Goal: Task Accomplishment & Management: Manage account settings

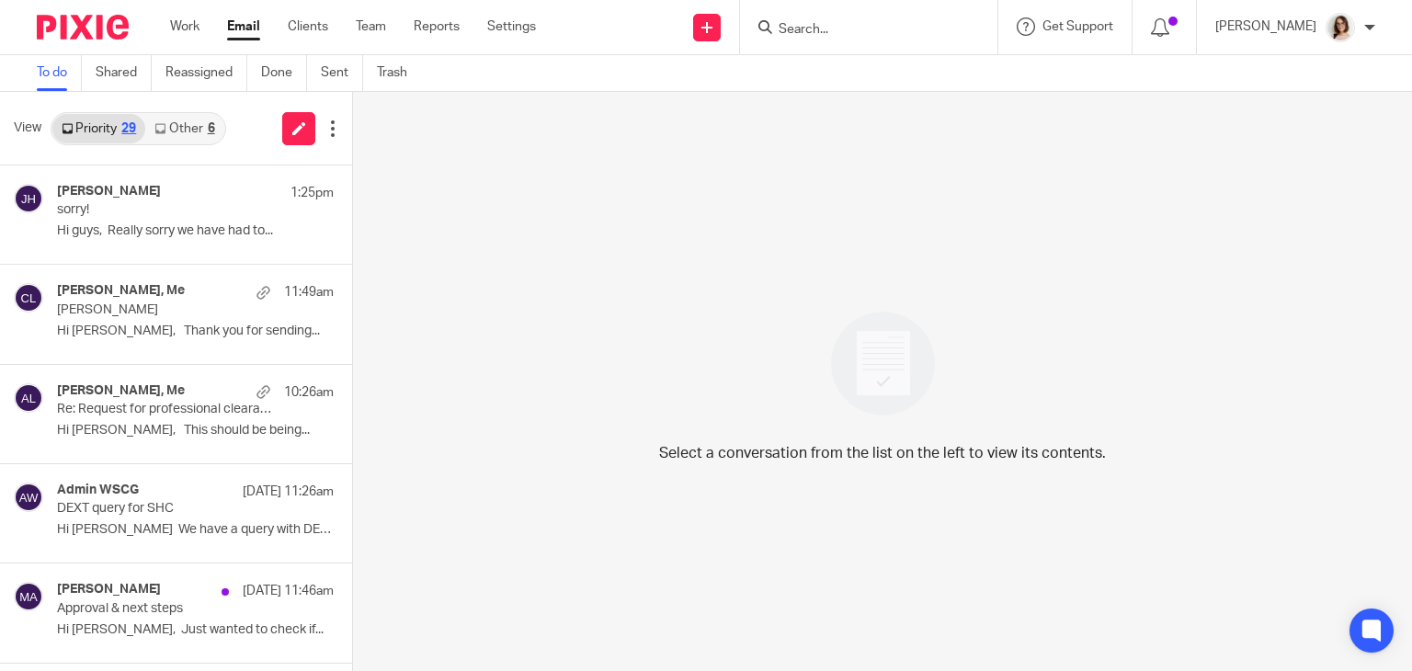
click at [242, 28] on link "Email" at bounding box center [243, 26] width 33 height 18
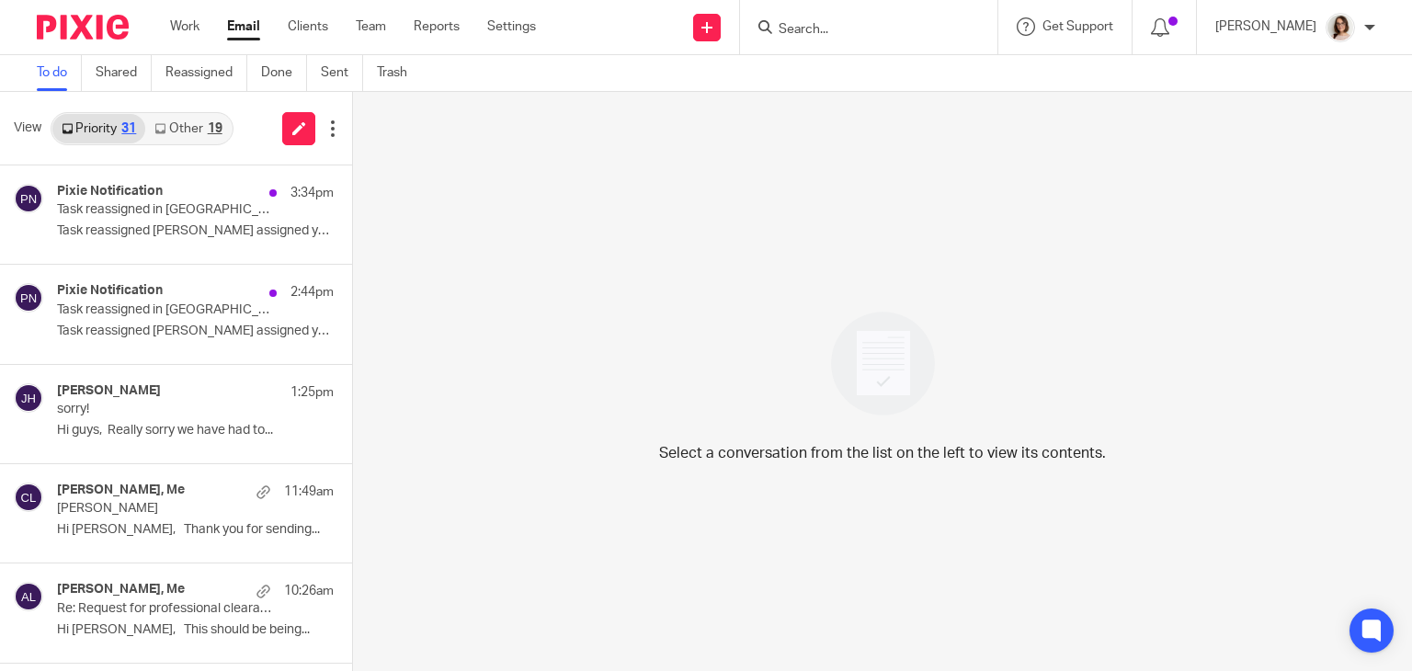
click at [184, 122] on link "Other 19" at bounding box center [187, 128] width 85 height 29
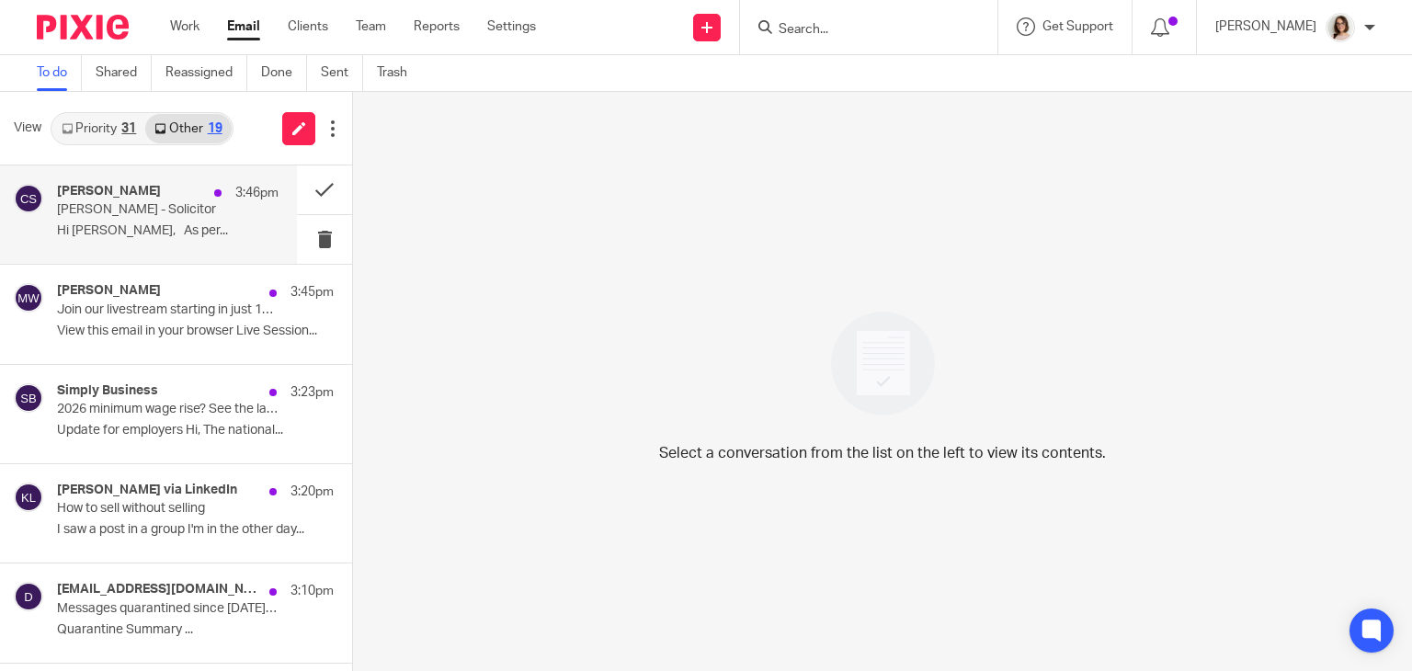
click at [176, 244] on div "[PERSON_NAME] 3:46pm [PERSON_NAME] Hi [PERSON_NAME], As per..." at bounding box center [167, 215] width 221 height 62
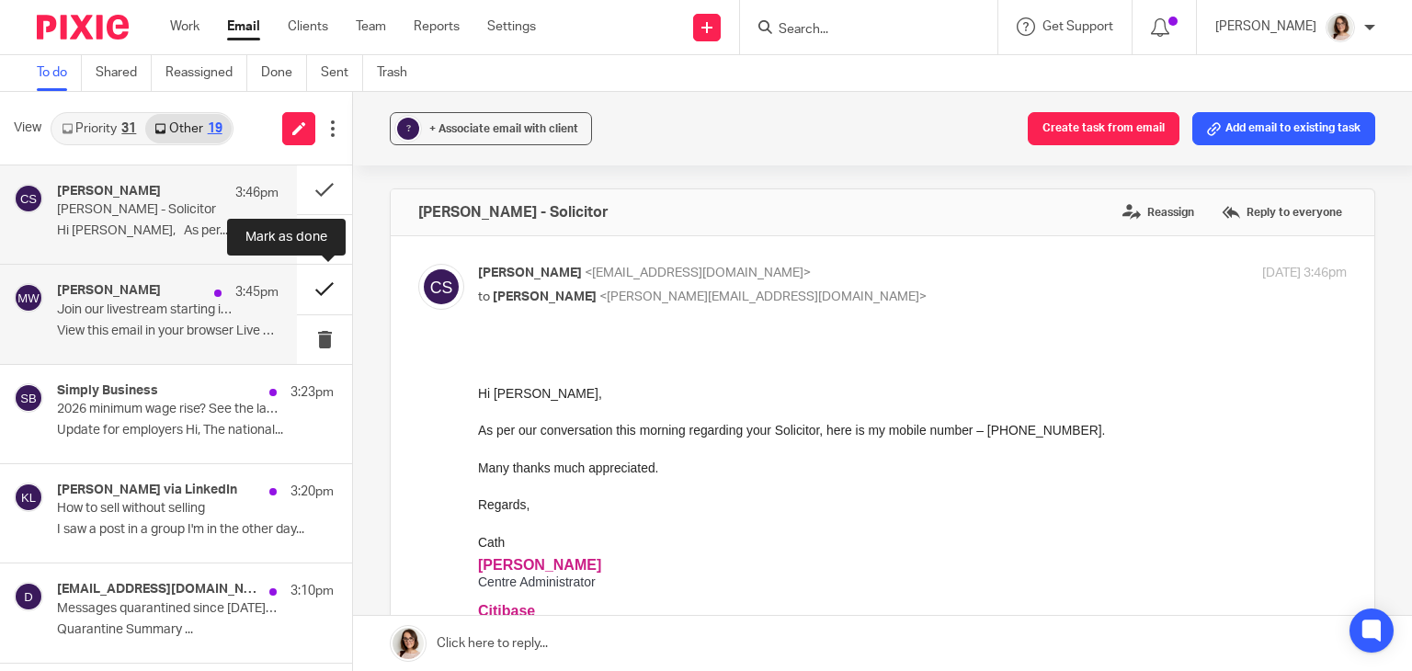
click at [305, 288] on button at bounding box center [324, 289] width 55 height 49
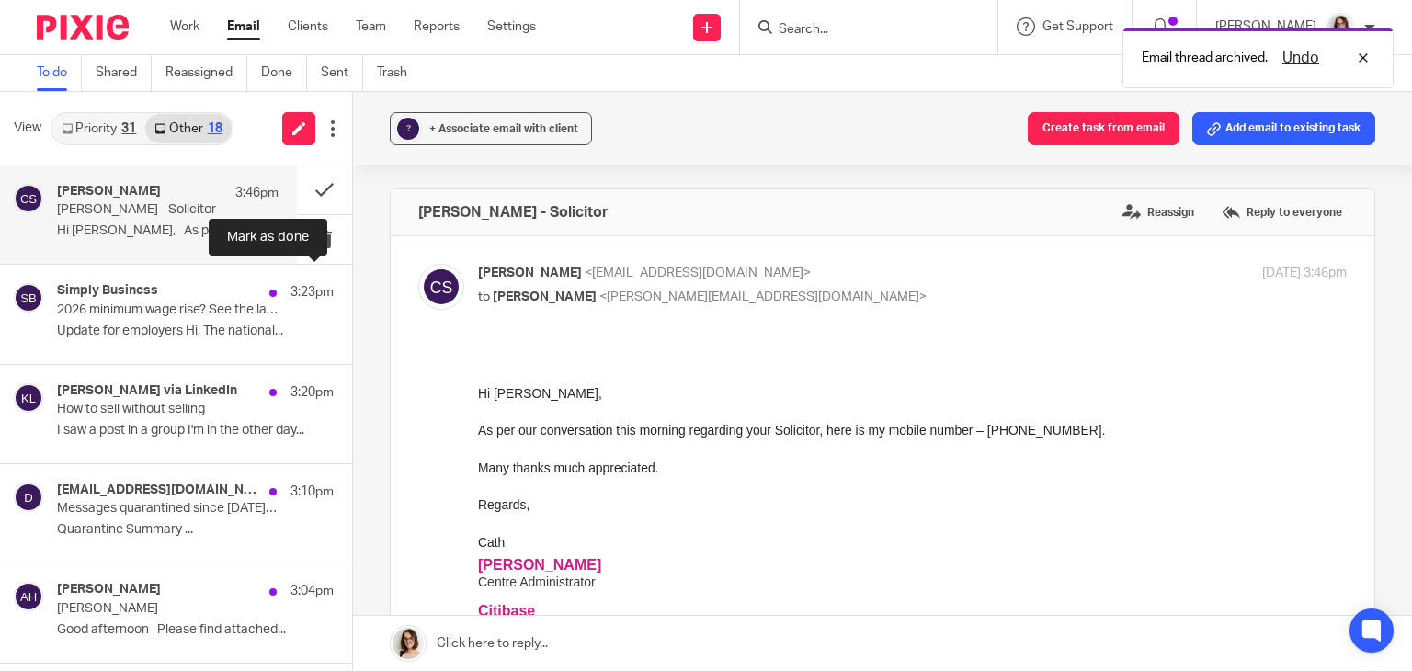
click at [352, 288] on button at bounding box center [359, 289] width 15 height 49
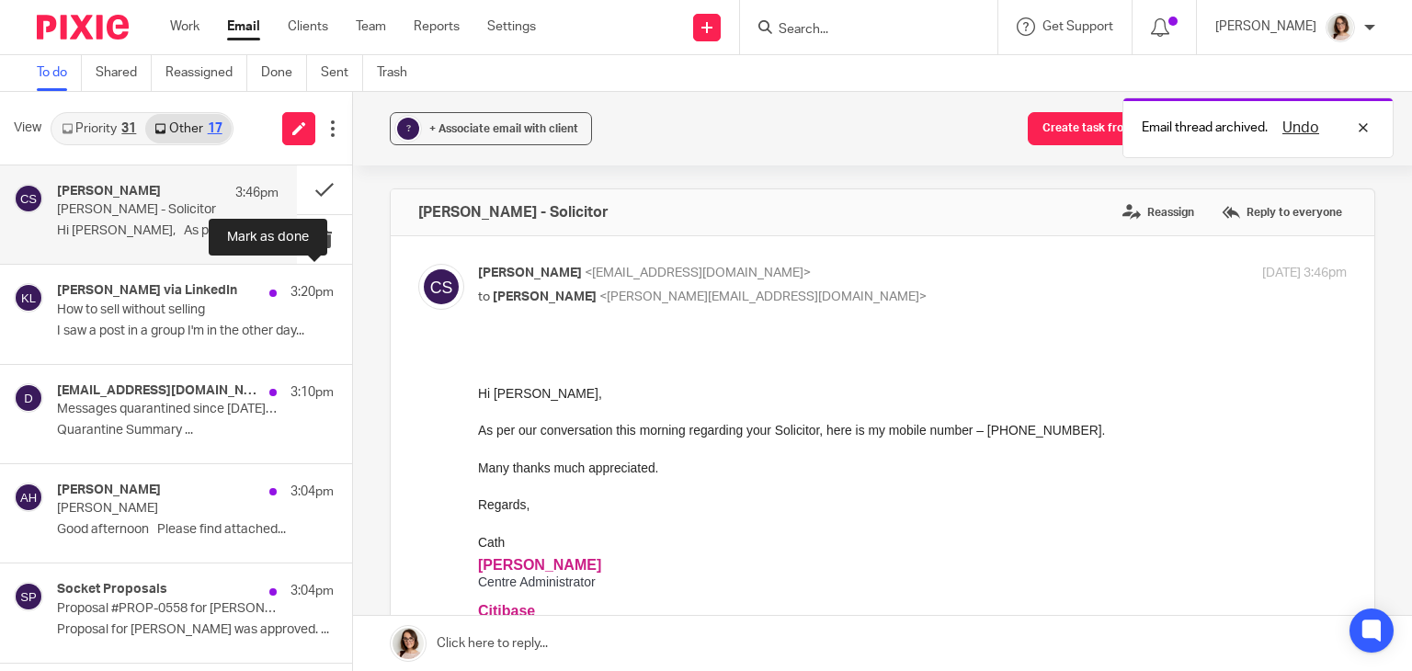
click at [352, 288] on button at bounding box center [359, 289] width 15 height 49
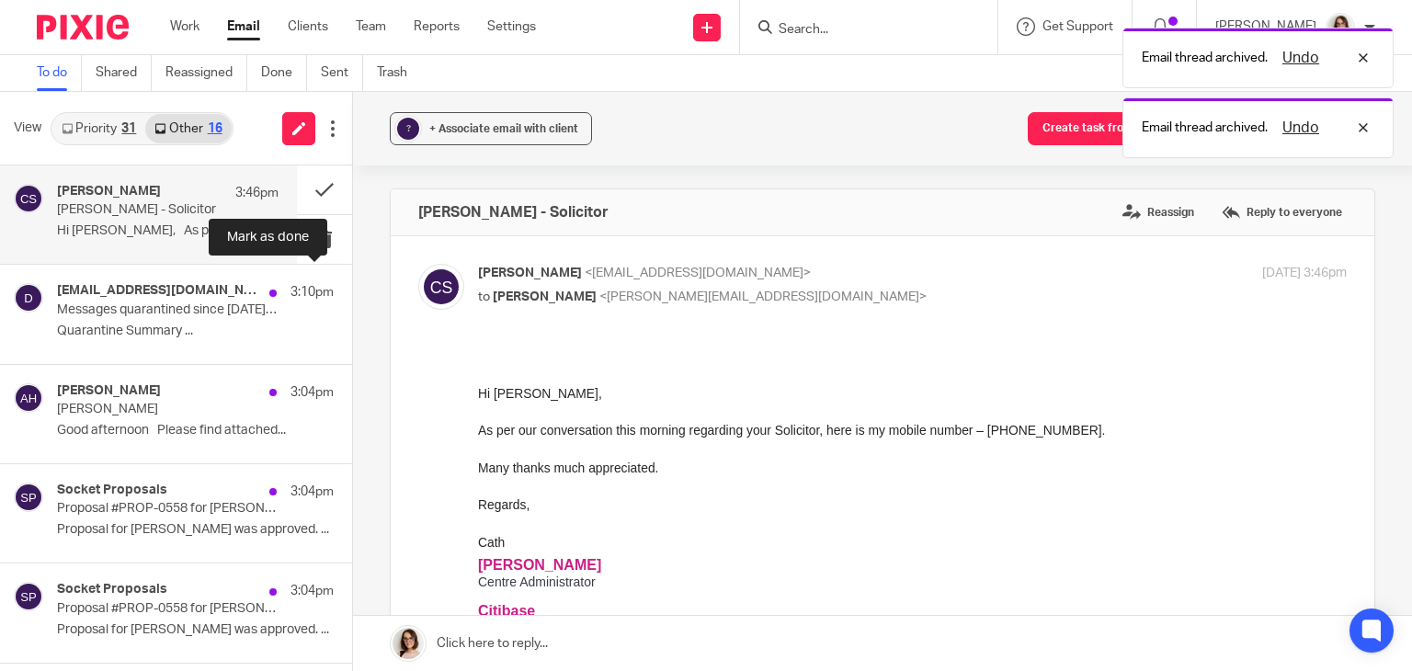
click at [352, 288] on button at bounding box center [359, 289] width 15 height 49
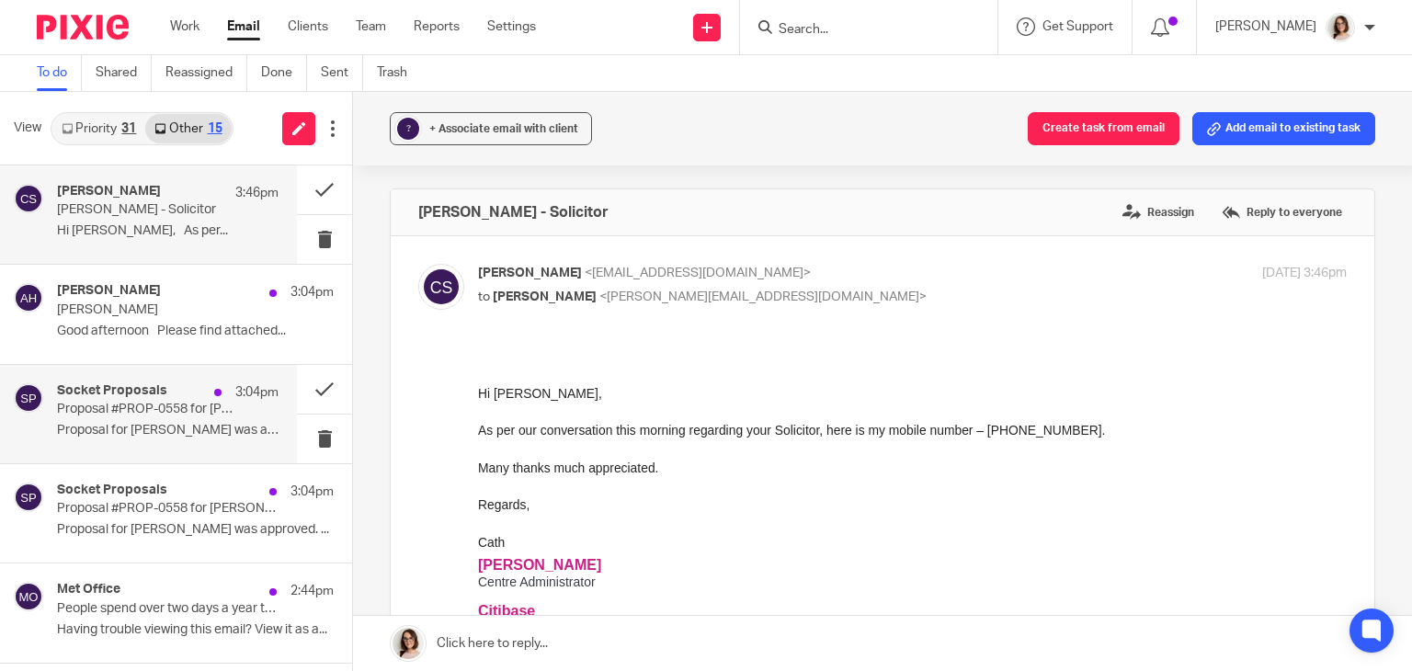
click at [184, 408] on p "Proposal #PROP-0558 for Emily Glancy was approved!" at bounding box center [145, 410] width 177 height 16
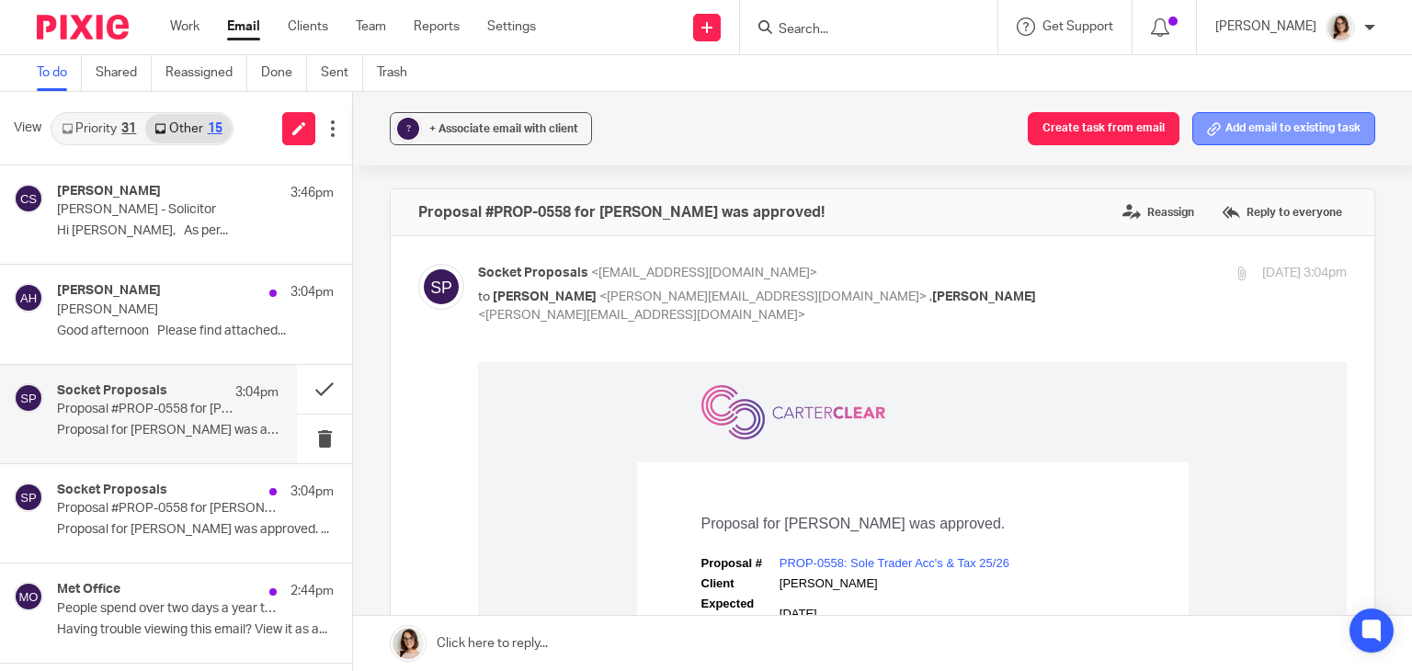
click at [1266, 131] on button "Add email to existing task" at bounding box center [1283, 128] width 183 height 33
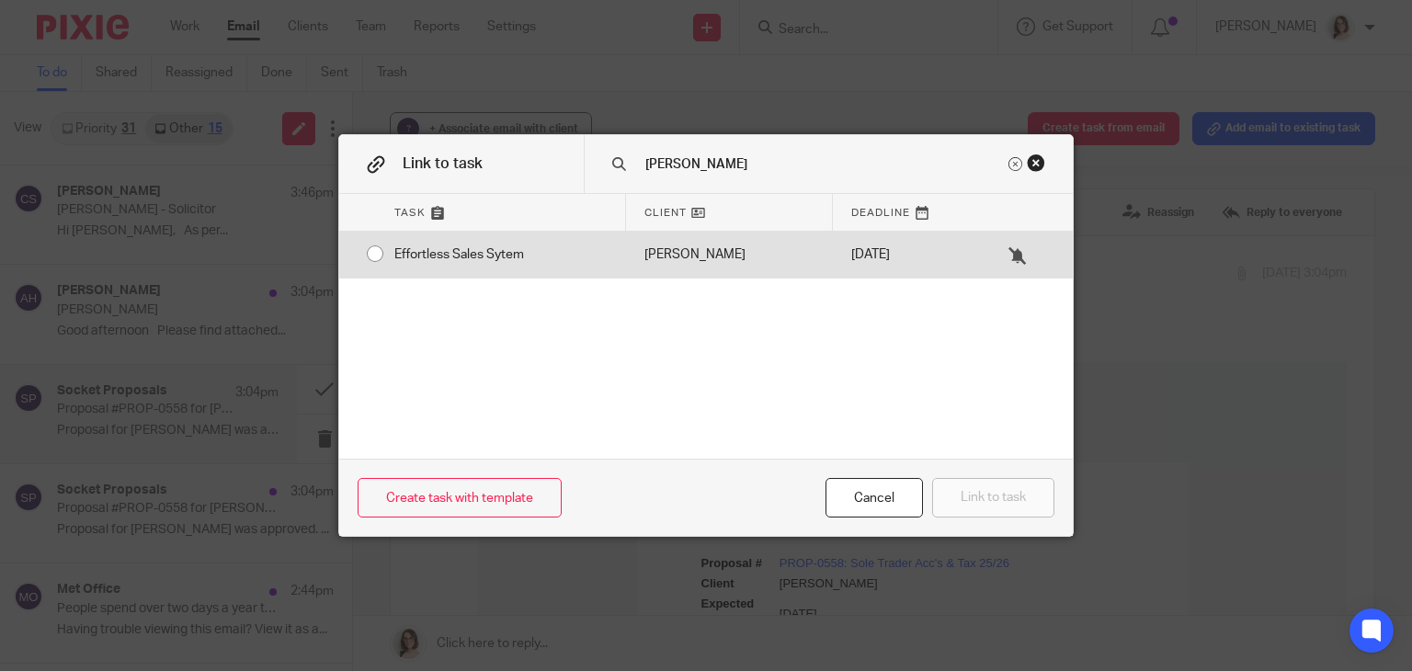
type input "emily"
click at [376, 254] on div "Effortless Sales Sytem" at bounding box center [501, 255] width 250 height 46
radio input "true"
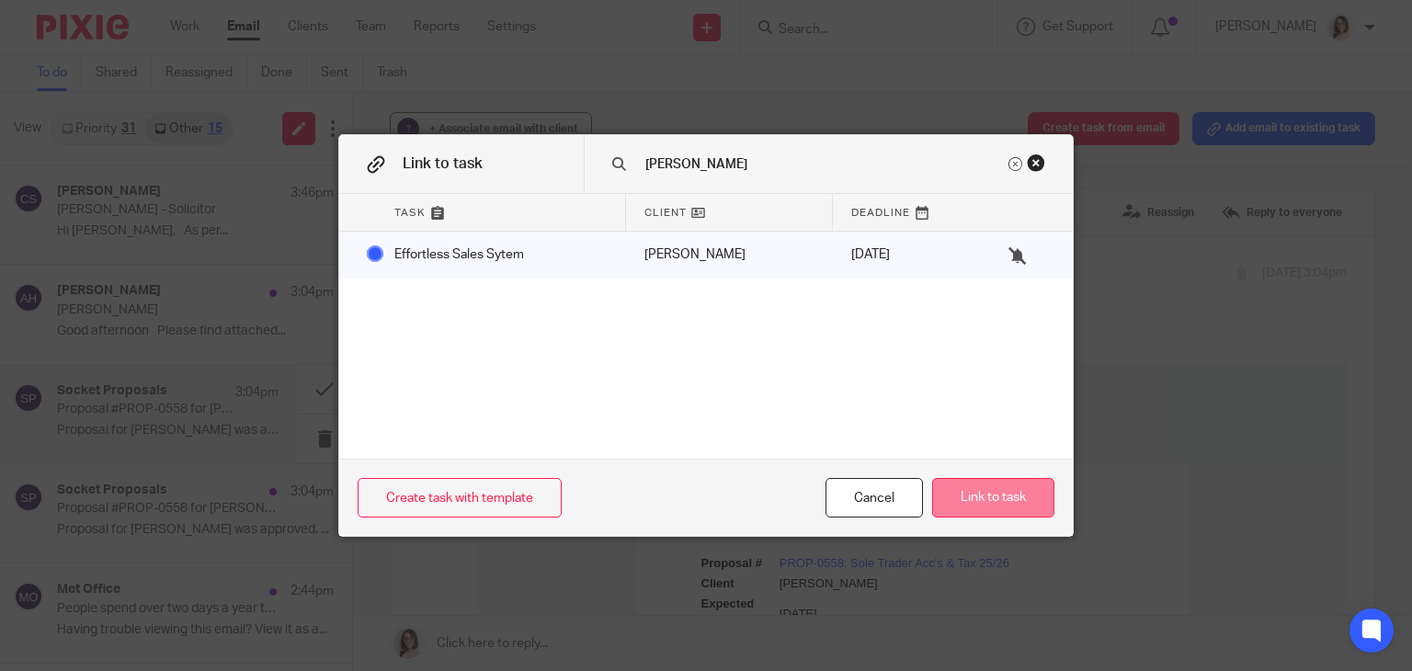
click at [1005, 485] on button "Link to task" at bounding box center [993, 498] width 122 height 40
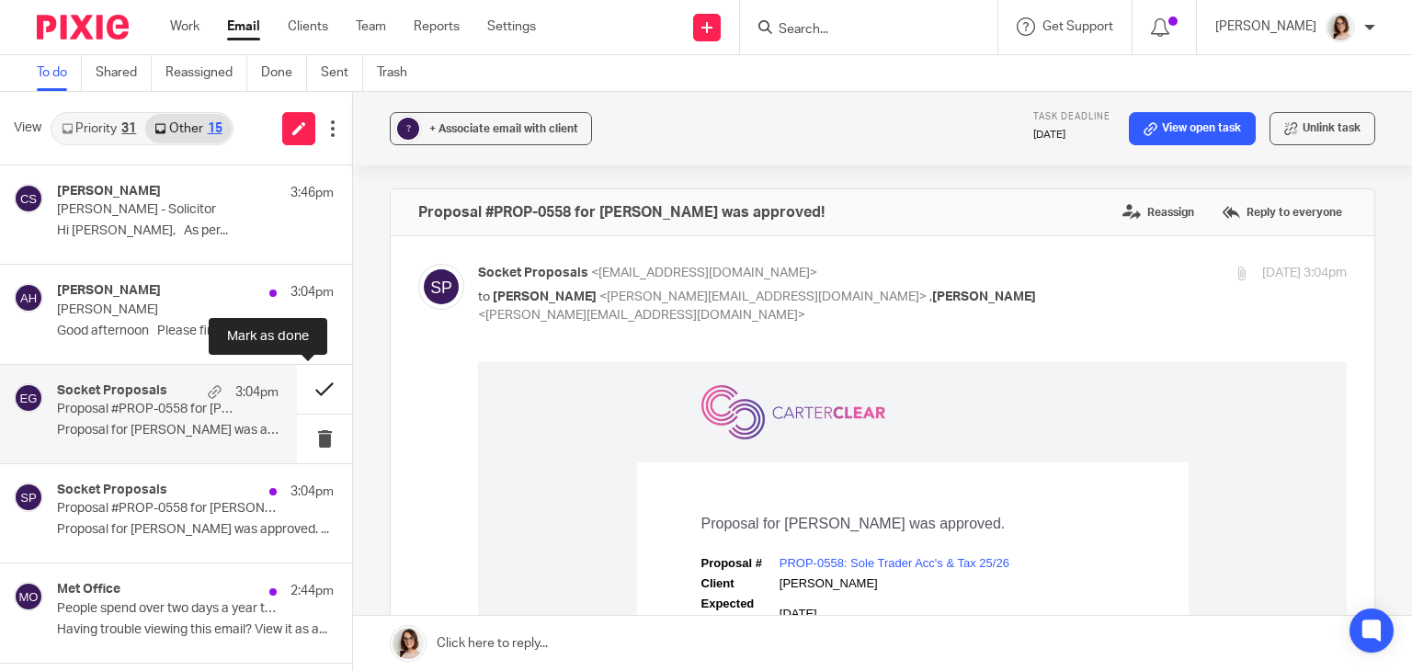
click at [308, 383] on button at bounding box center [324, 389] width 55 height 49
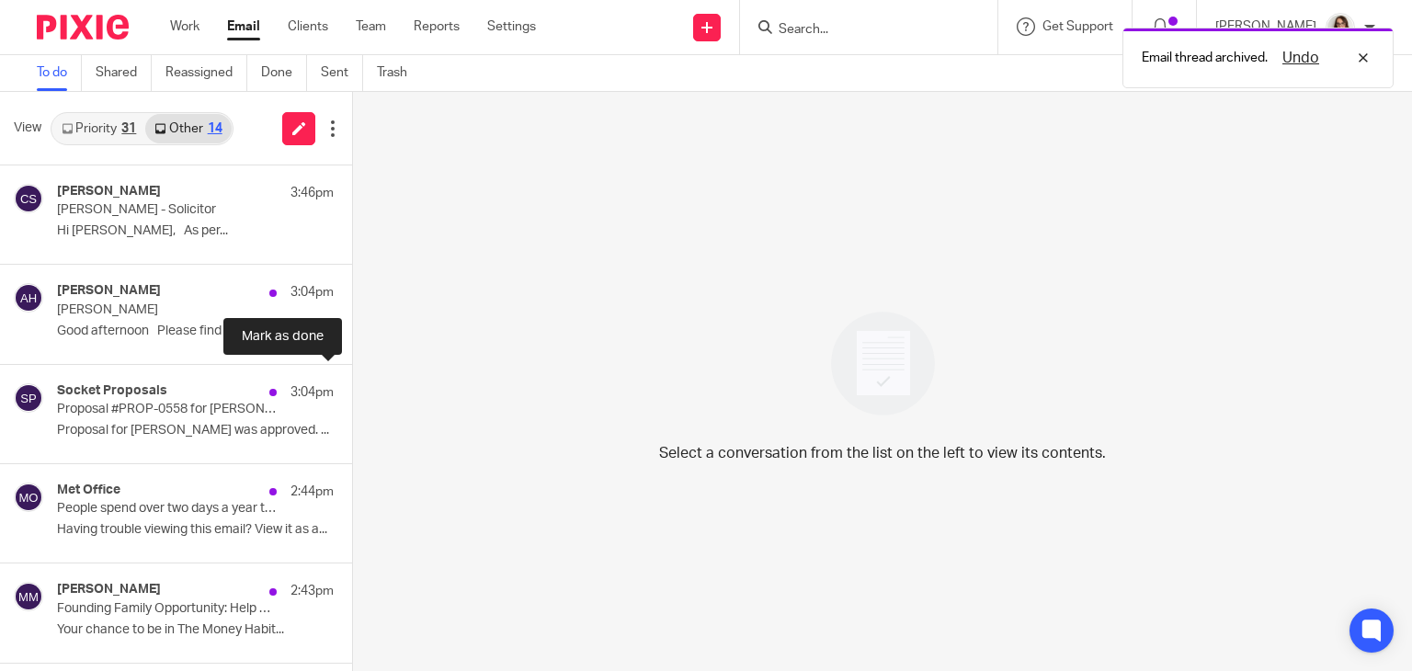
click at [352, 383] on button at bounding box center [359, 389] width 15 height 49
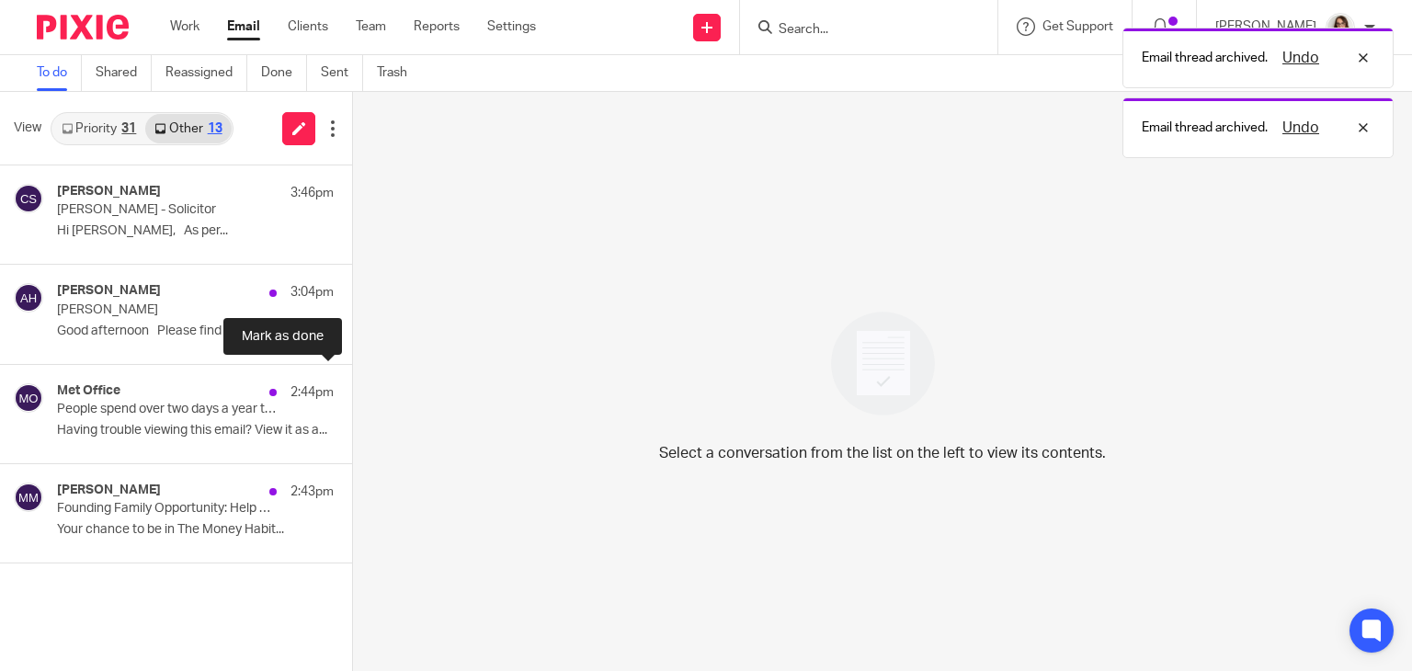
click at [352, 383] on button at bounding box center [359, 389] width 15 height 49
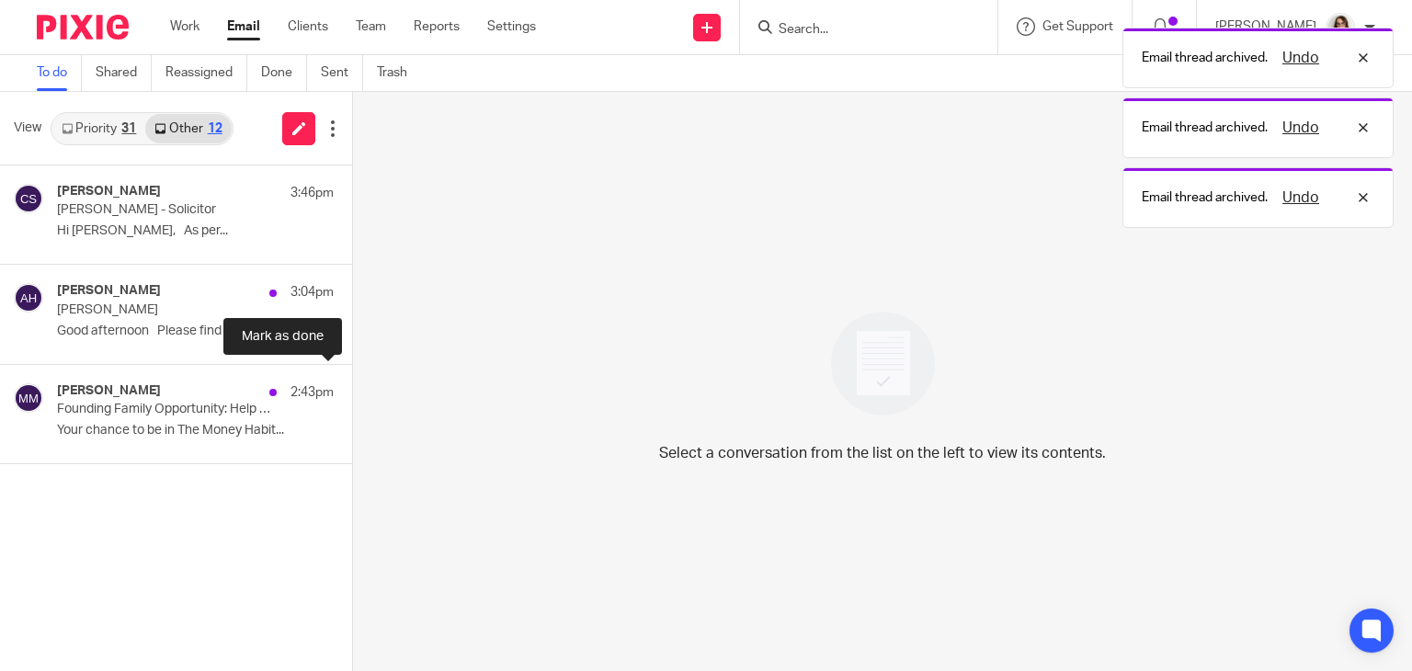
click at [352, 383] on button at bounding box center [359, 389] width 15 height 49
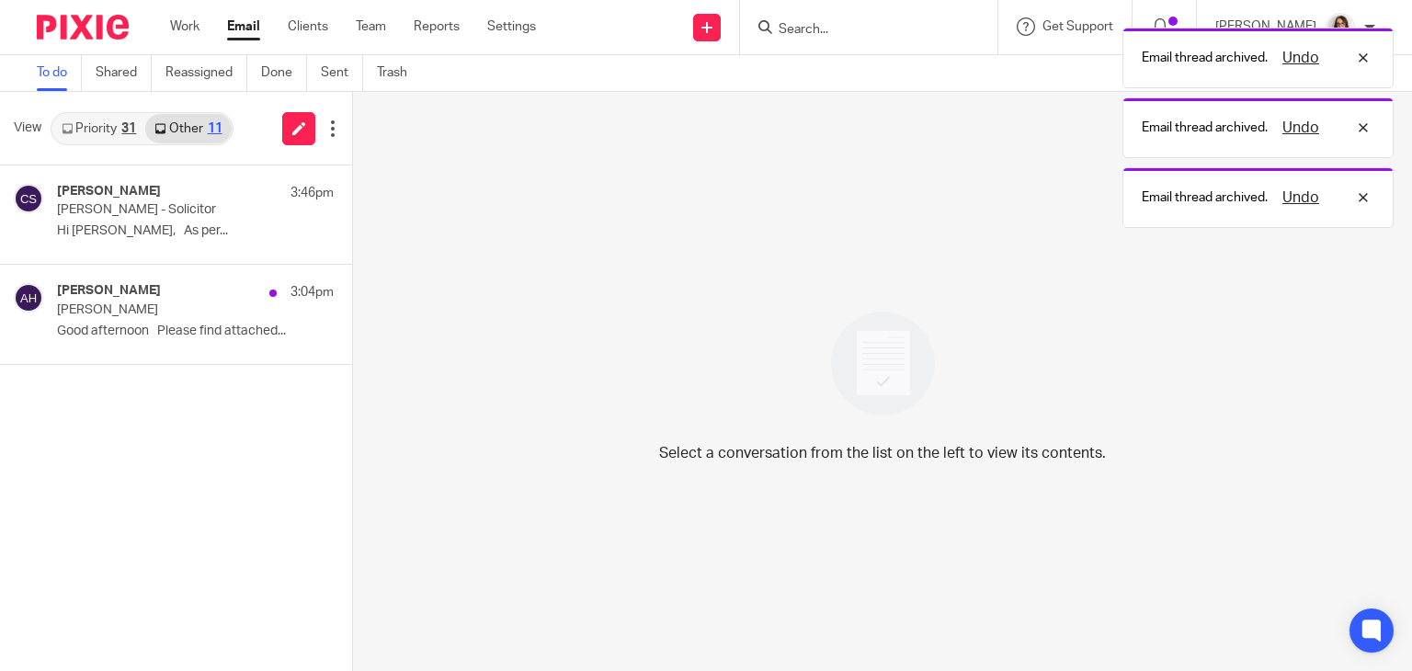
click at [243, 29] on link "Email" at bounding box center [243, 26] width 33 height 18
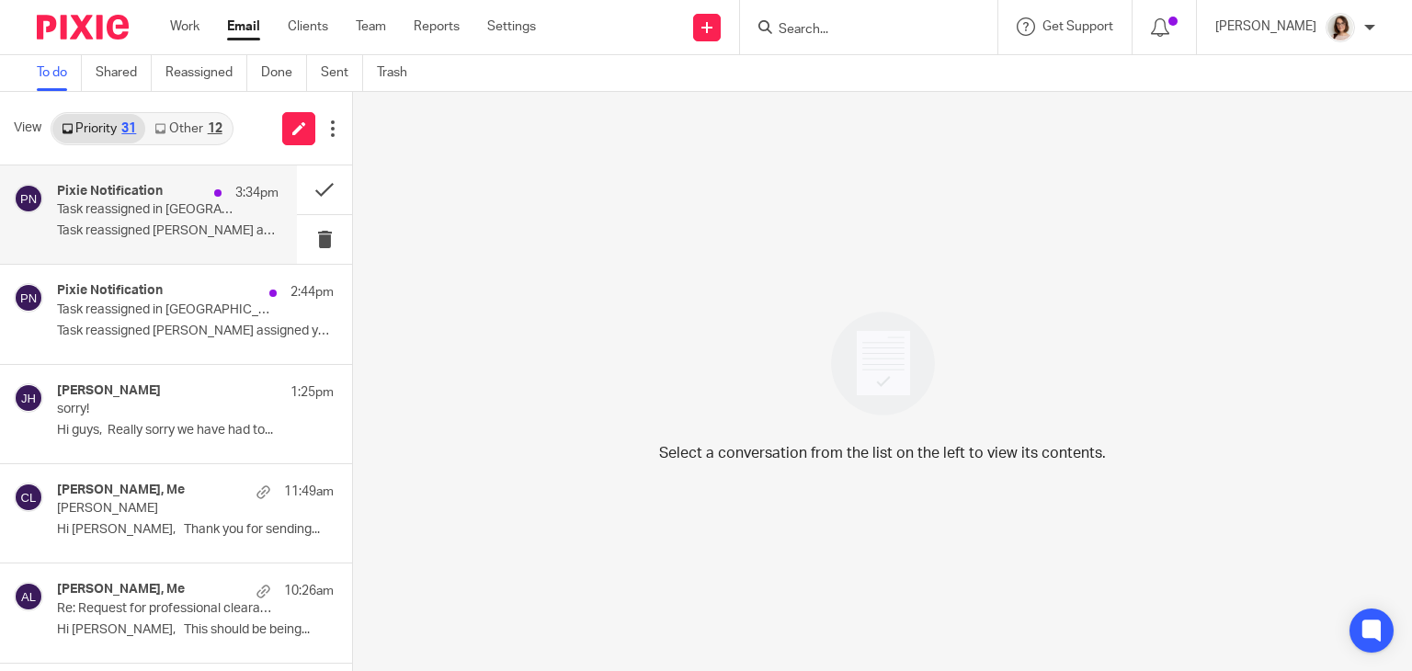
click at [216, 227] on p "Task reassigned Dave Bennett assigned you the..." at bounding box center [167, 231] width 221 height 16
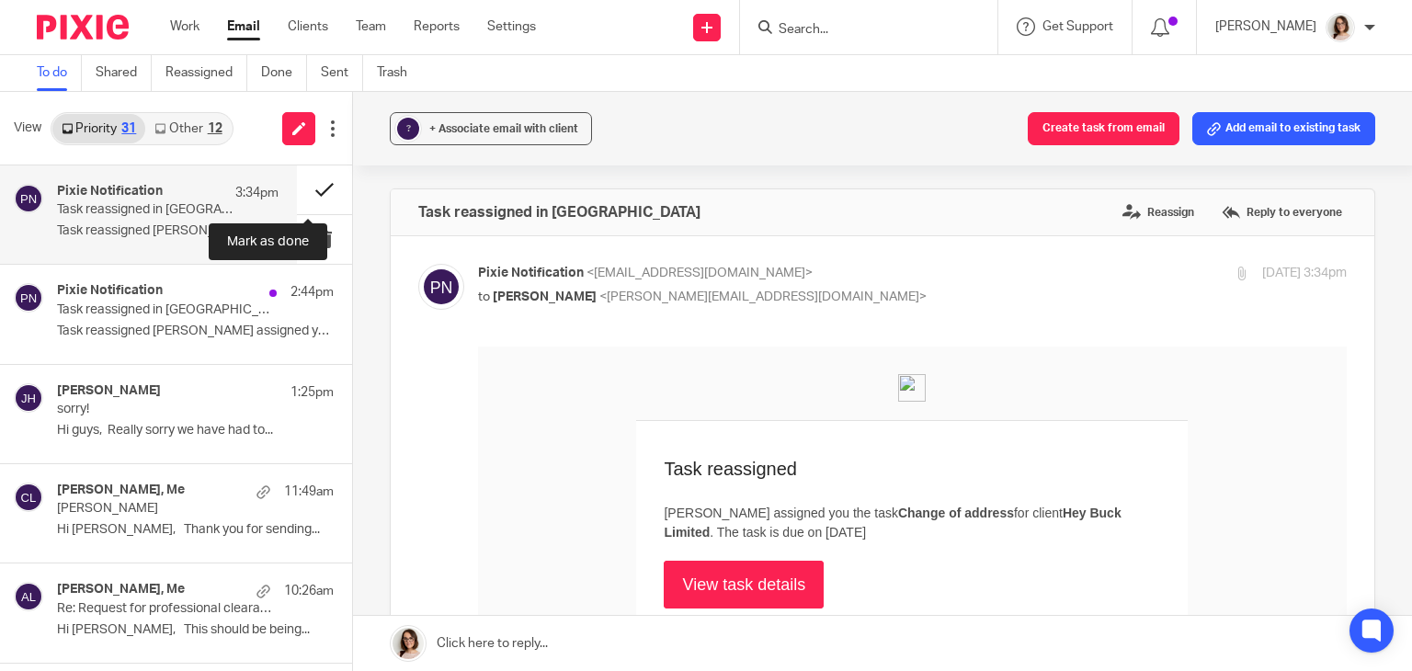
click at [298, 196] on button at bounding box center [324, 189] width 55 height 49
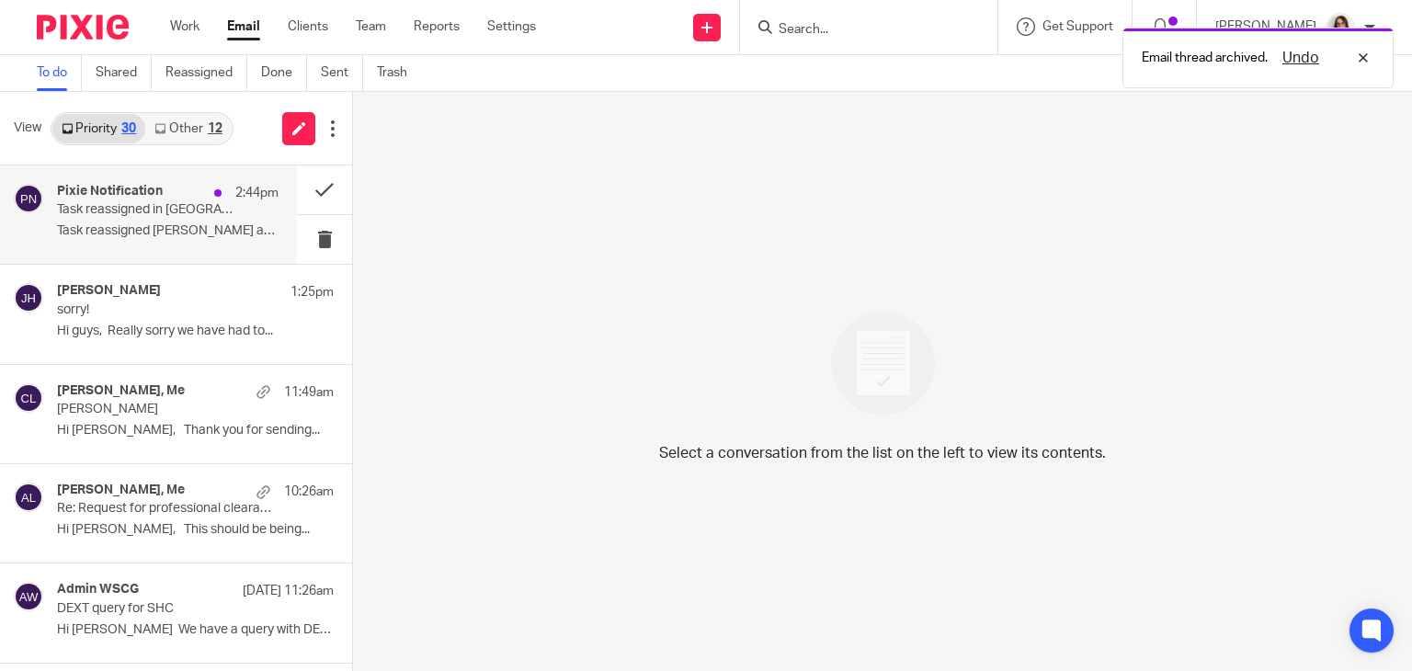
click at [176, 215] on p "Task reassigned in Pixie" at bounding box center [145, 210] width 177 height 16
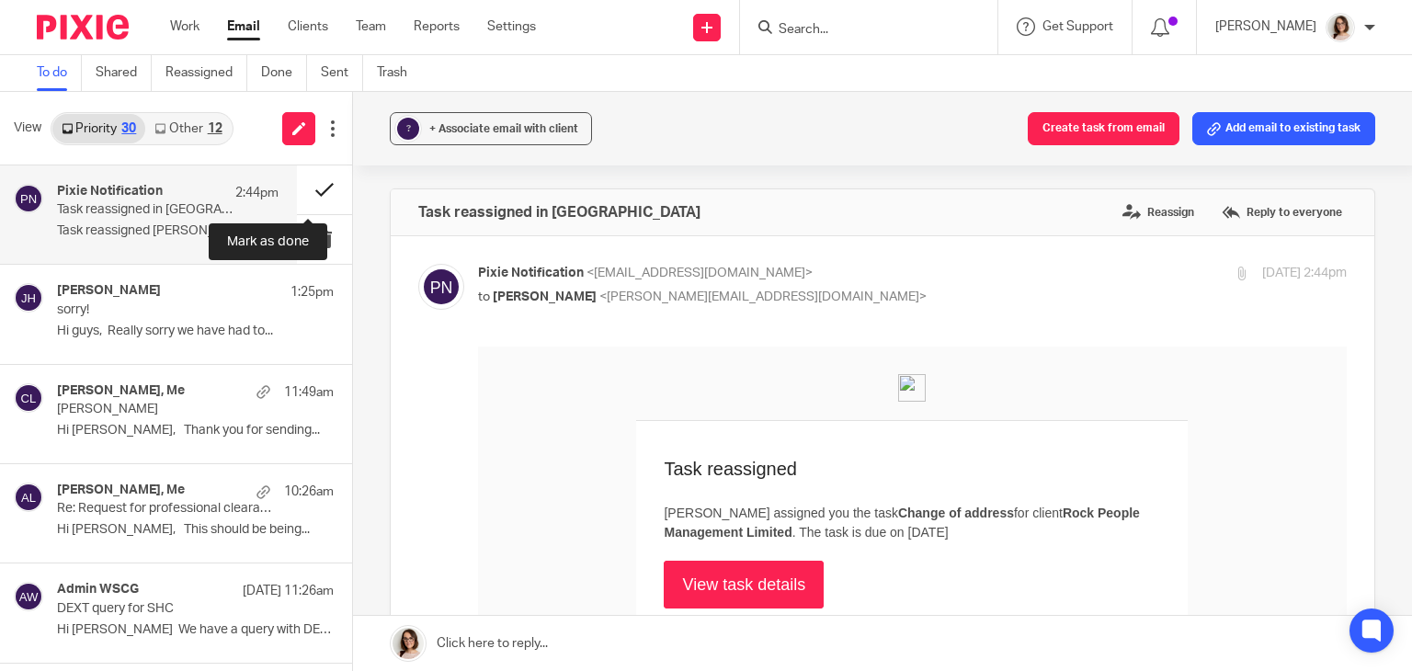
click at [305, 188] on button at bounding box center [324, 189] width 55 height 49
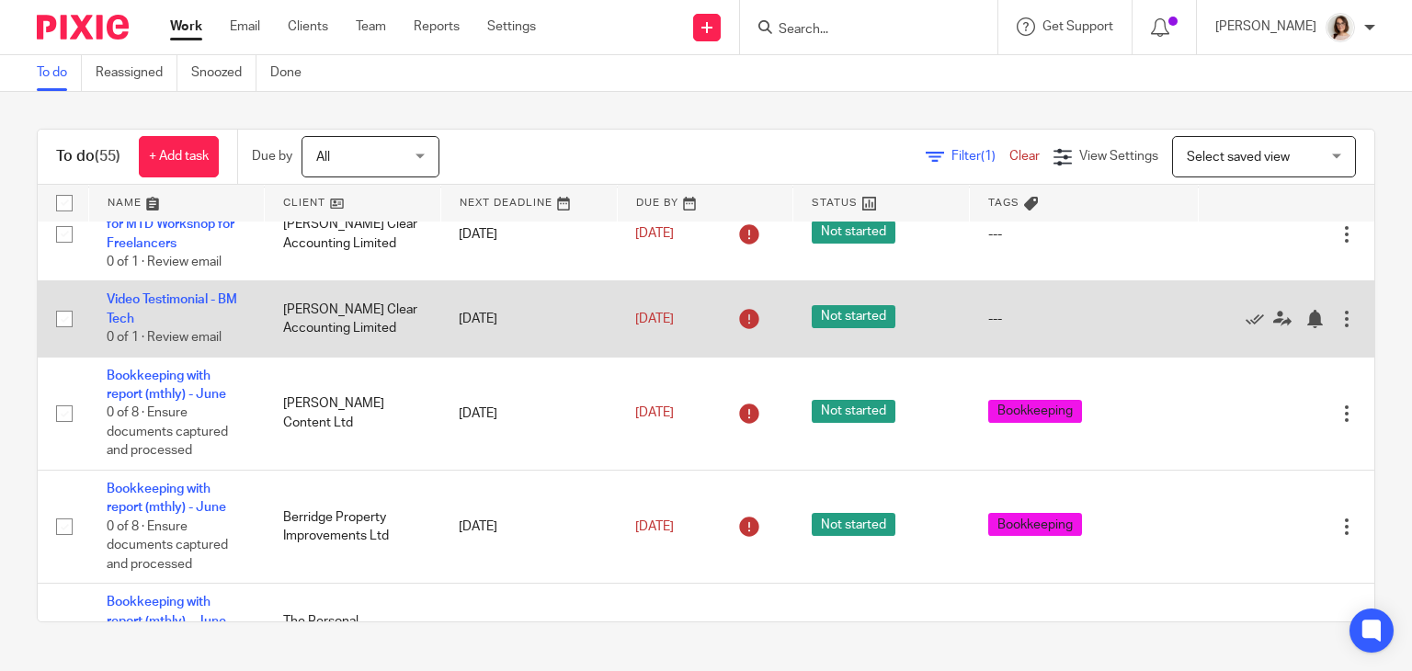
scroll to position [456, 0]
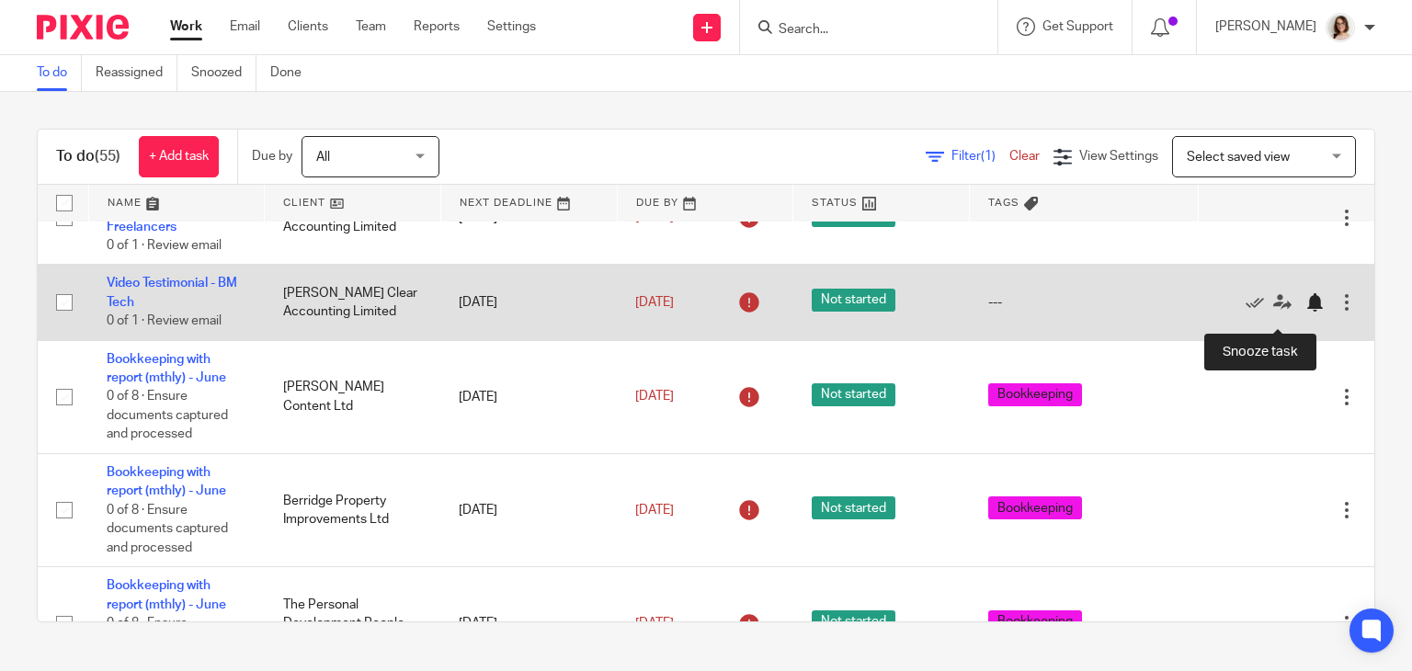
click at [1305, 312] on div at bounding box center [1314, 302] width 18 height 18
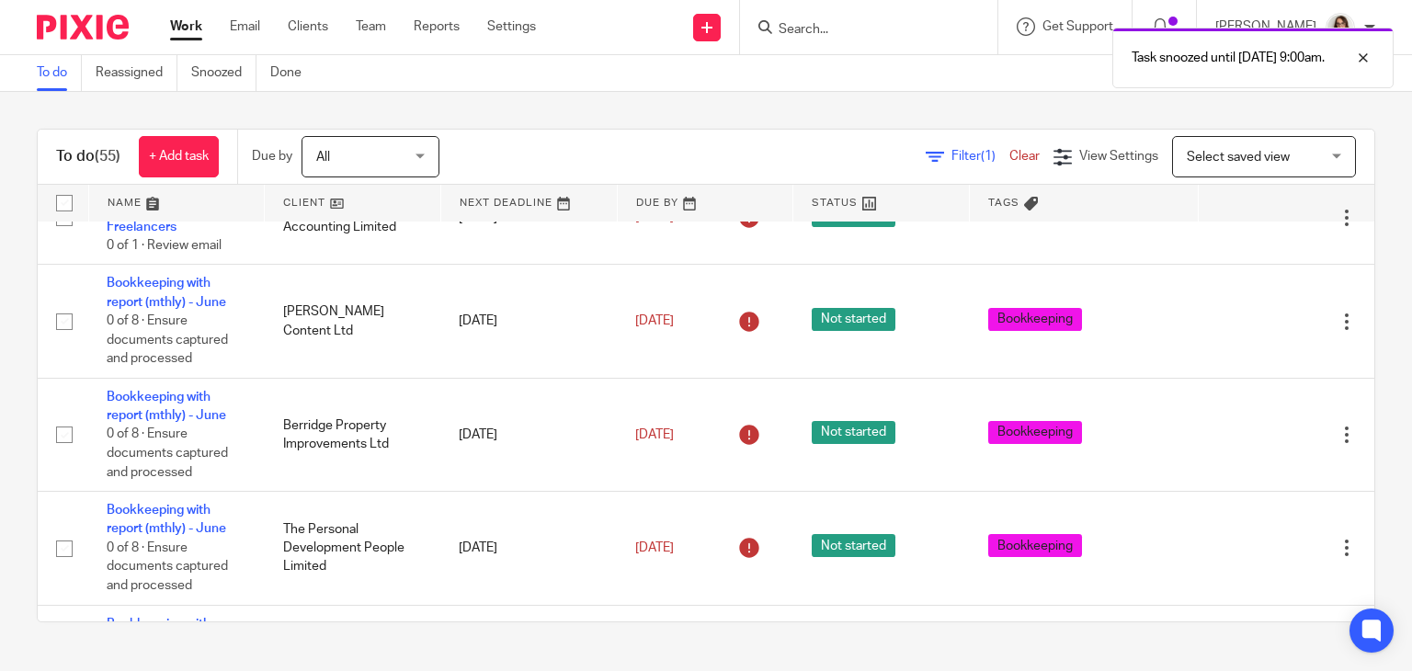
click at [173, 28] on link "Work" at bounding box center [186, 26] width 32 height 18
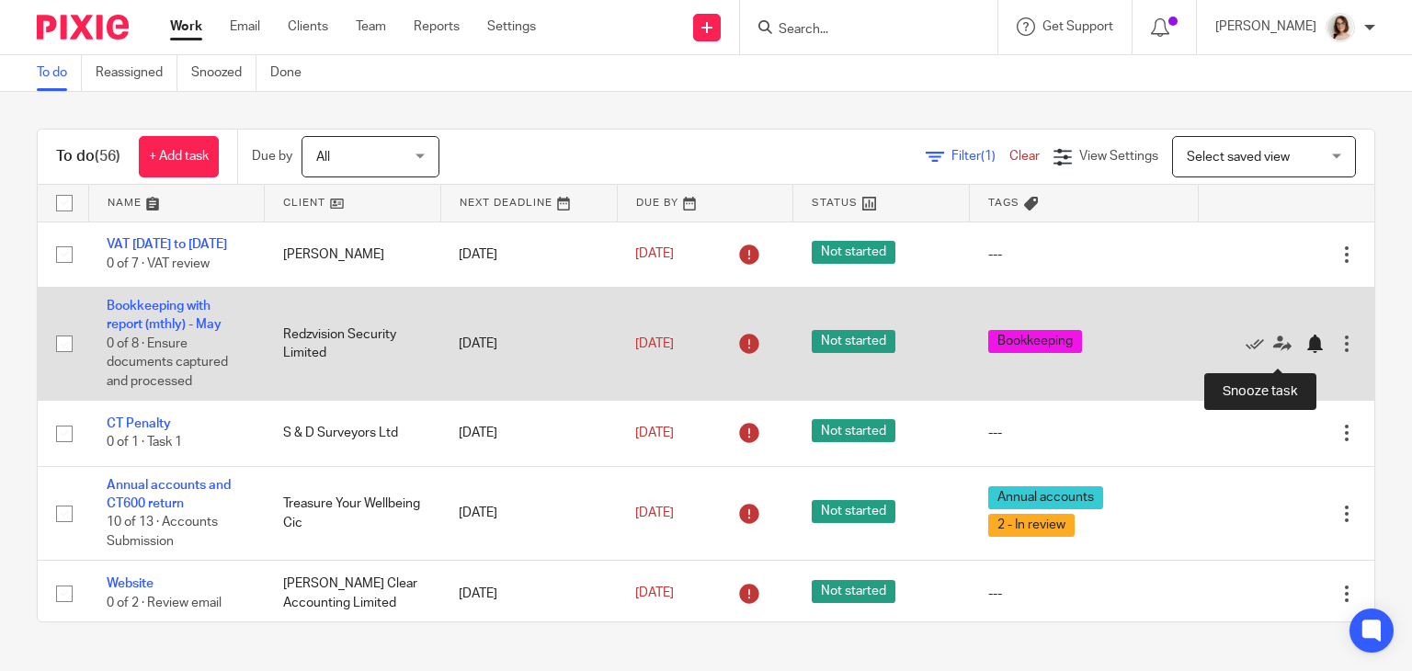
click at [1305, 352] on div at bounding box center [1314, 344] width 18 height 18
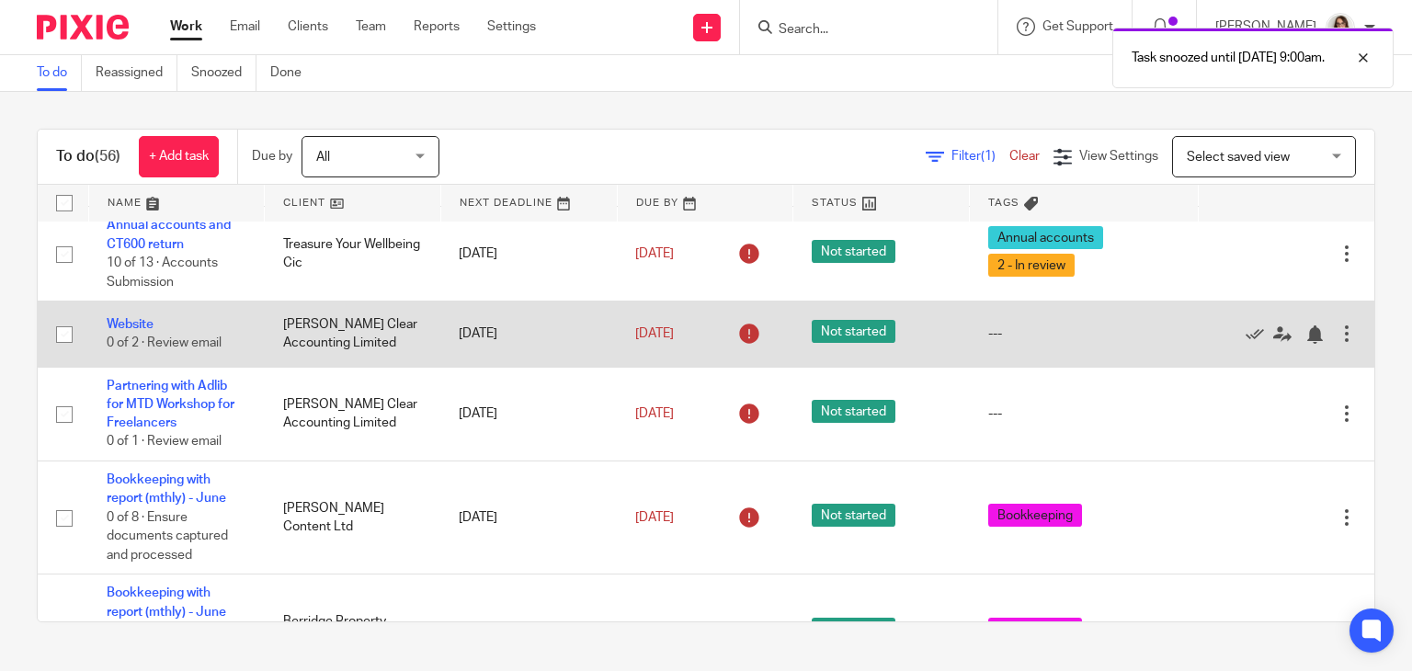
scroll to position [161, 0]
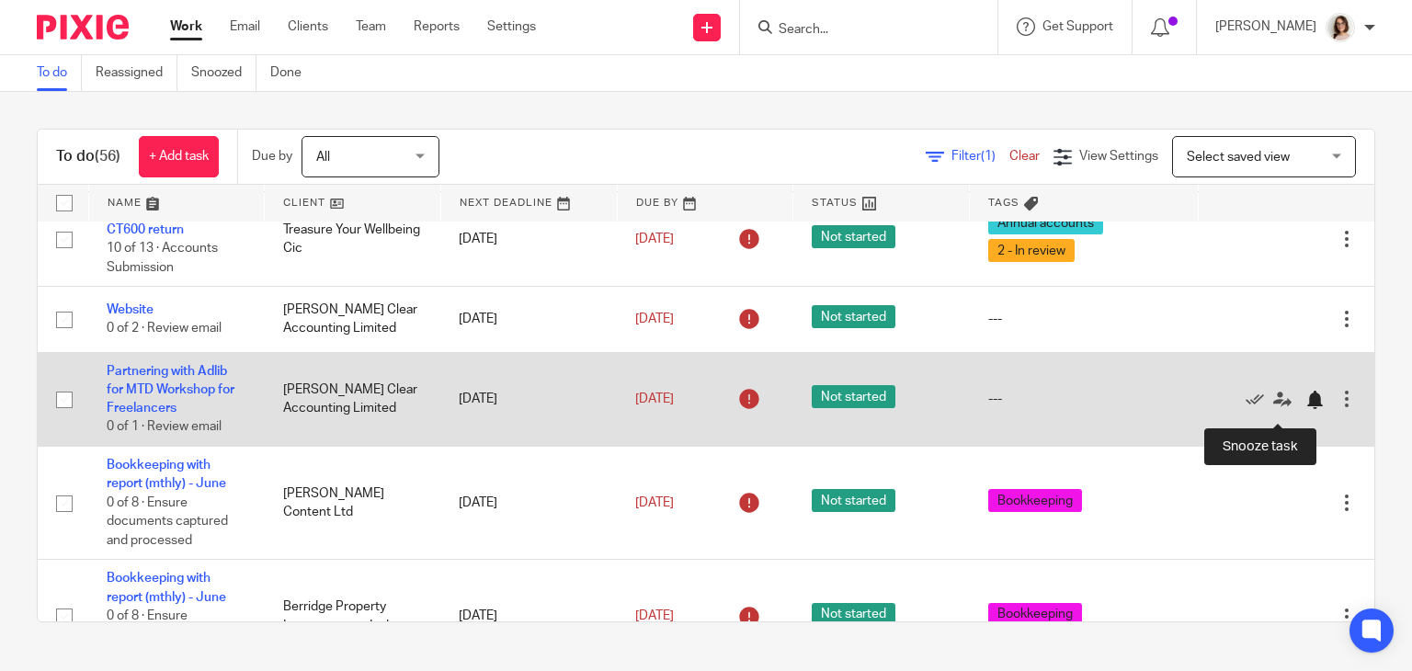
click at [1305, 406] on div at bounding box center [1314, 400] width 18 height 18
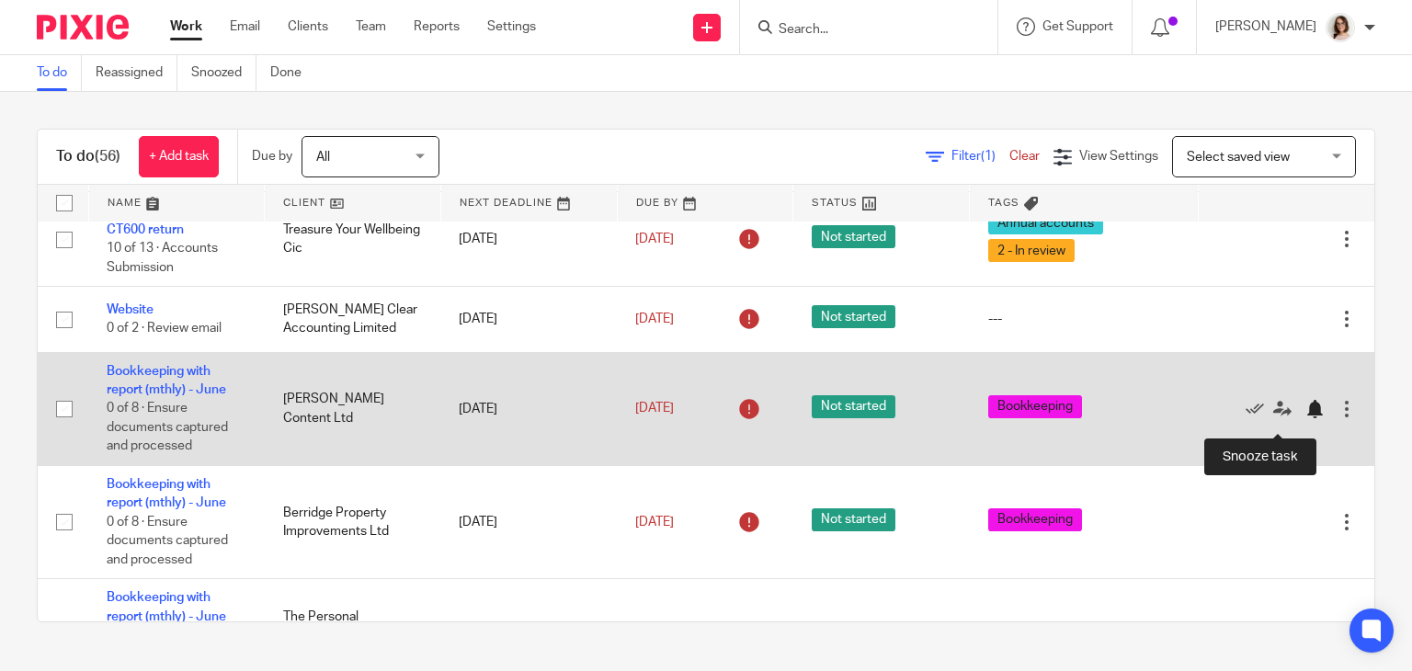
click at [1305, 418] on div at bounding box center [1314, 409] width 18 height 18
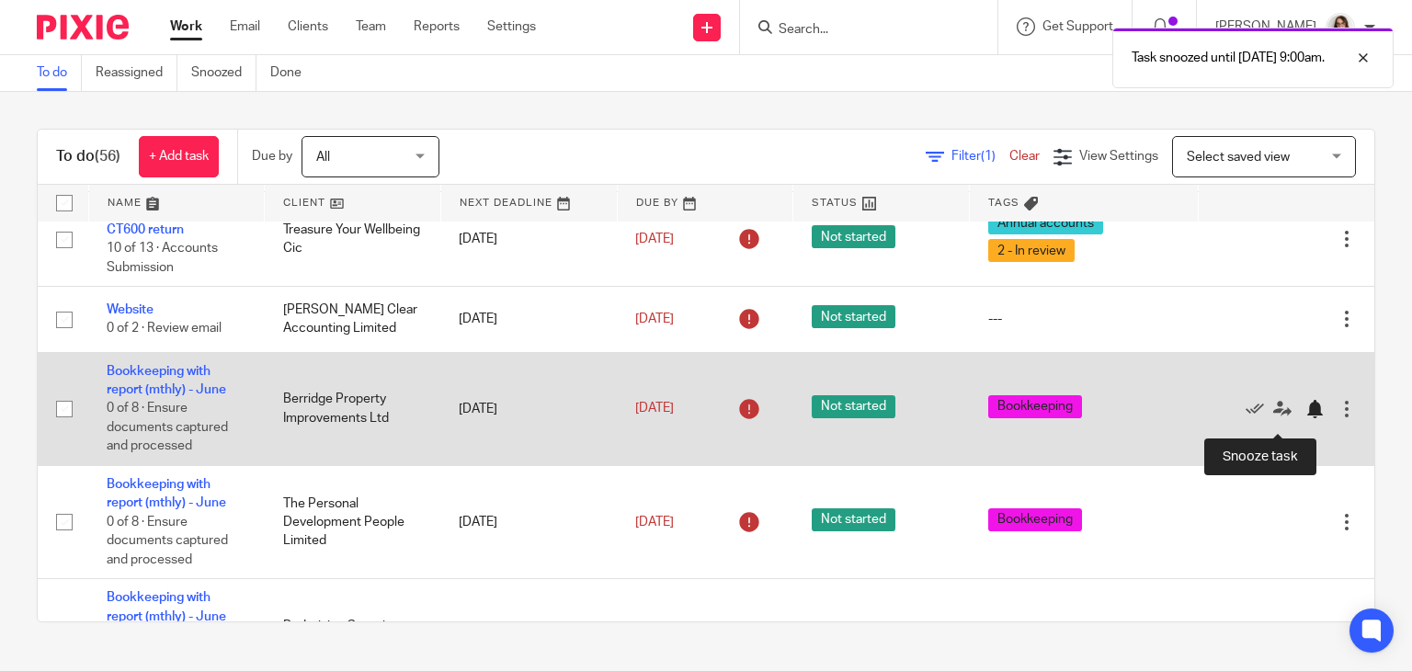
click at [1305, 418] on div at bounding box center [1314, 409] width 18 height 18
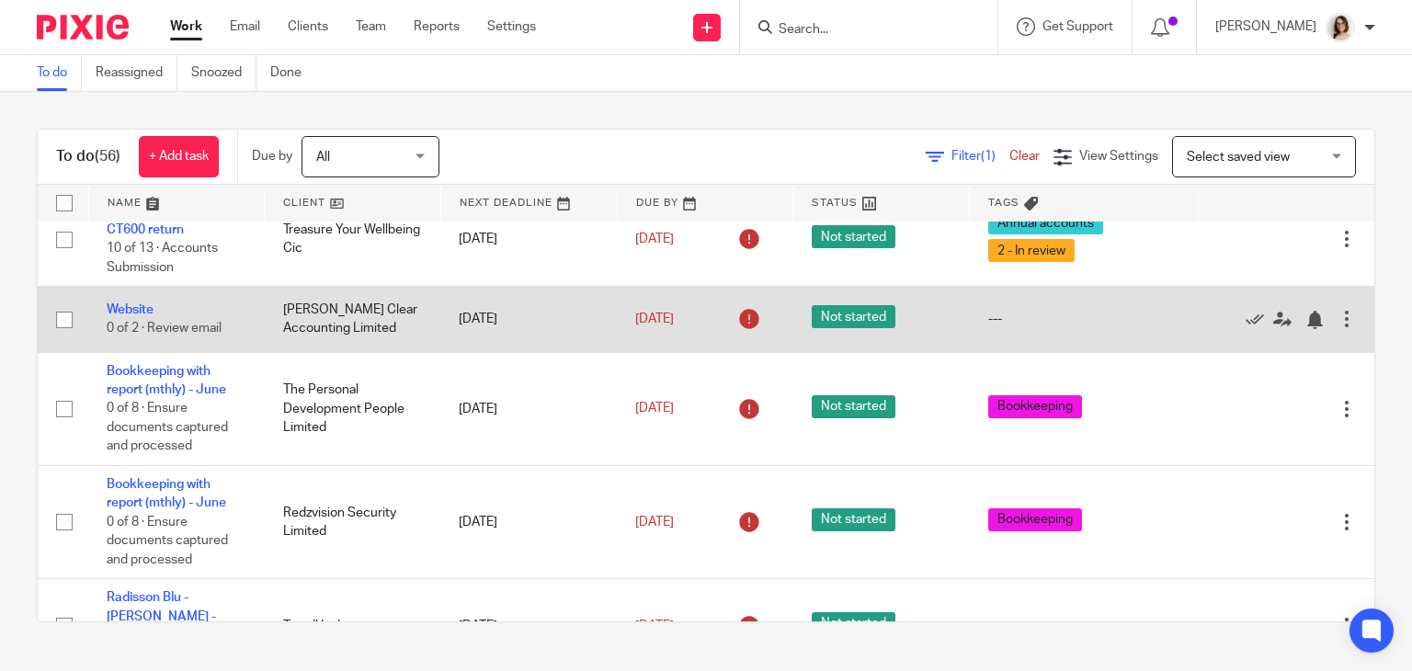
scroll to position [0, 0]
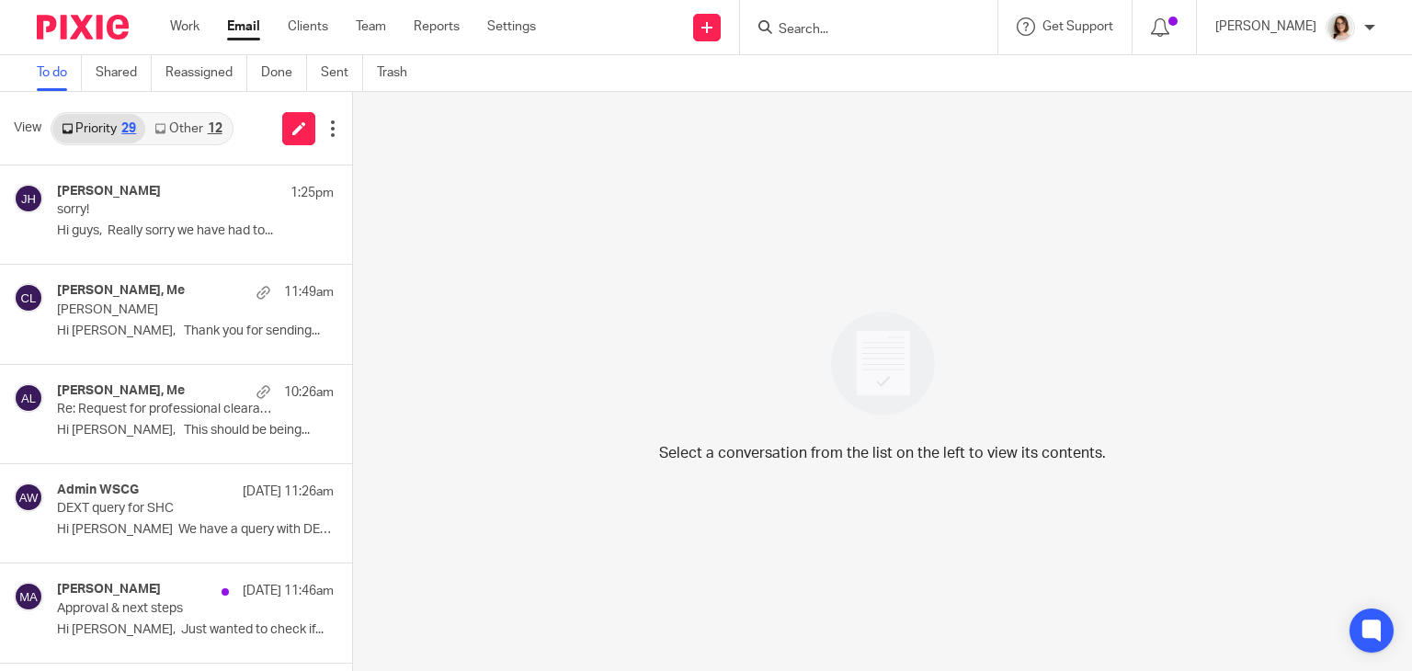
click at [231, 30] on link "Email" at bounding box center [243, 26] width 33 height 18
click at [195, 133] on link "Other 13" at bounding box center [187, 128] width 85 height 29
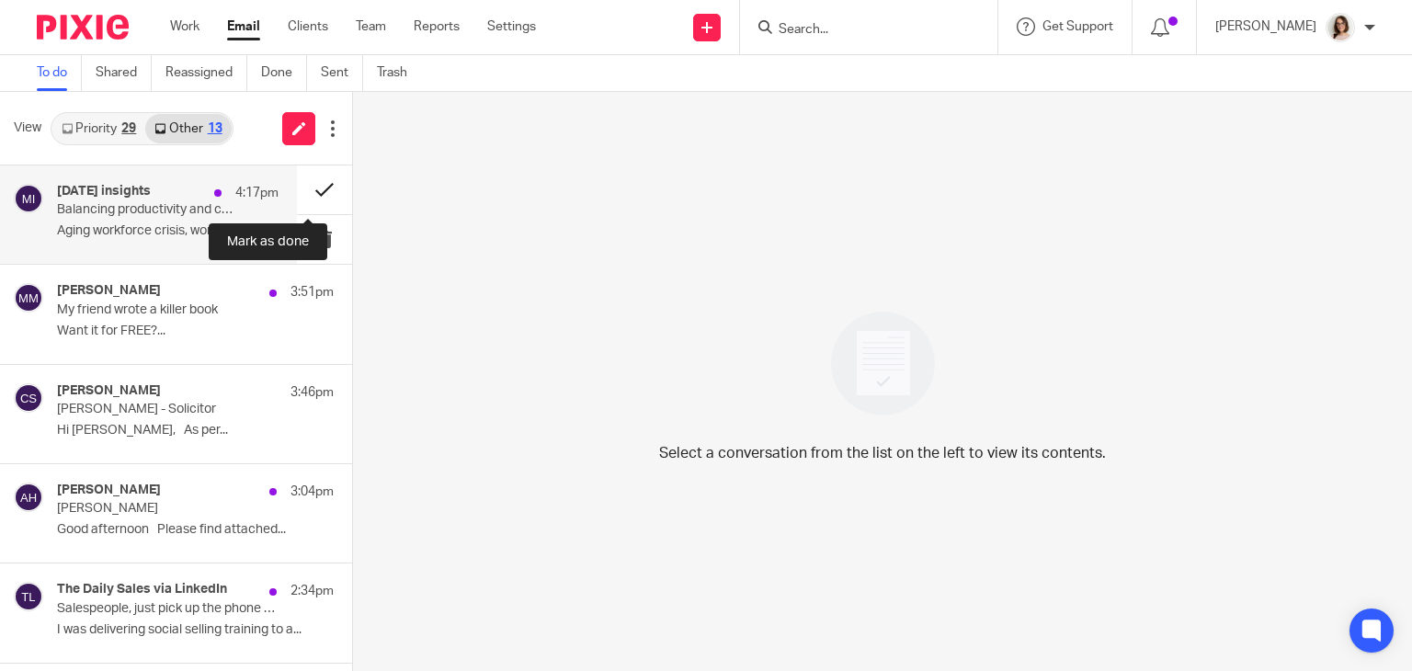
click at [297, 191] on button at bounding box center [324, 189] width 55 height 49
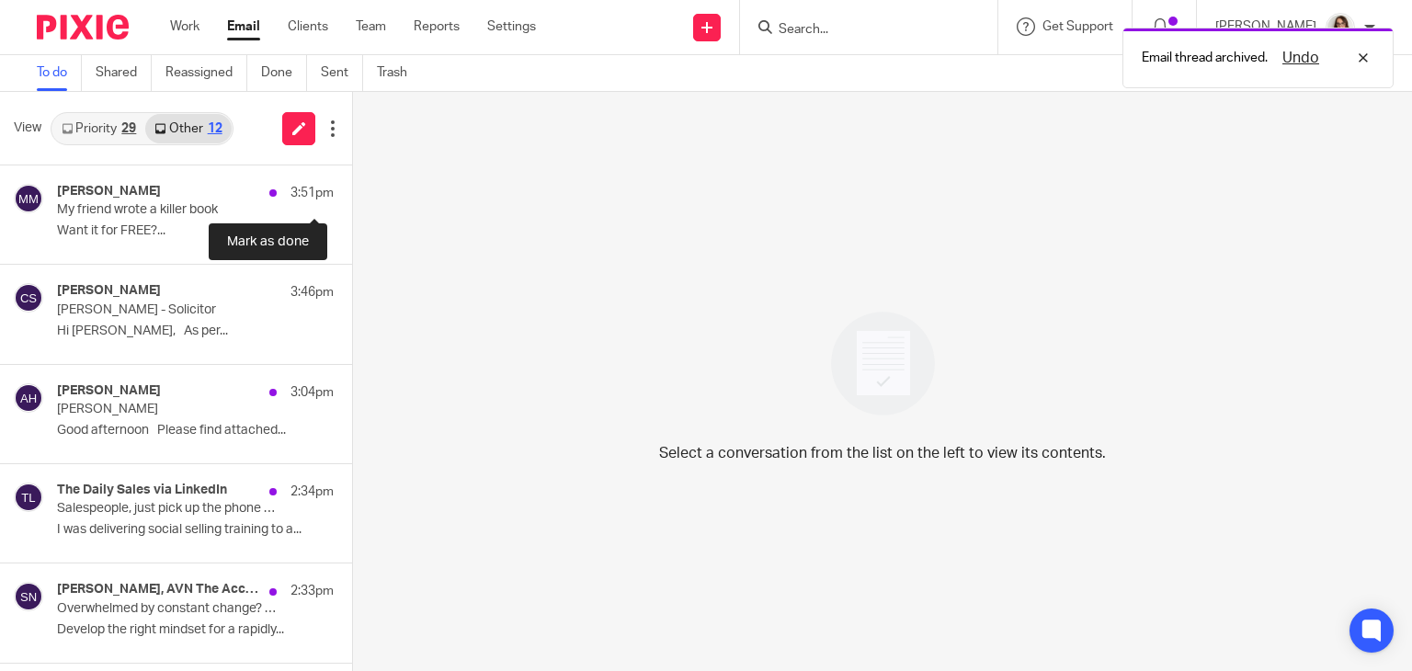
click at [352, 191] on button at bounding box center [359, 189] width 15 height 49
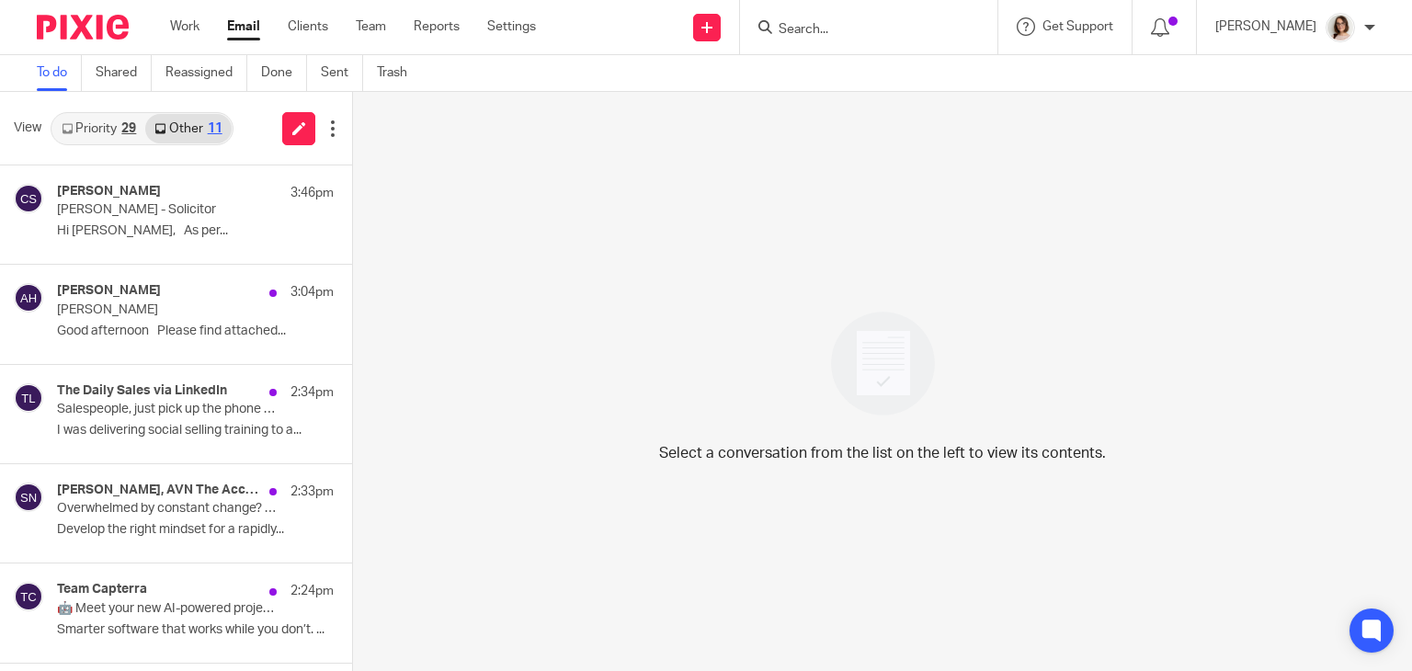
click at [244, 36] on link "Email" at bounding box center [243, 26] width 33 height 18
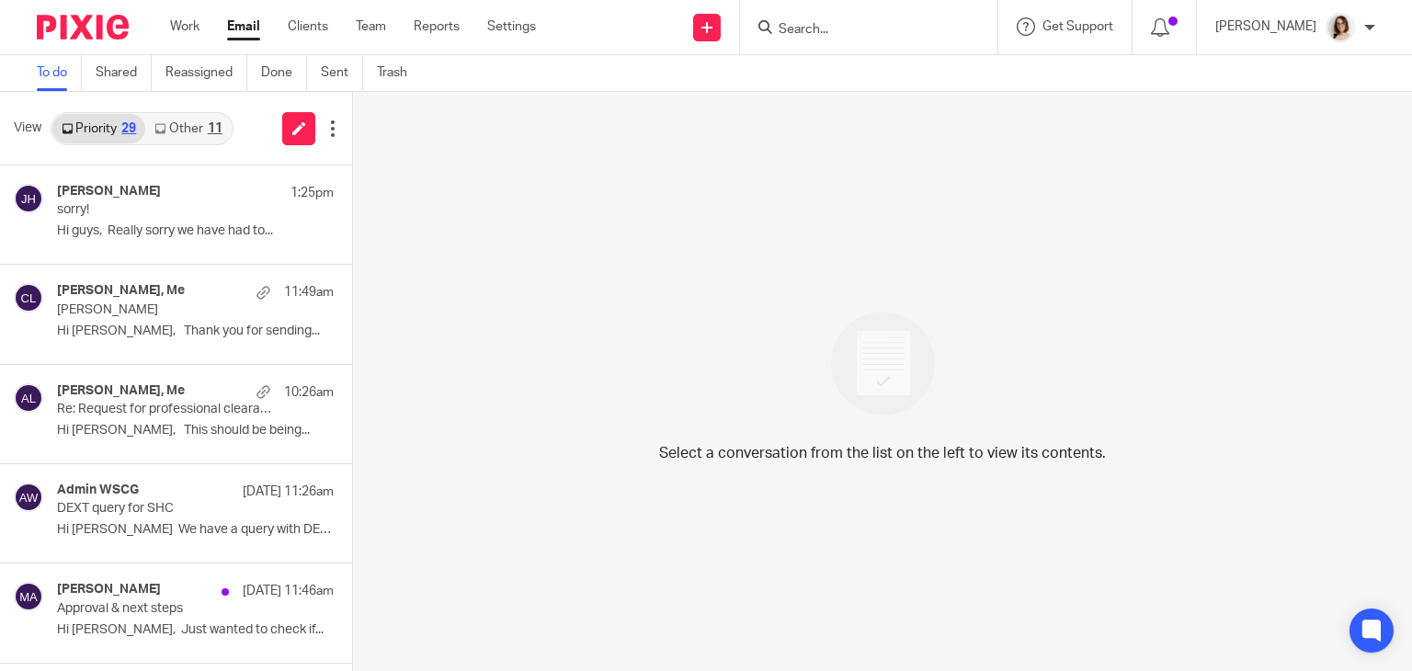
click at [192, 126] on link "Other 11" at bounding box center [187, 128] width 85 height 29
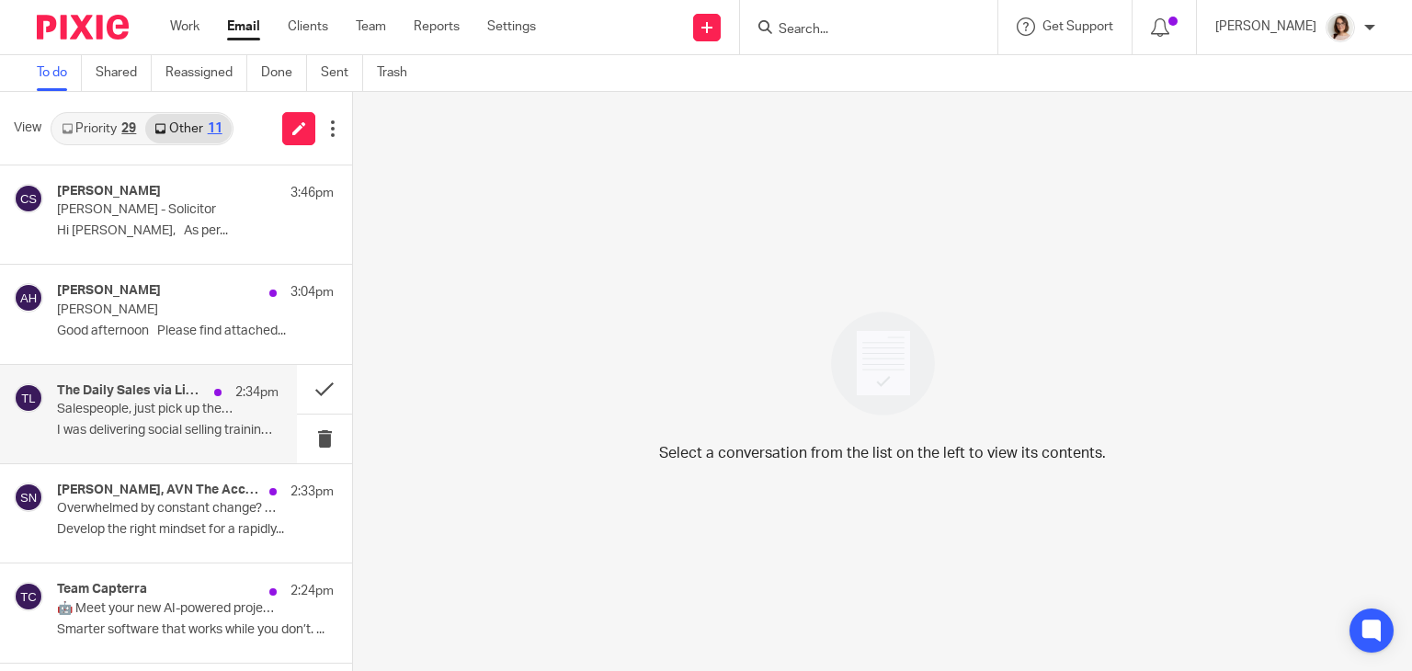
click at [214, 408] on p "Salespeople, just pick up the phone and CALL YOUR PROSPECTS!" at bounding box center [145, 410] width 177 height 16
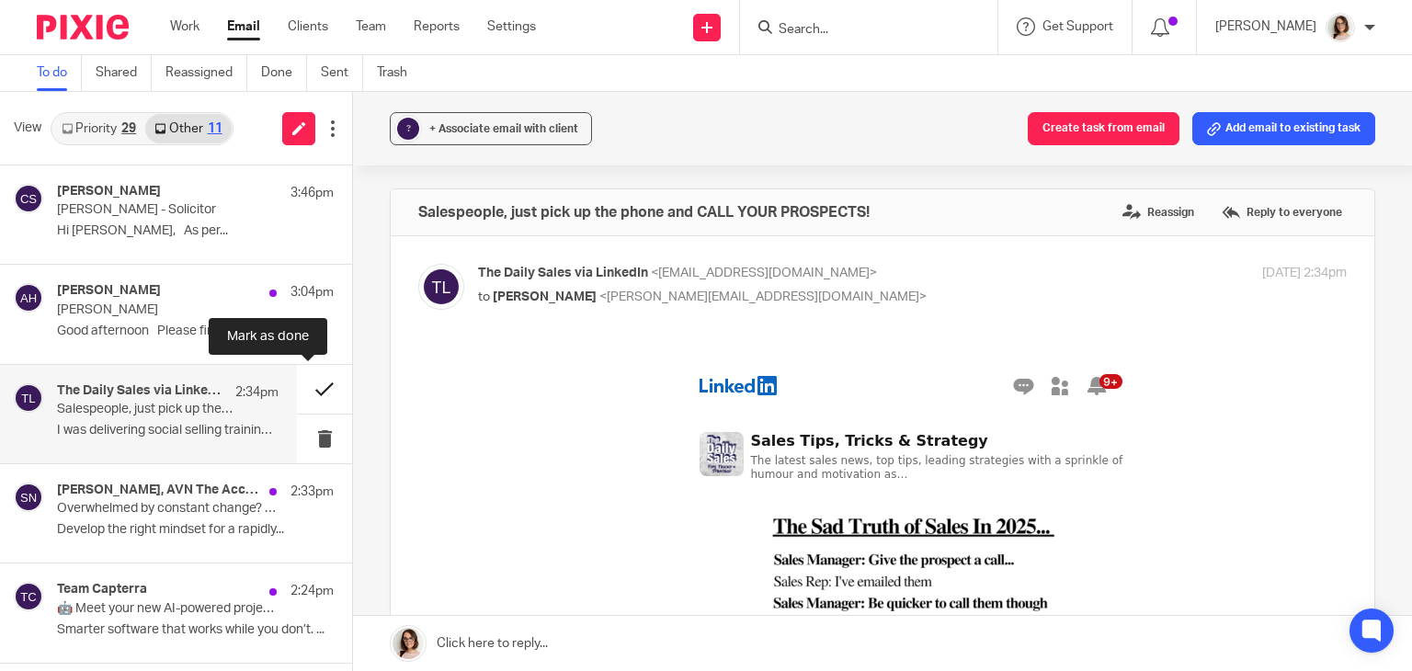
click at [303, 389] on button at bounding box center [324, 389] width 55 height 49
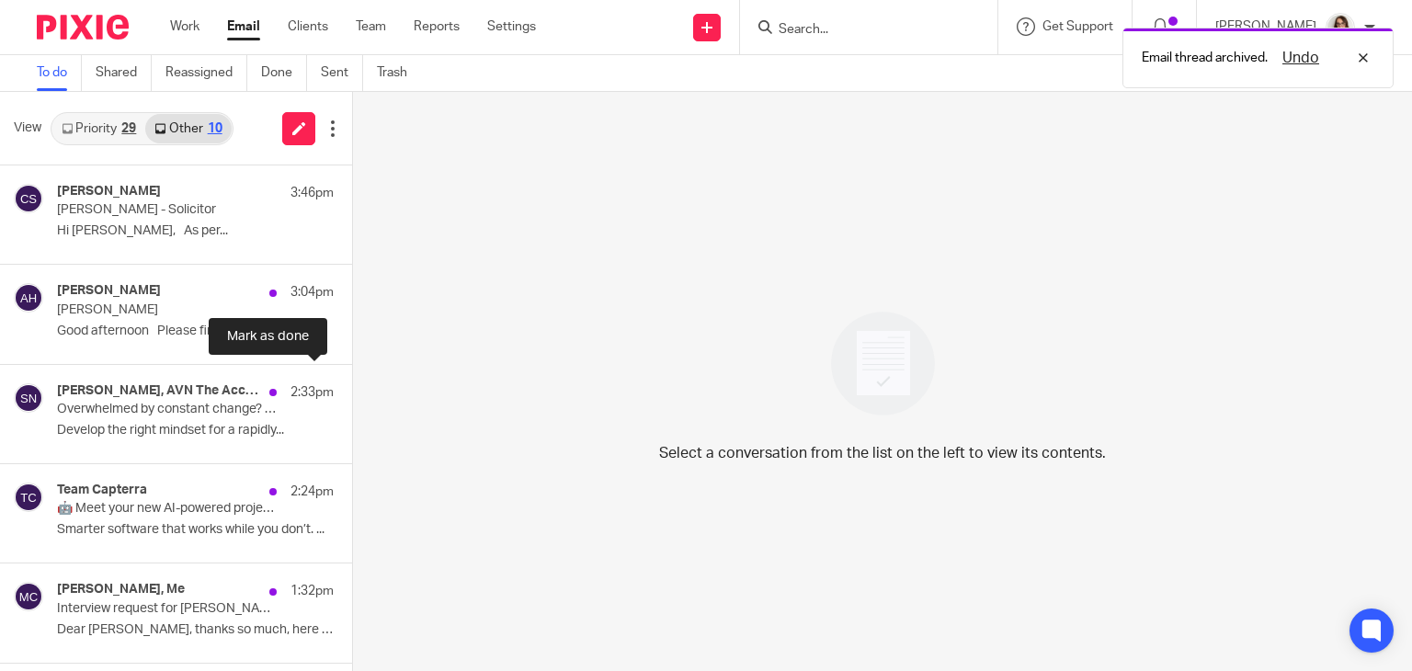
click at [352, 389] on button at bounding box center [359, 389] width 15 height 49
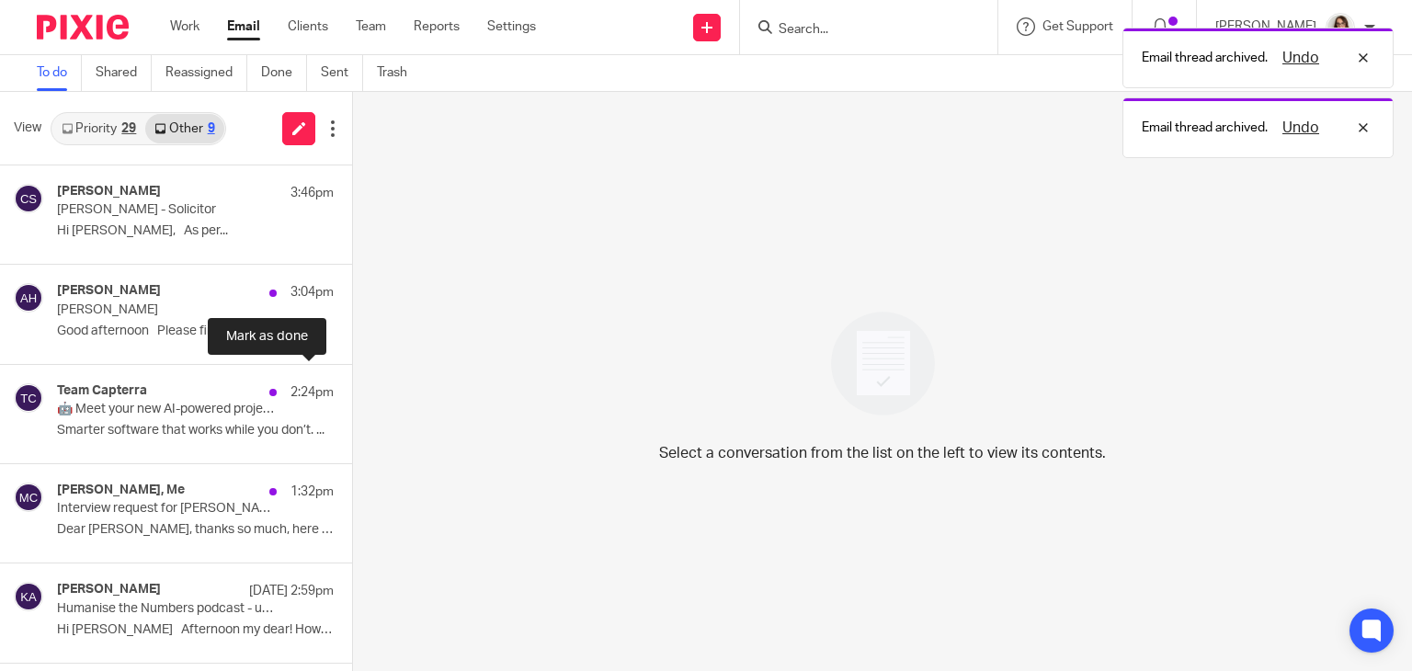
click at [352, 389] on button at bounding box center [359, 389] width 15 height 49
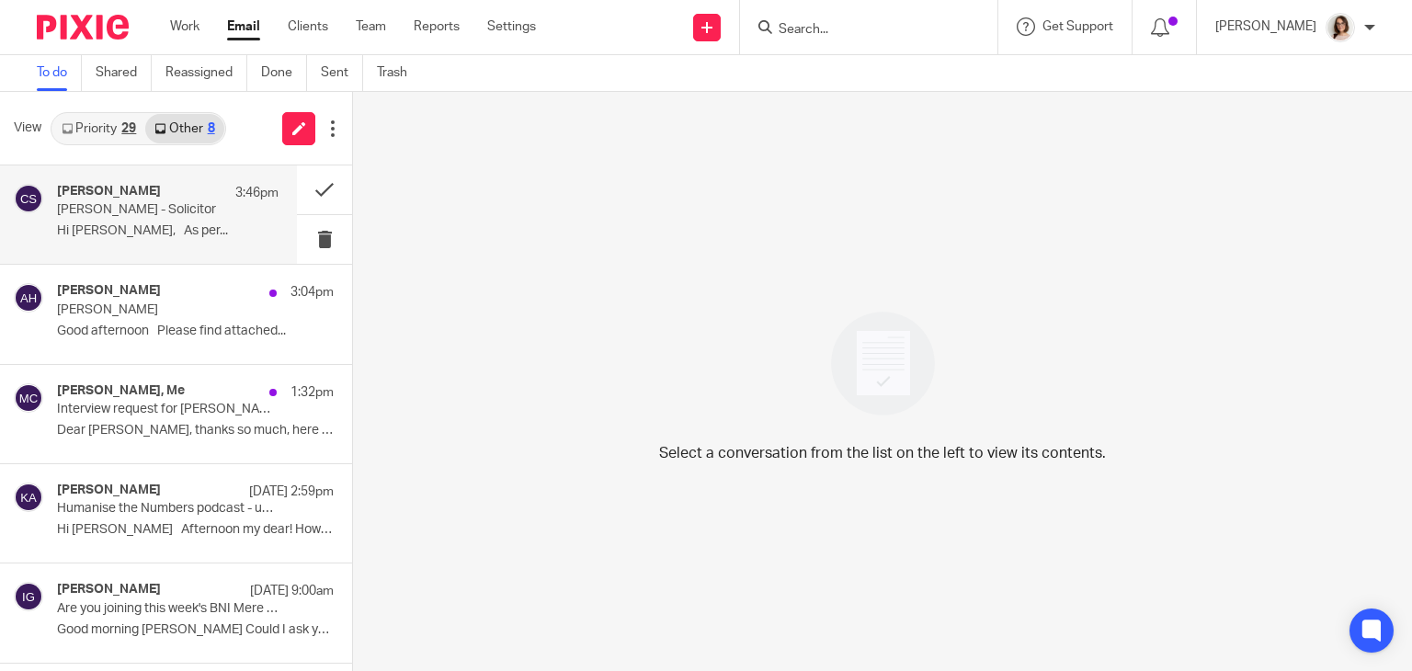
click at [152, 207] on p "[PERSON_NAME] - Solicitor" at bounding box center [145, 210] width 177 height 16
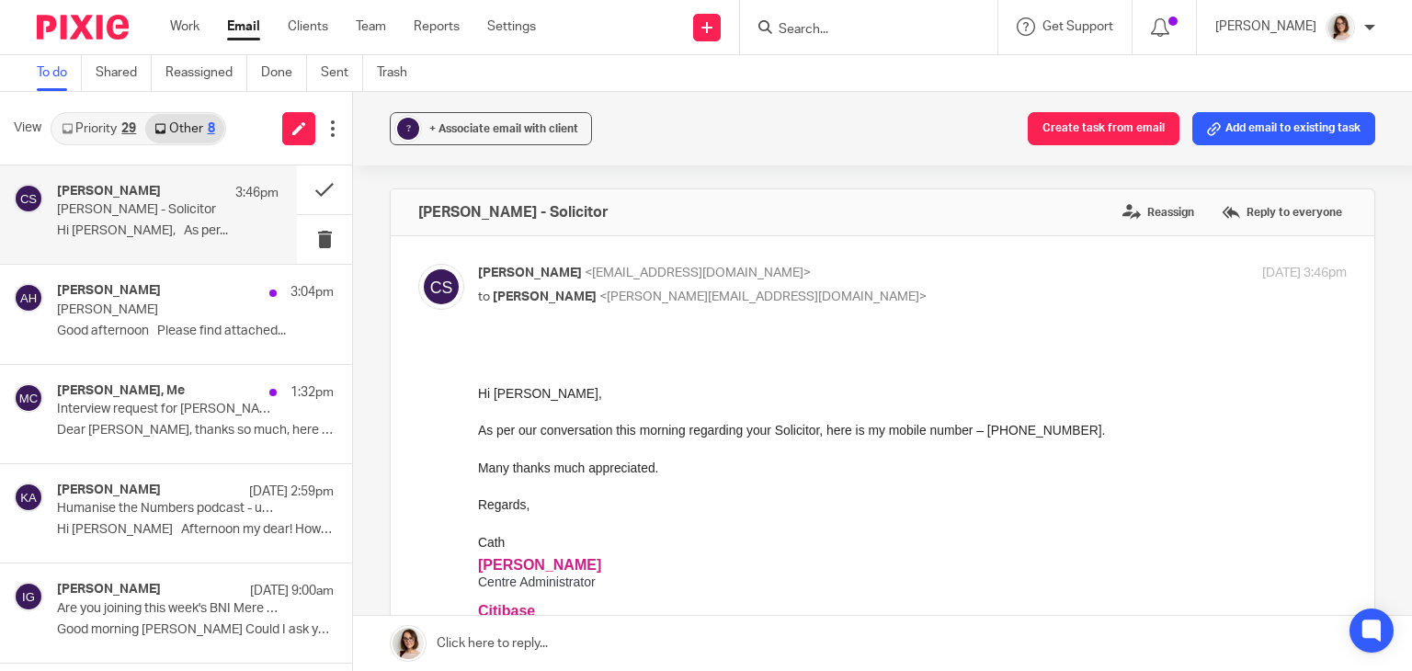
click at [249, 28] on link "Email" at bounding box center [243, 26] width 33 height 18
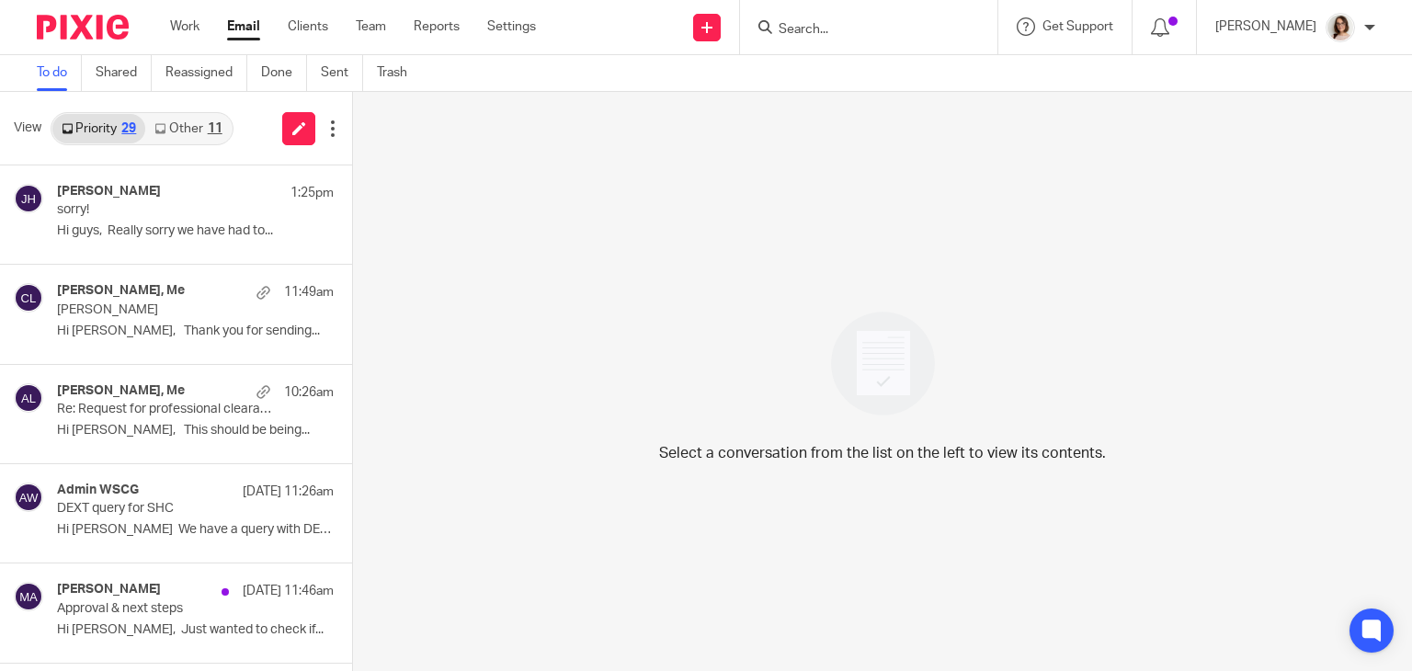
click at [208, 132] on div "11" at bounding box center [215, 128] width 15 height 13
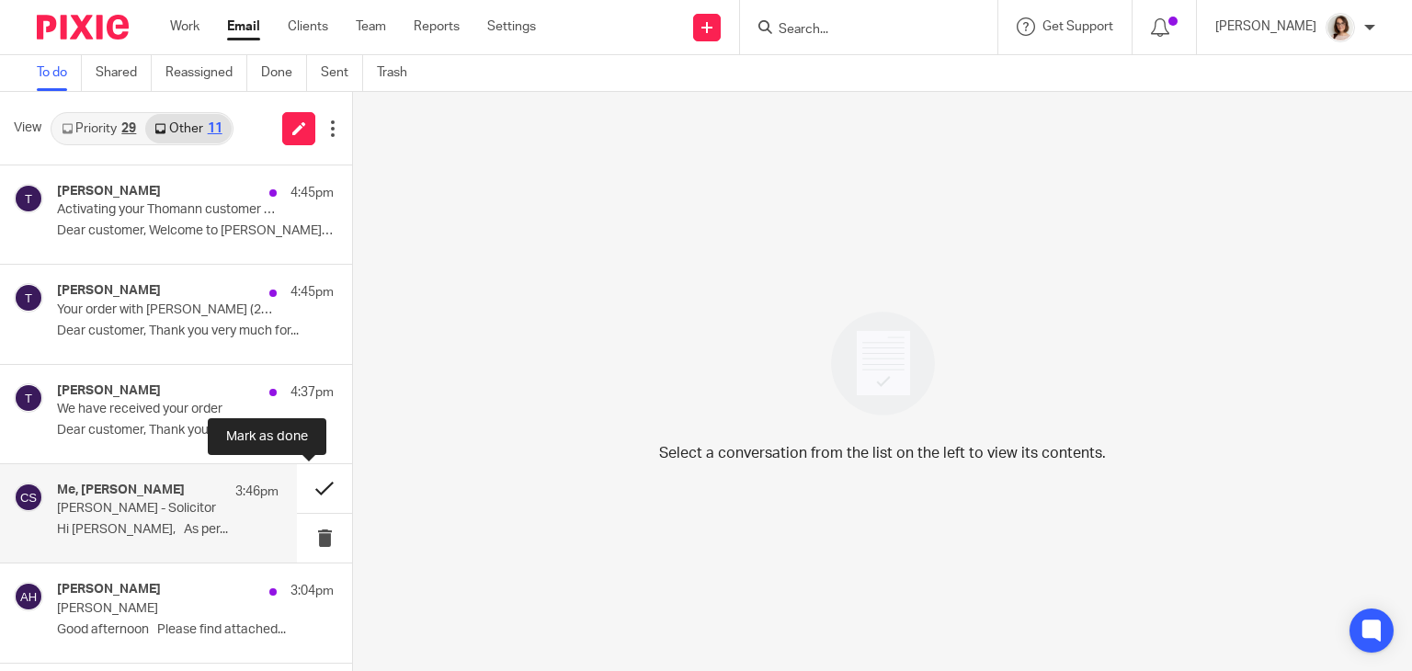
click at [312, 486] on button at bounding box center [324, 488] width 55 height 49
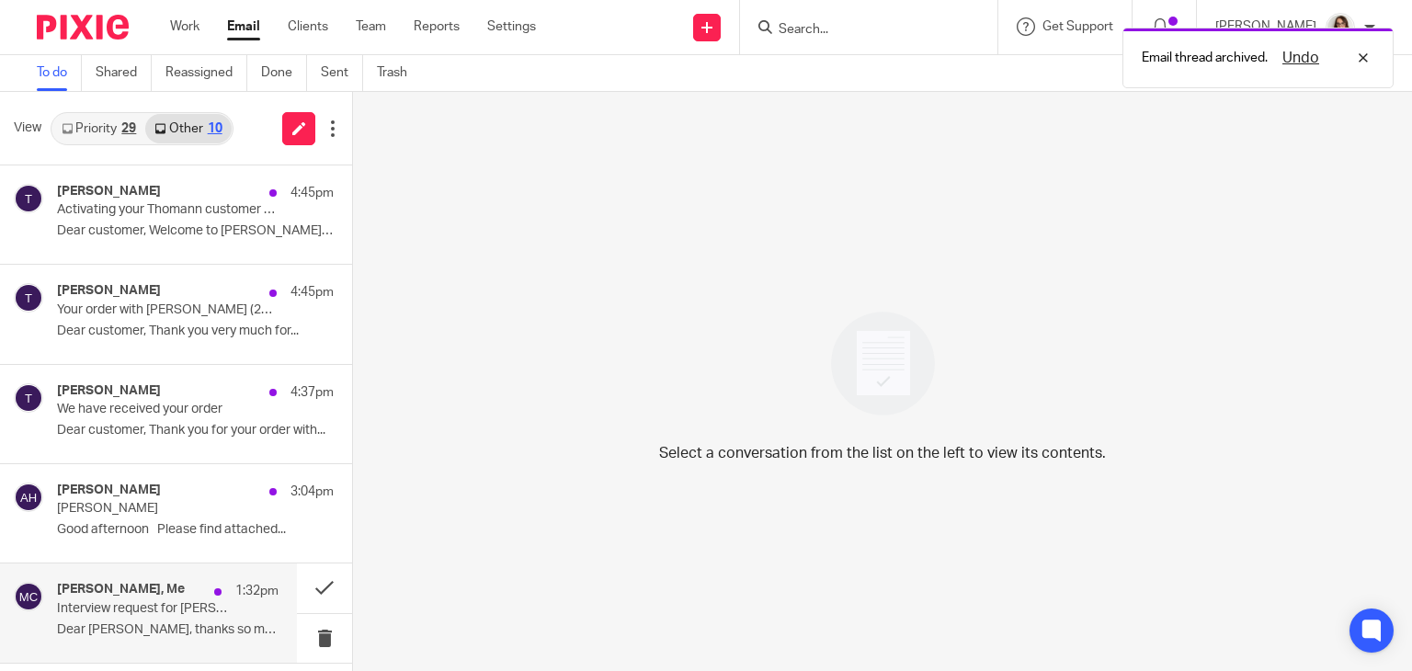
click at [189, 615] on p "Interview request for [PERSON_NAME] AAT Award winner" at bounding box center [145, 609] width 177 height 16
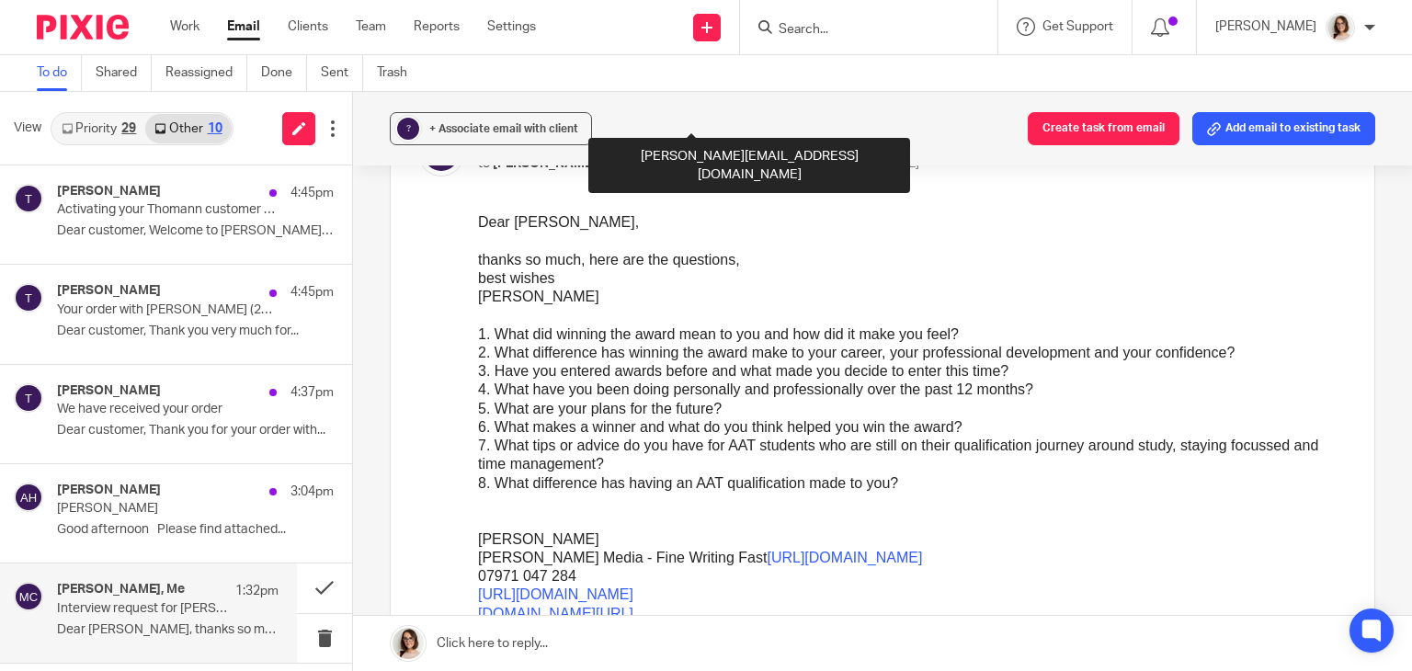
scroll to position [390, 0]
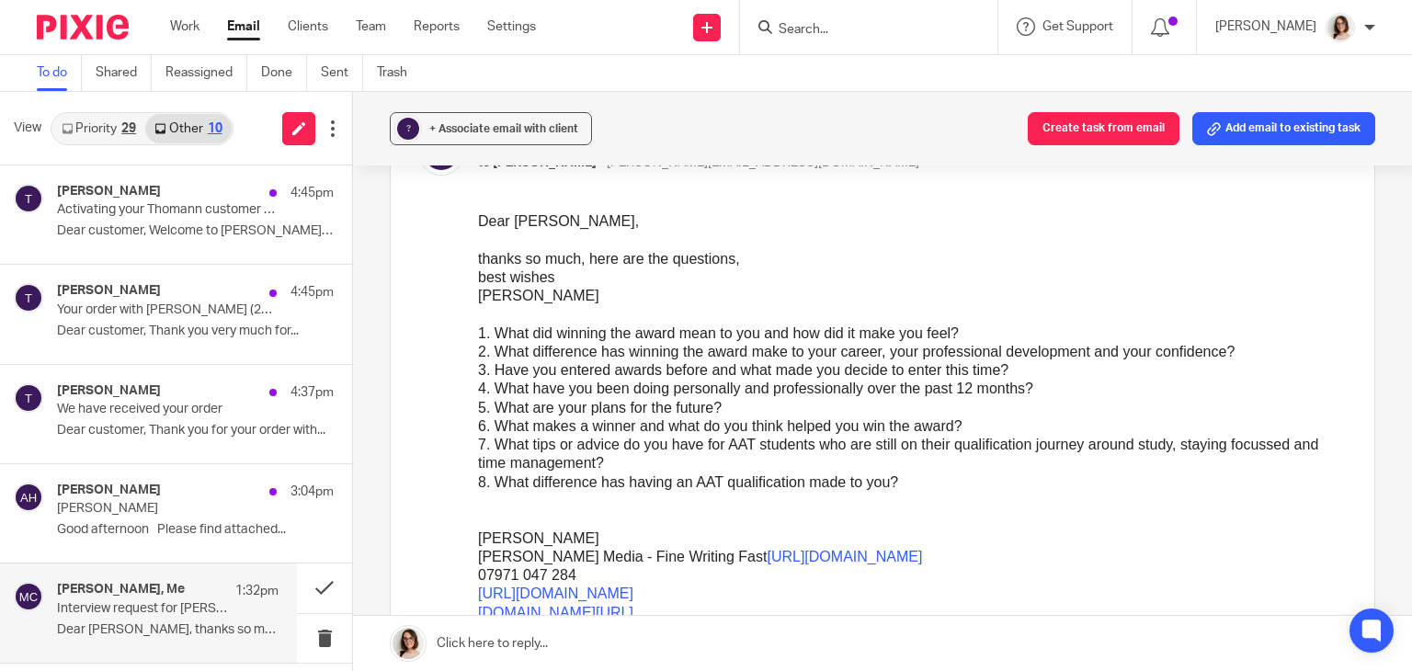
click at [234, 36] on link "Email" at bounding box center [243, 26] width 33 height 18
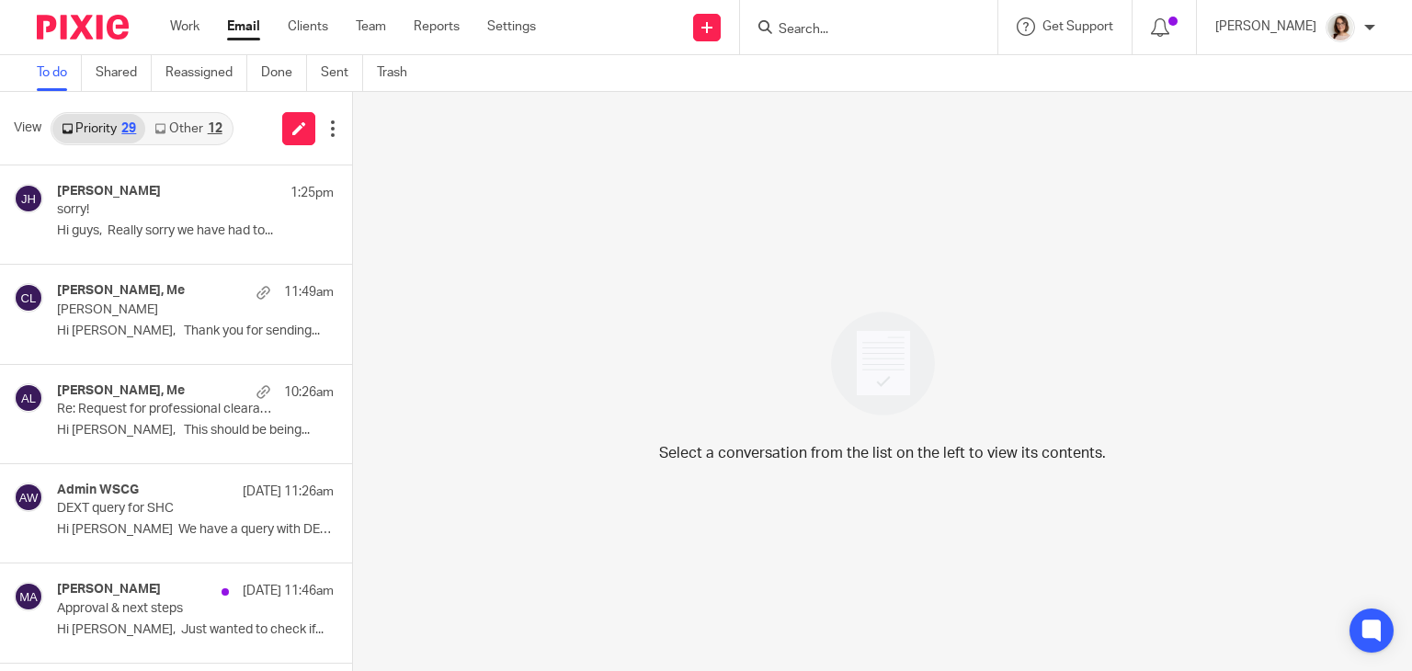
click at [194, 119] on link "Other 12" at bounding box center [187, 128] width 85 height 29
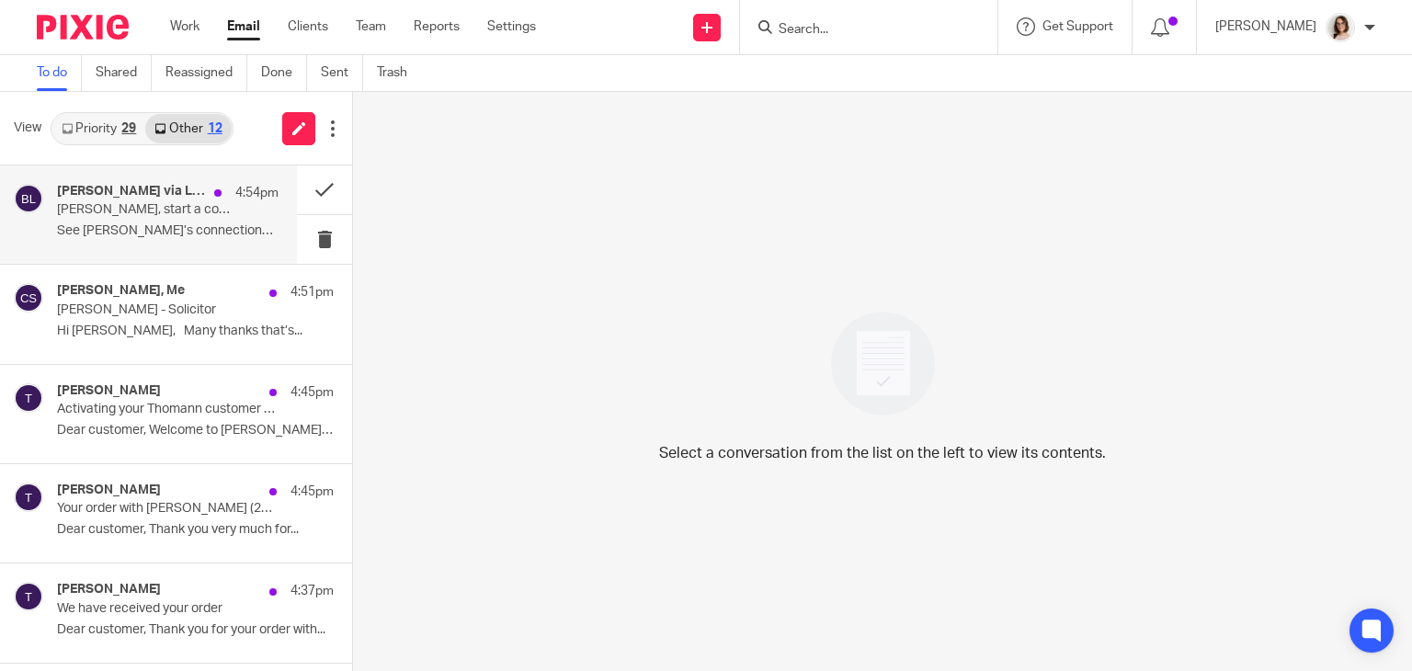
click at [219, 237] on p "See [PERSON_NAME]’s connections, experience, and more..." at bounding box center [167, 231] width 221 height 16
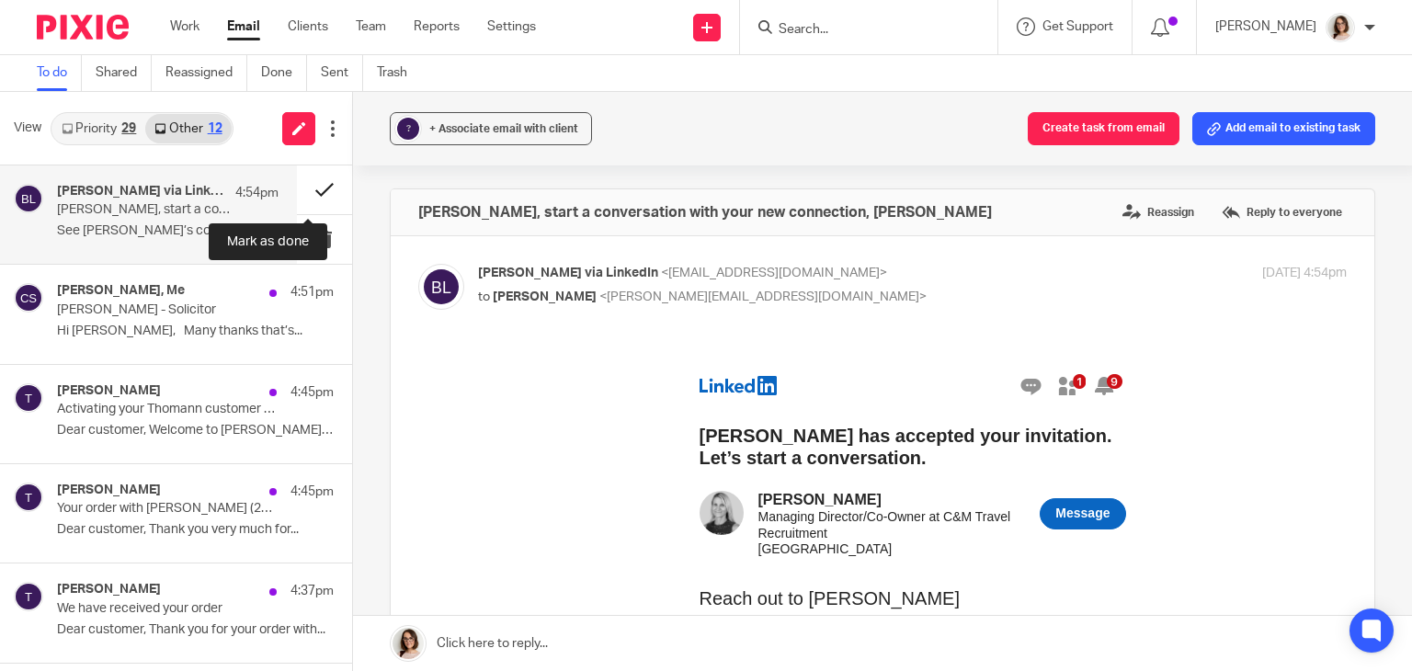
click at [312, 188] on button at bounding box center [324, 189] width 55 height 49
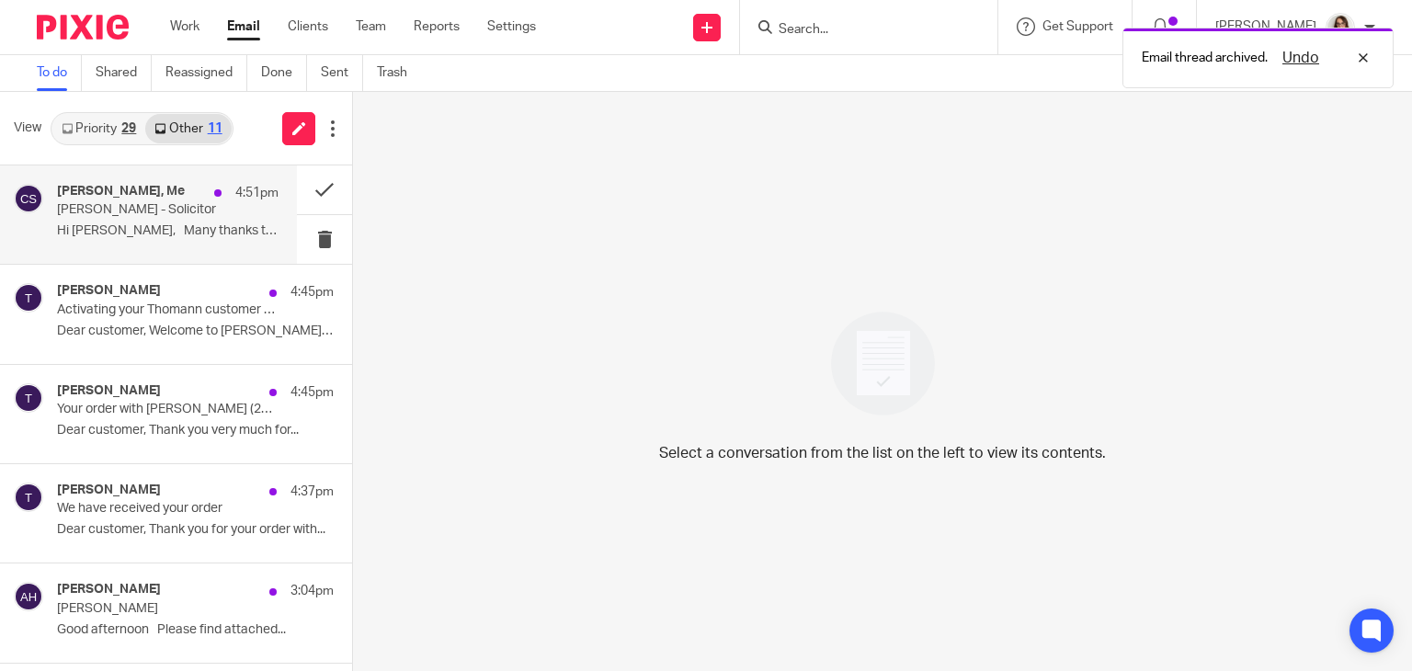
click at [212, 221] on div "[PERSON_NAME], Me 4:51pm [PERSON_NAME] - Solicitor Hi [PERSON_NAME], Many thank…" at bounding box center [167, 215] width 221 height 62
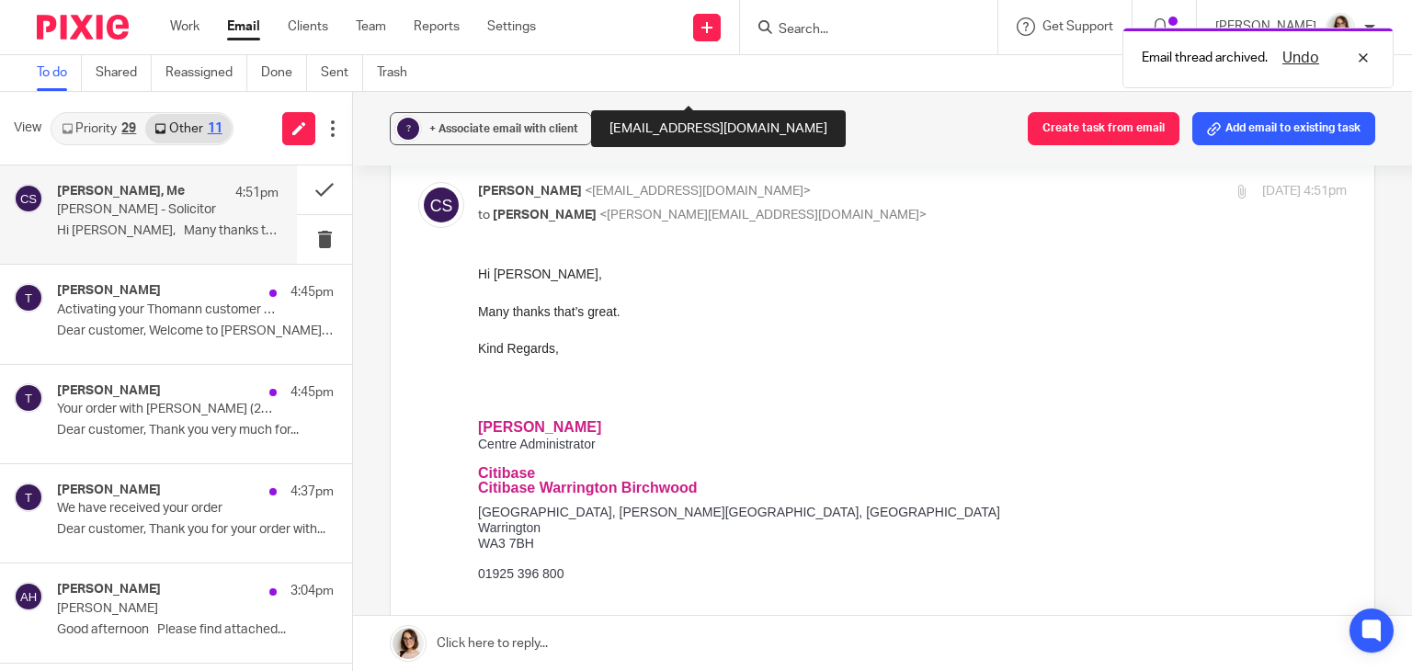
scroll to position [338, 0]
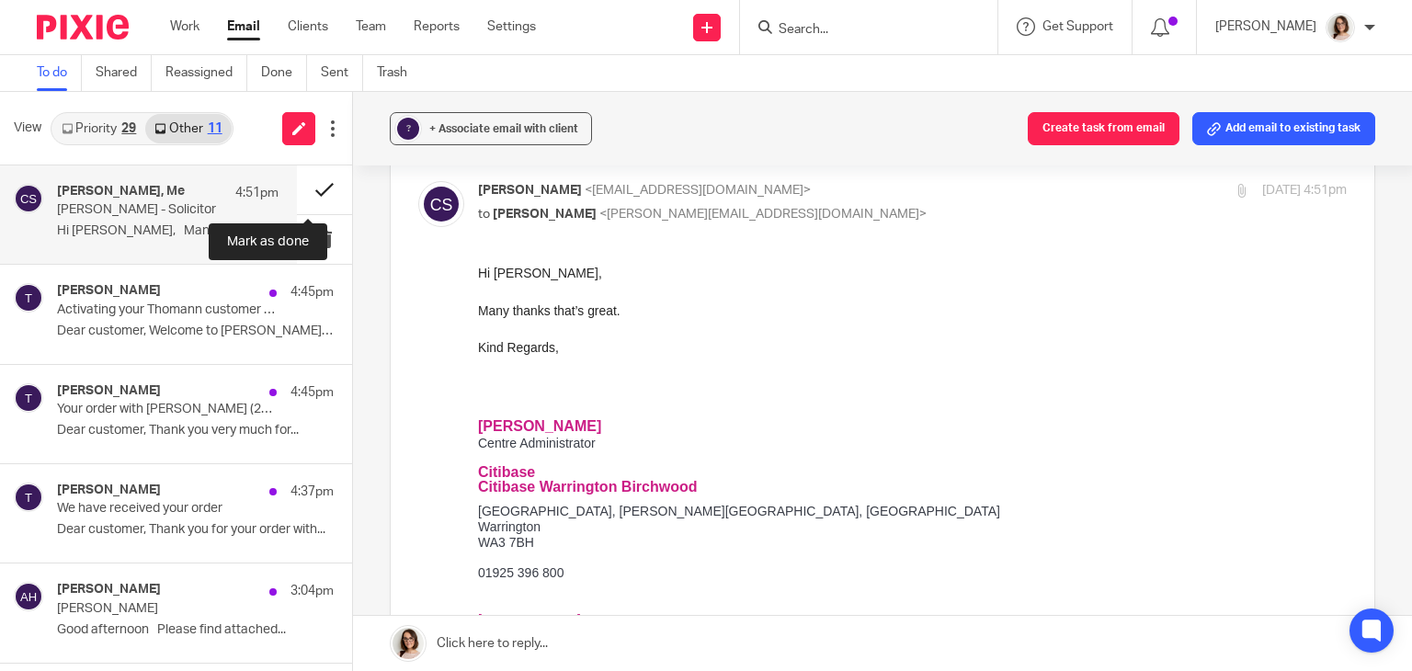
click at [316, 187] on button at bounding box center [324, 189] width 55 height 49
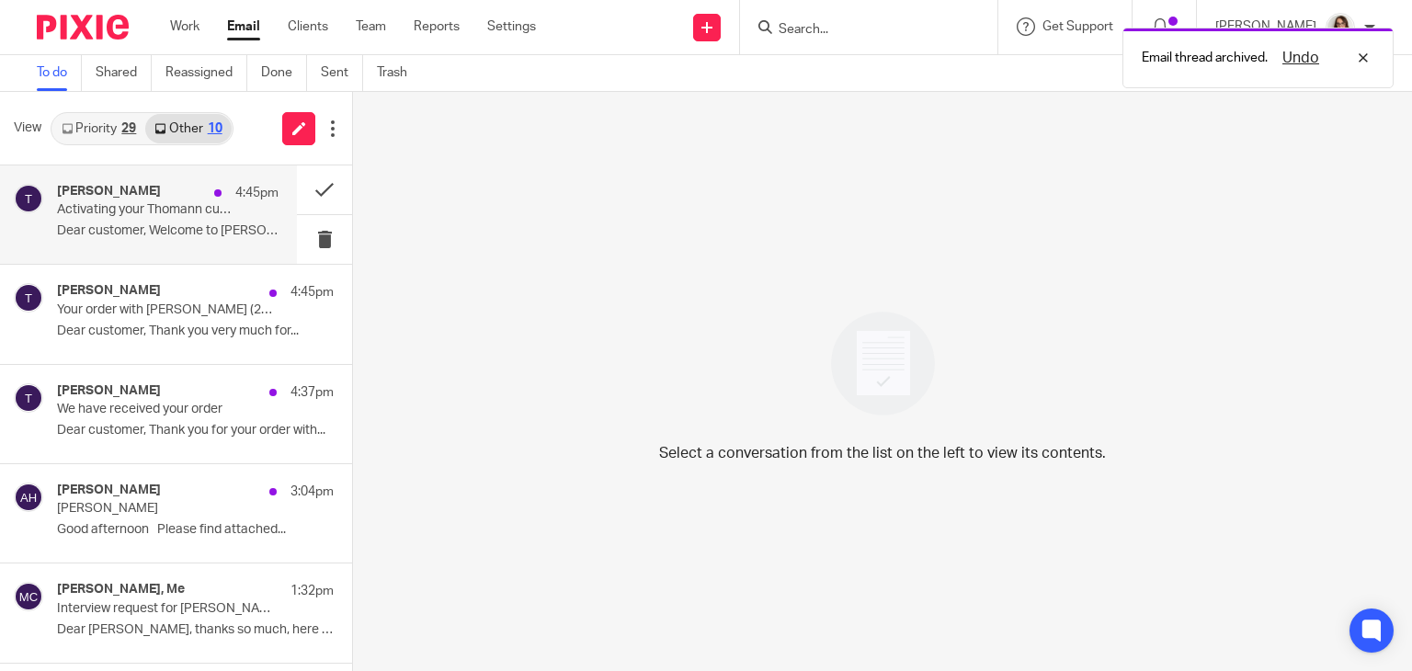
click at [210, 211] on p "Activating your Thomann customer centre access (22230509)" at bounding box center [145, 210] width 177 height 16
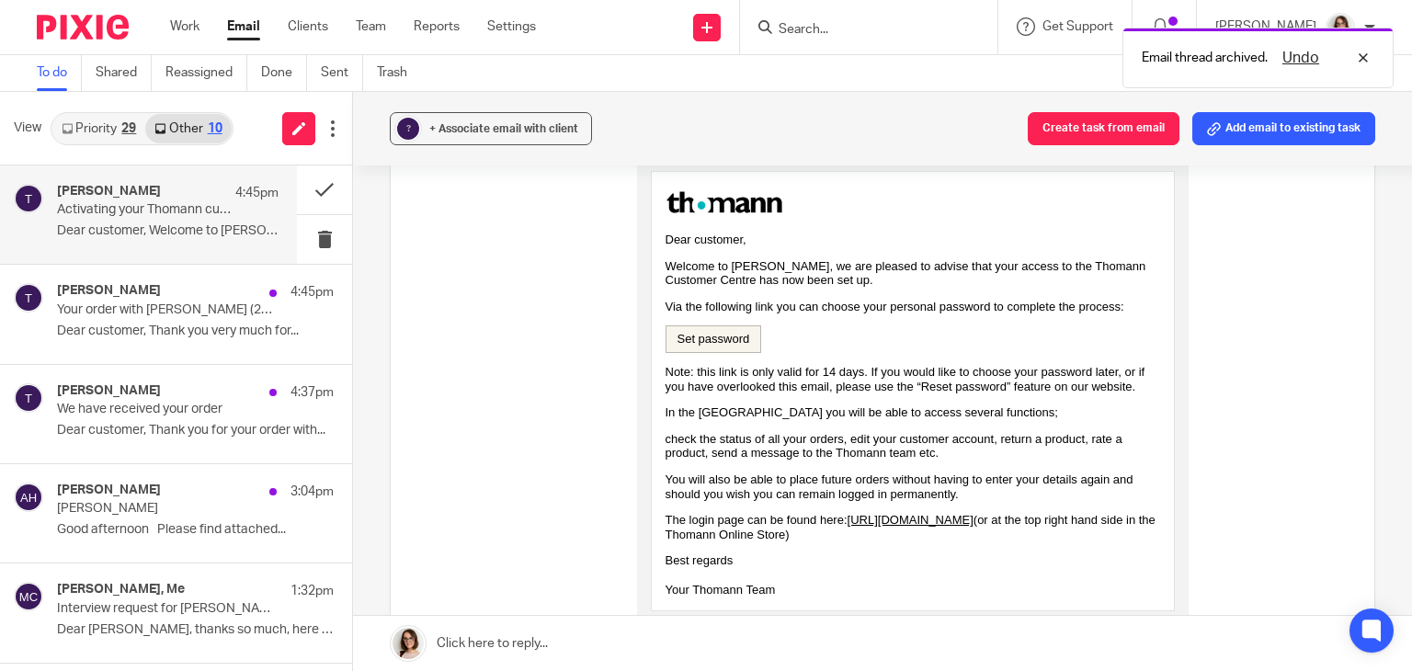
scroll to position [228, 0]
click at [712, 346] on link "Set password" at bounding box center [713, 338] width 97 height 28
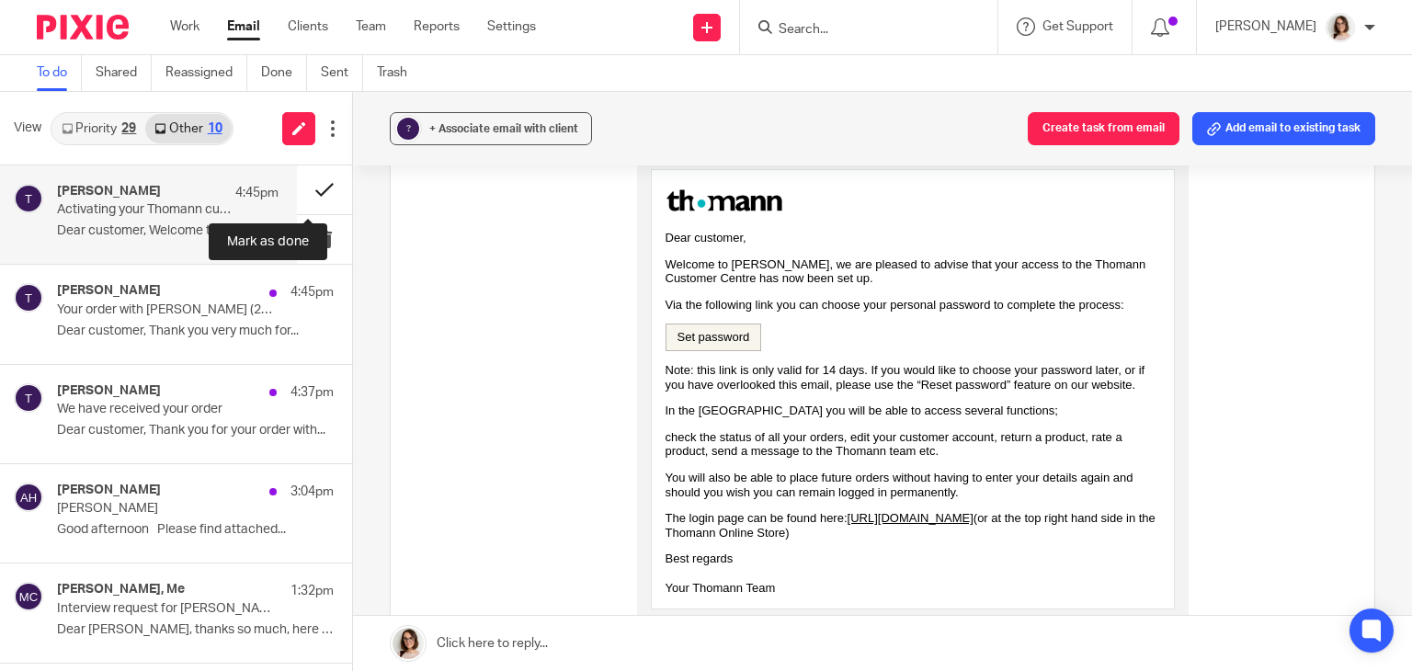
click at [302, 182] on button at bounding box center [324, 189] width 55 height 49
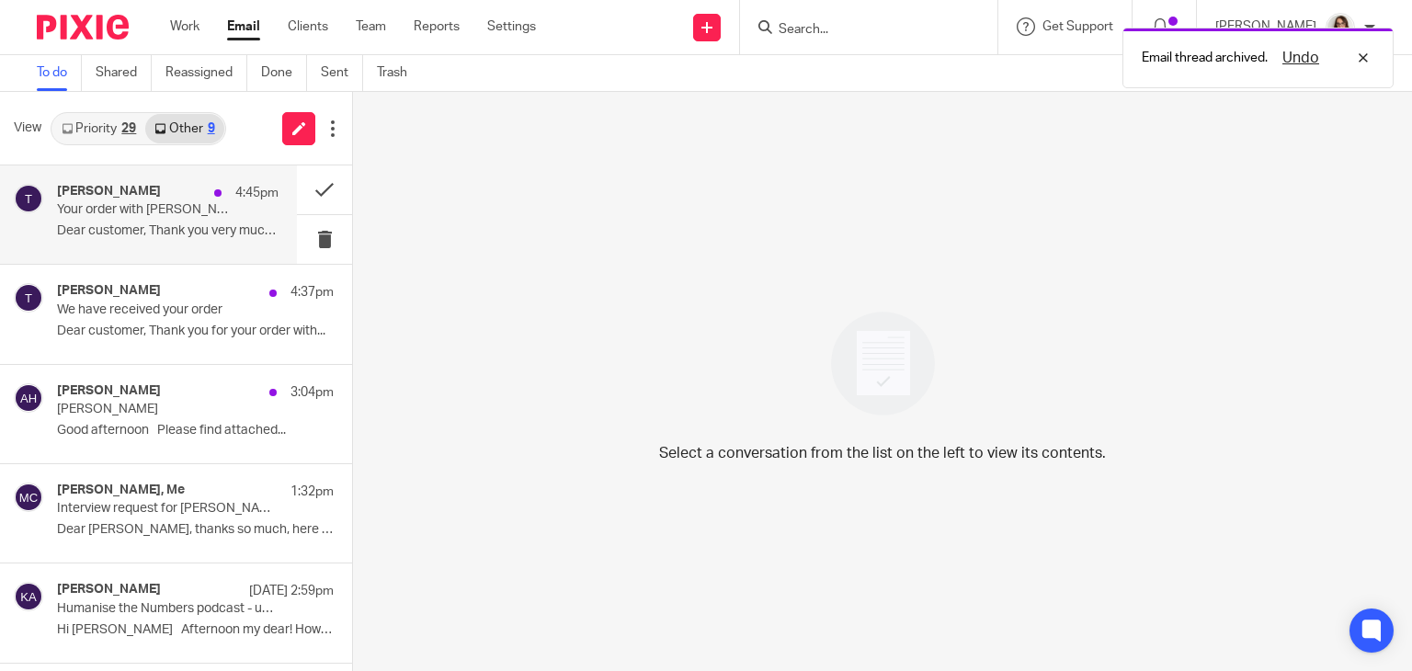
click at [206, 227] on p "Dear customer, Thank you very much for..." at bounding box center [167, 231] width 221 height 16
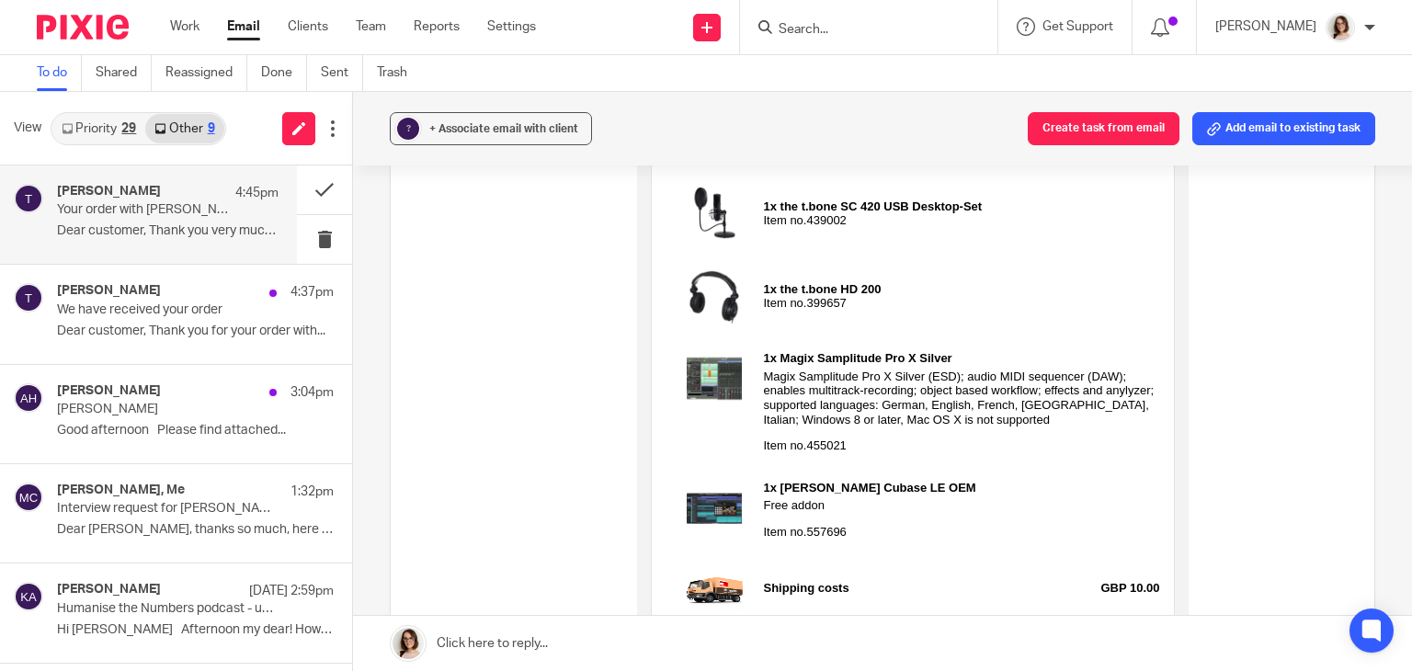
scroll to position [474, 0]
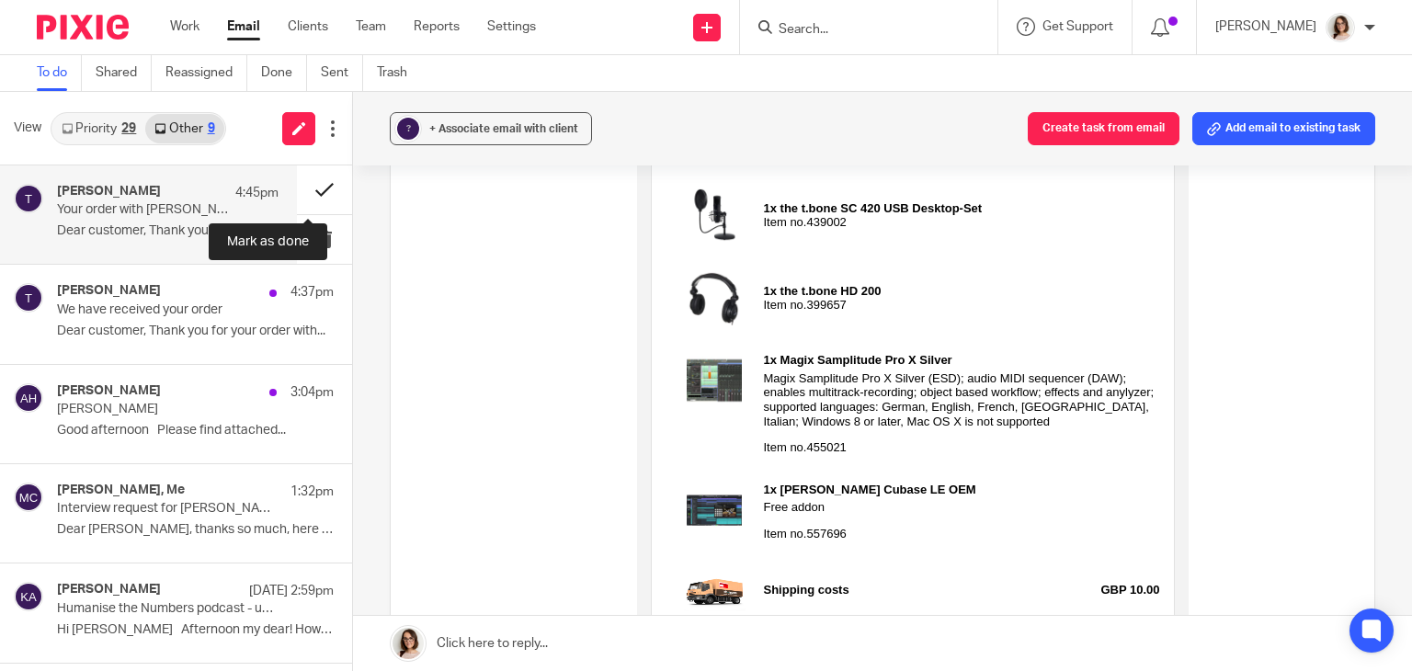
click at [309, 192] on button at bounding box center [324, 189] width 55 height 49
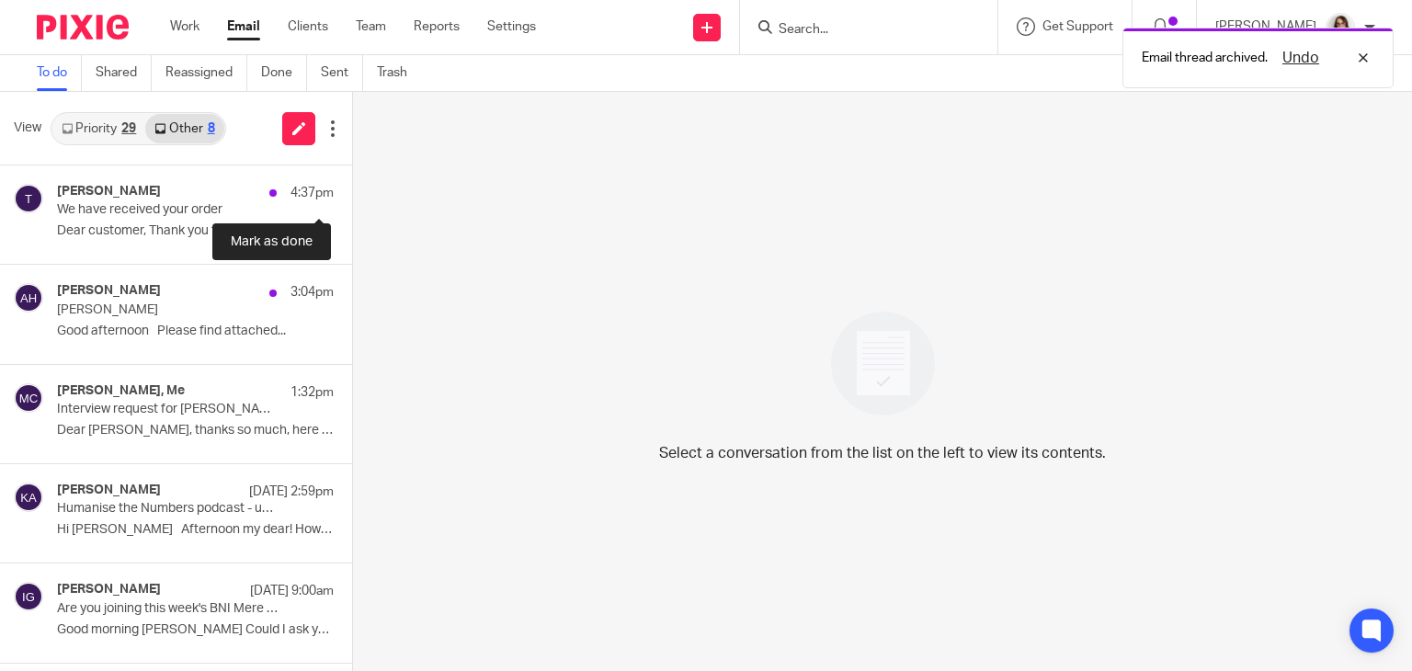
click at [352, 192] on button at bounding box center [359, 189] width 15 height 49
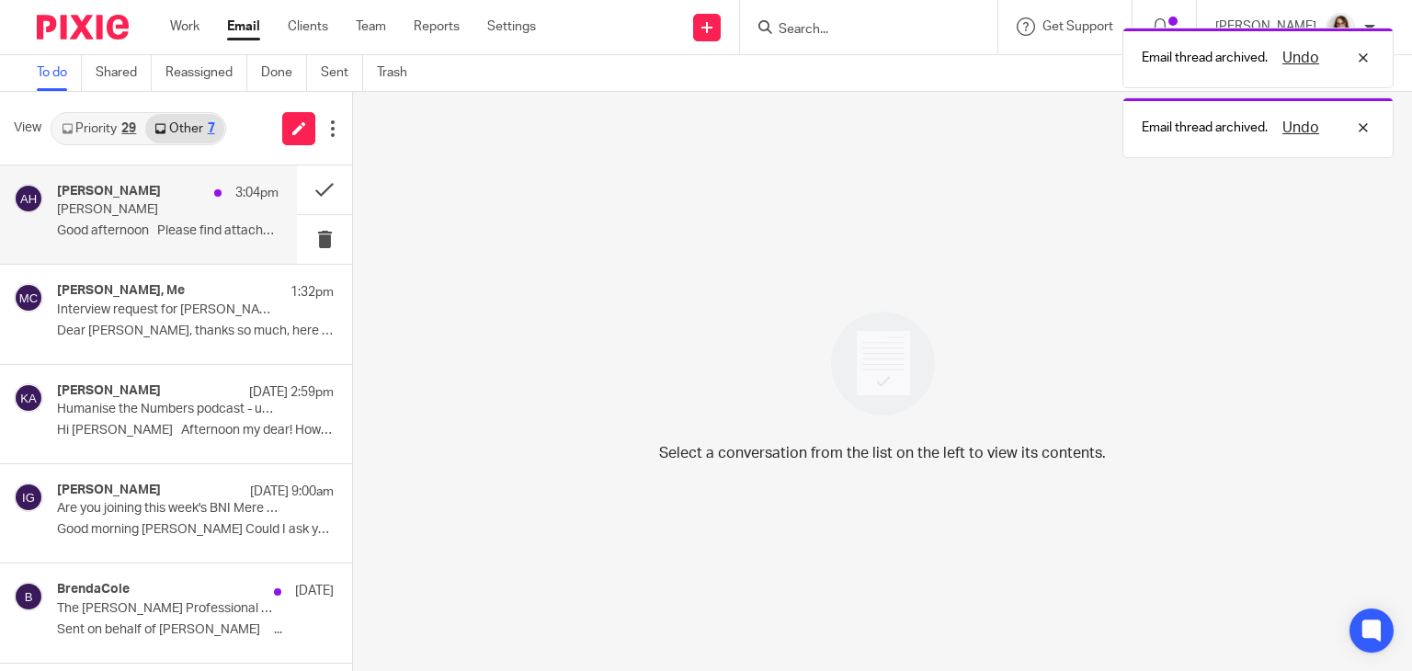
click at [140, 227] on p "Good afternoon Please find attached..." at bounding box center [167, 231] width 221 height 16
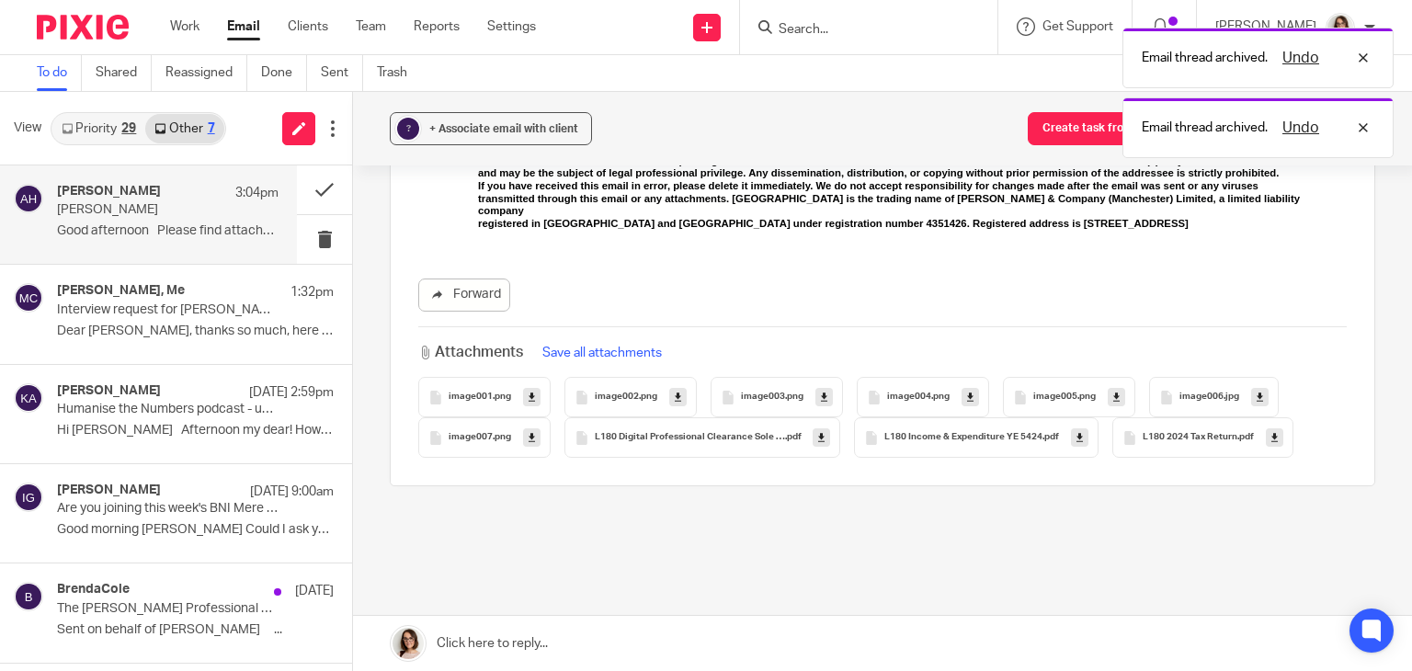
scroll to position [710, 0]
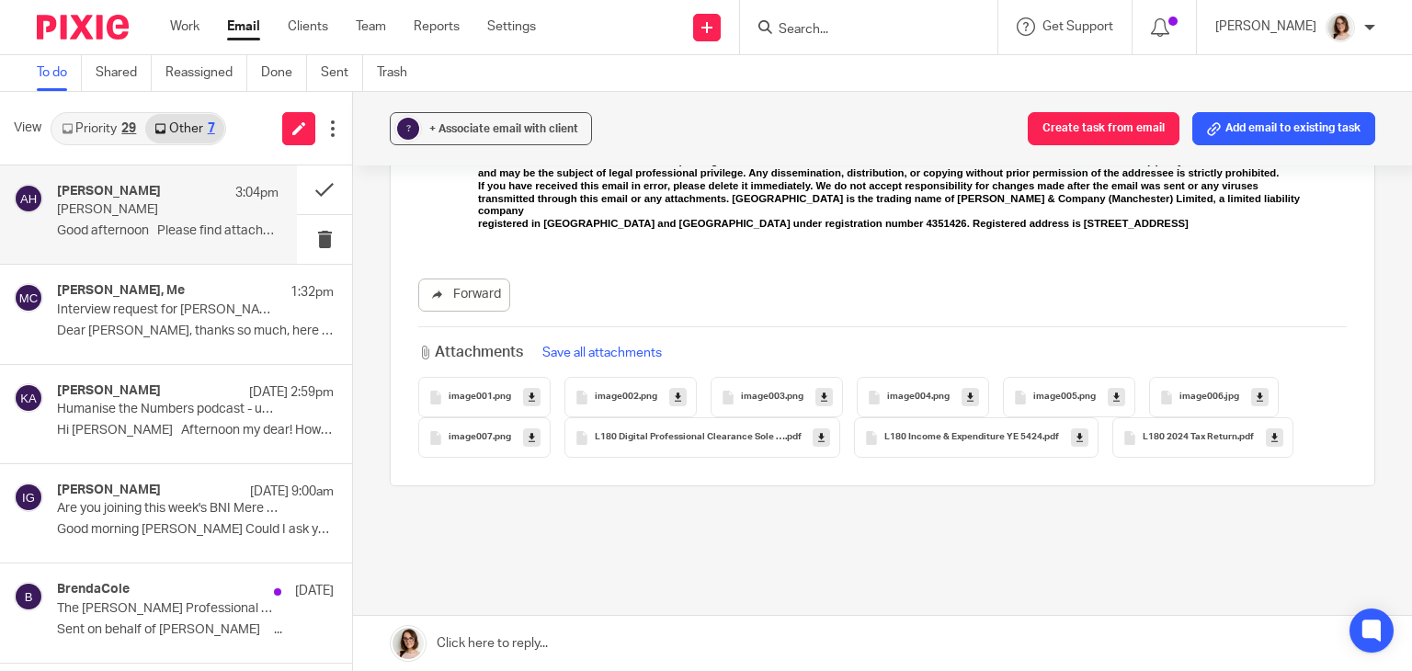
click at [812, 433] on link at bounding box center [820, 437] width 17 height 18
click at [1071, 434] on link at bounding box center [1079, 437] width 17 height 18
click at [1266, 433] on link at bounding box center [1274, 437] width 17 height 18
click at [600, 541] on div "[PERSON_NAME] Reassign Reply to everyone [PERSON_NAME] <[PERSON_NAME][EMAIL_ADD…" at bounding box center [882, 47] width 985 height 1136
click at [687, 559] on div "[PERSON_NAME] Reassign Reply to everyone [PERSON_NAME] <[PERSON_NAME][EMAIL_ADD…" at bounding box center [882, 47] width 985 height 1136
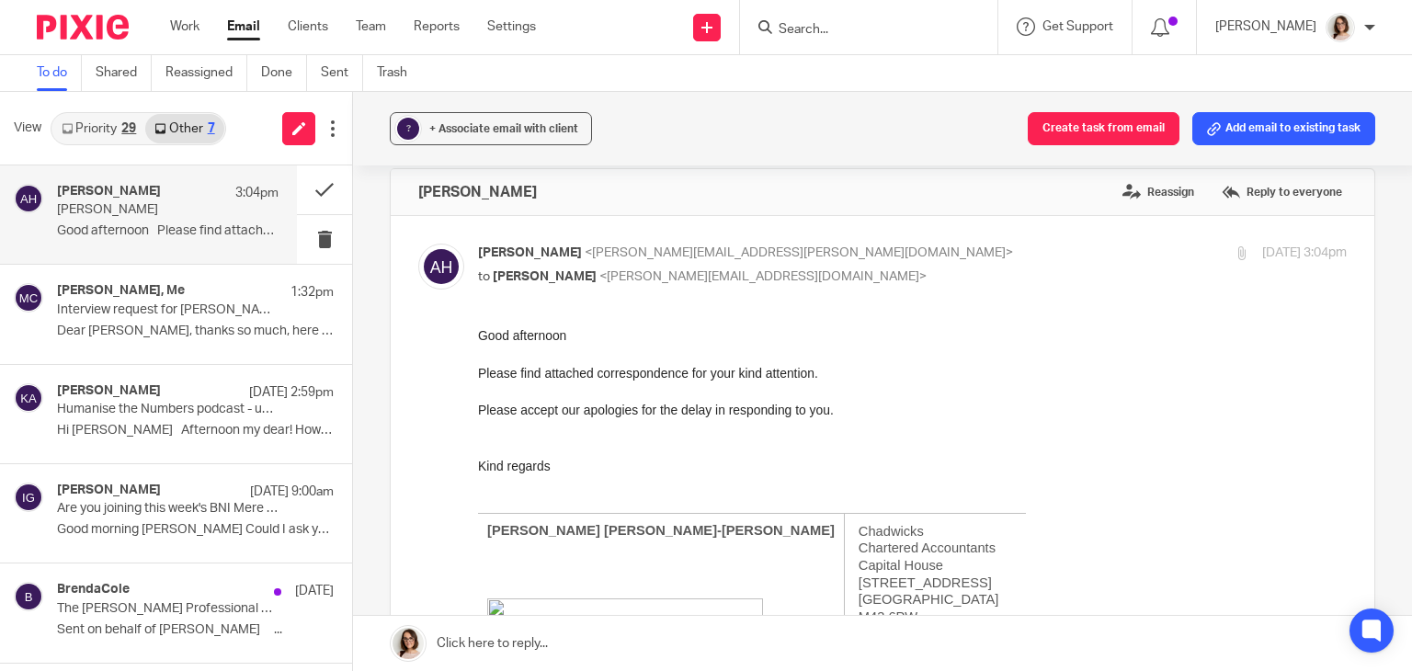
scroll to position [0, 0]
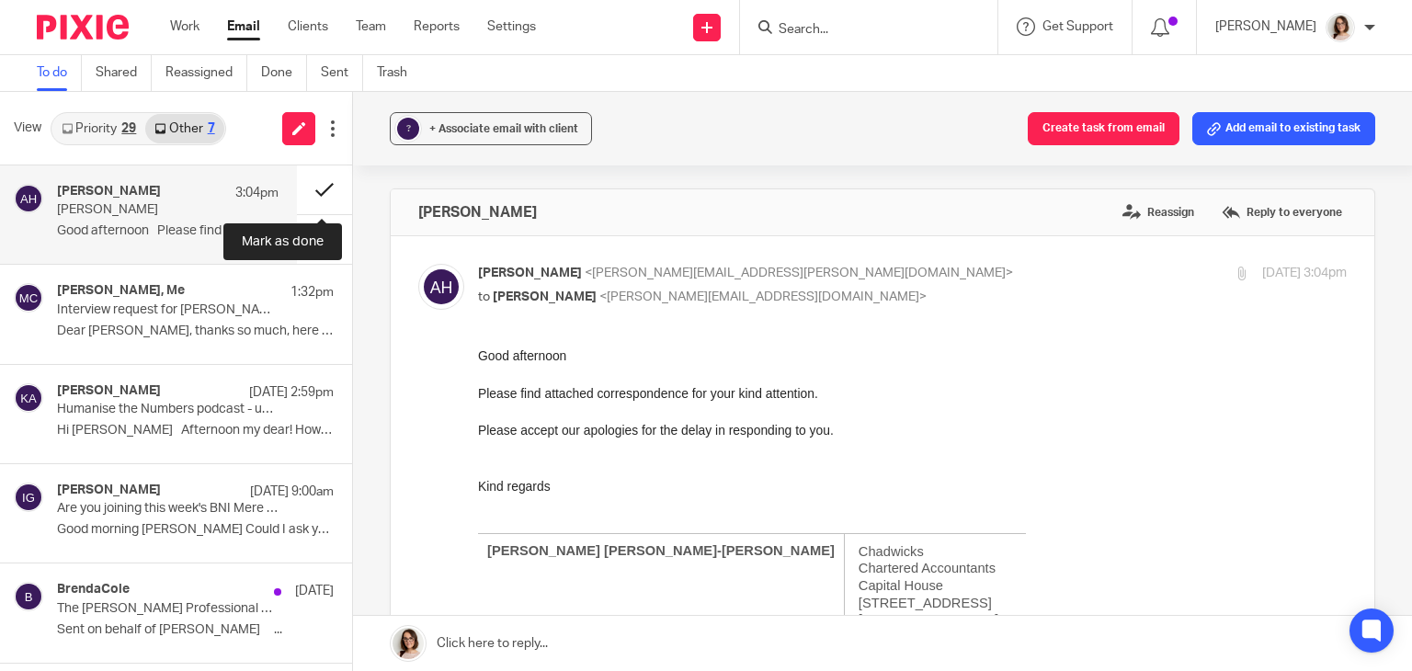
click at [316, 196] on button at bounding box center [324, 189] width 55 height 49
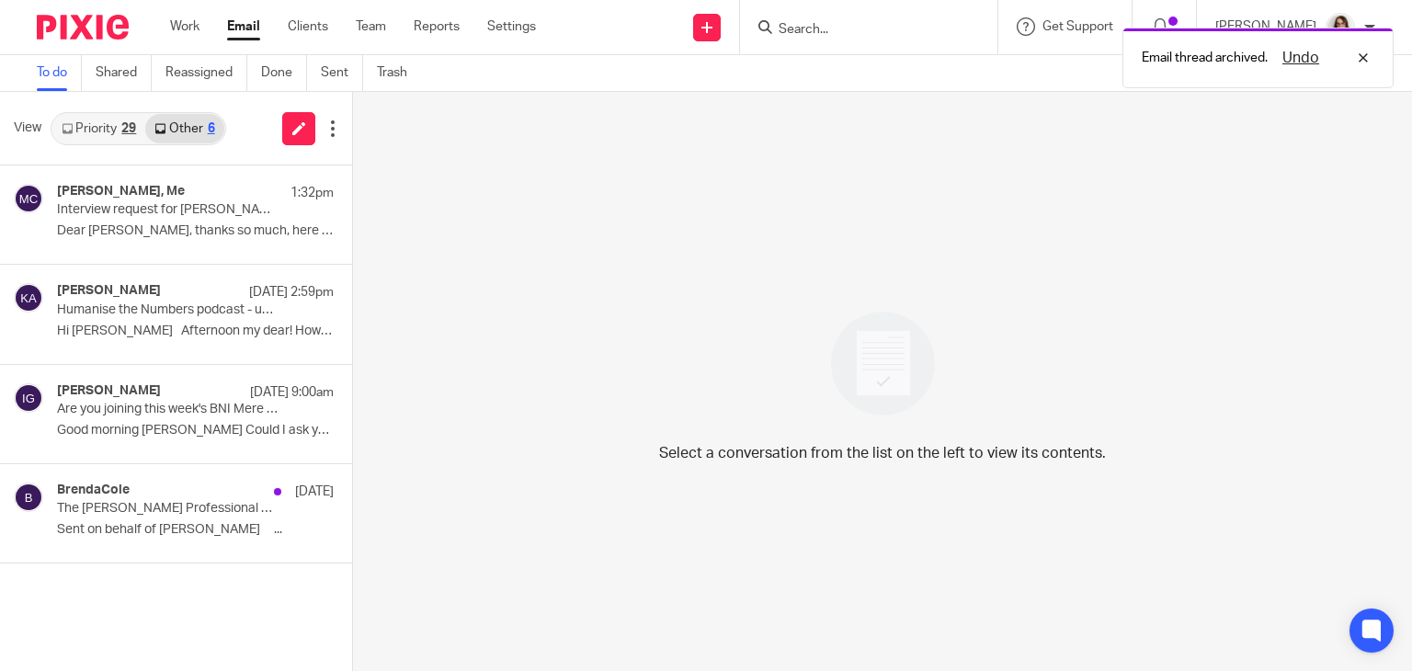
click at [240, 25] on link "Email" at bounding box center [243, 26] width 33 height 18
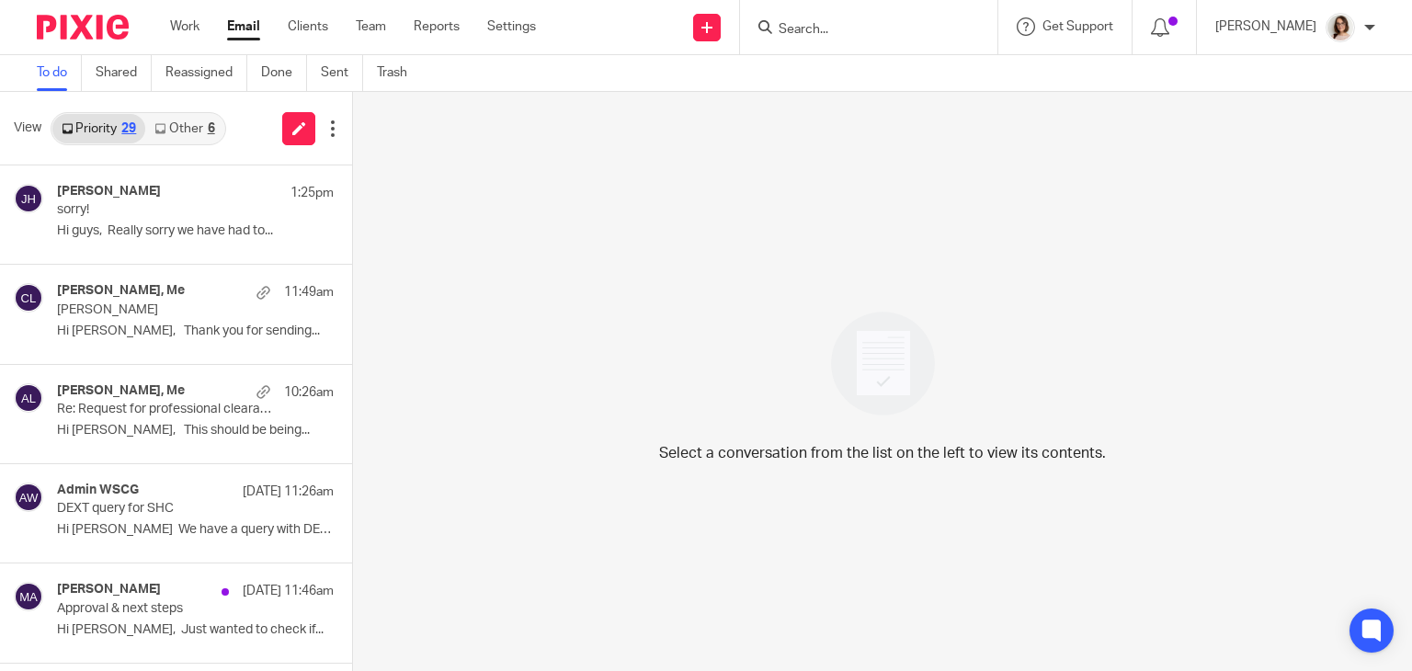
click at [187, 132] on link "Other 6" at bounding box center [184, 128] width 78 height 29
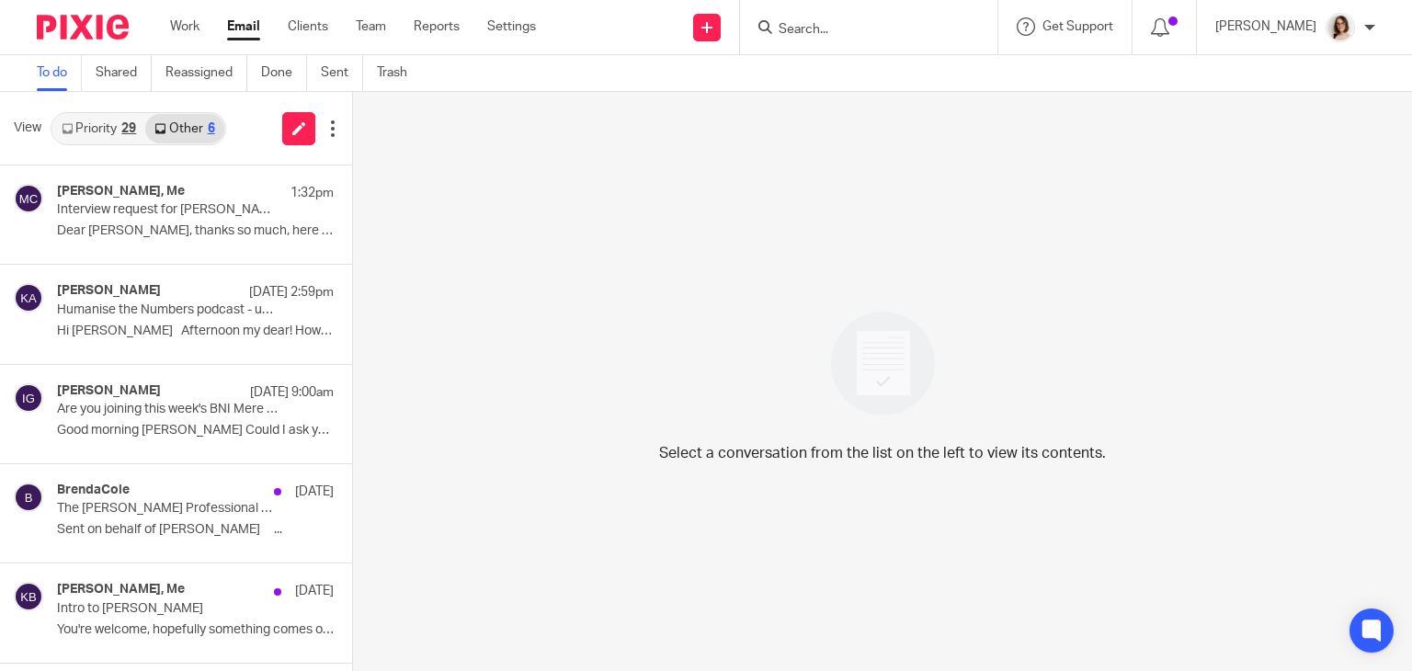
click at [243, 28] on link "Email" at bounding box center [243, 26] width 33 height 18
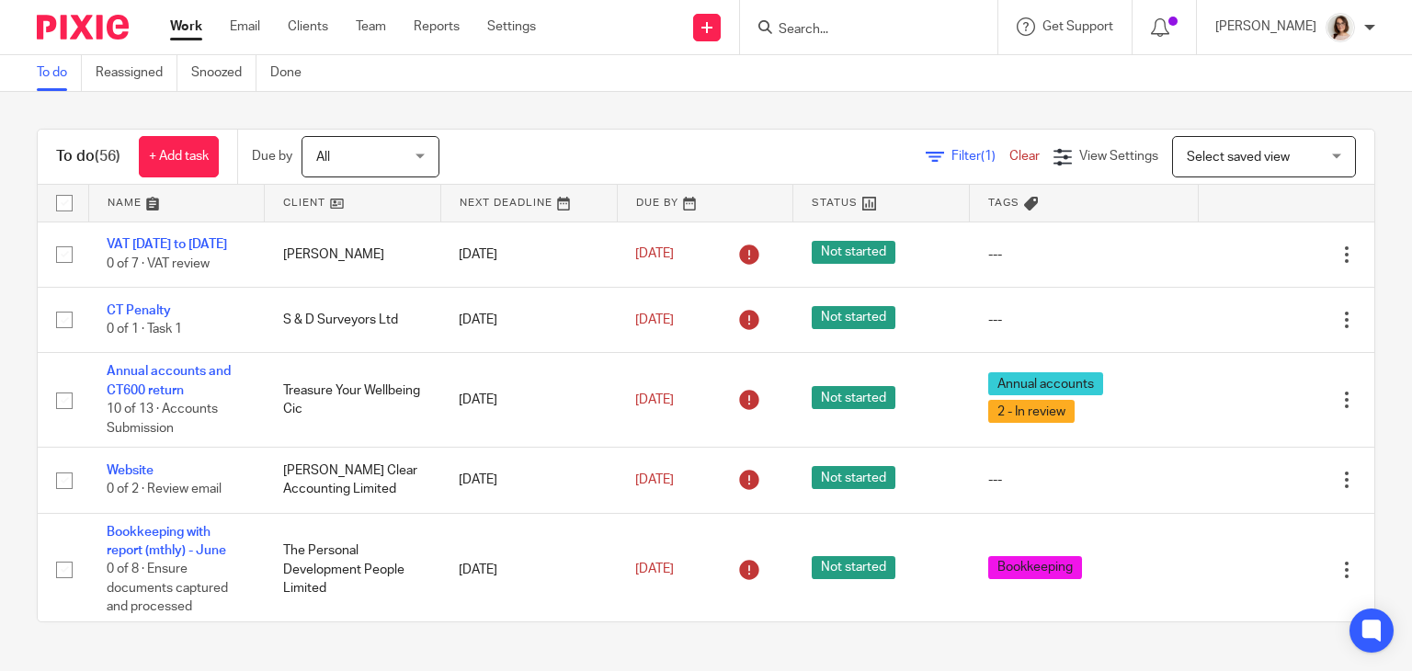
click at [797, 32] on input "Search" at bounding box center [859, 30] width 165 height 17
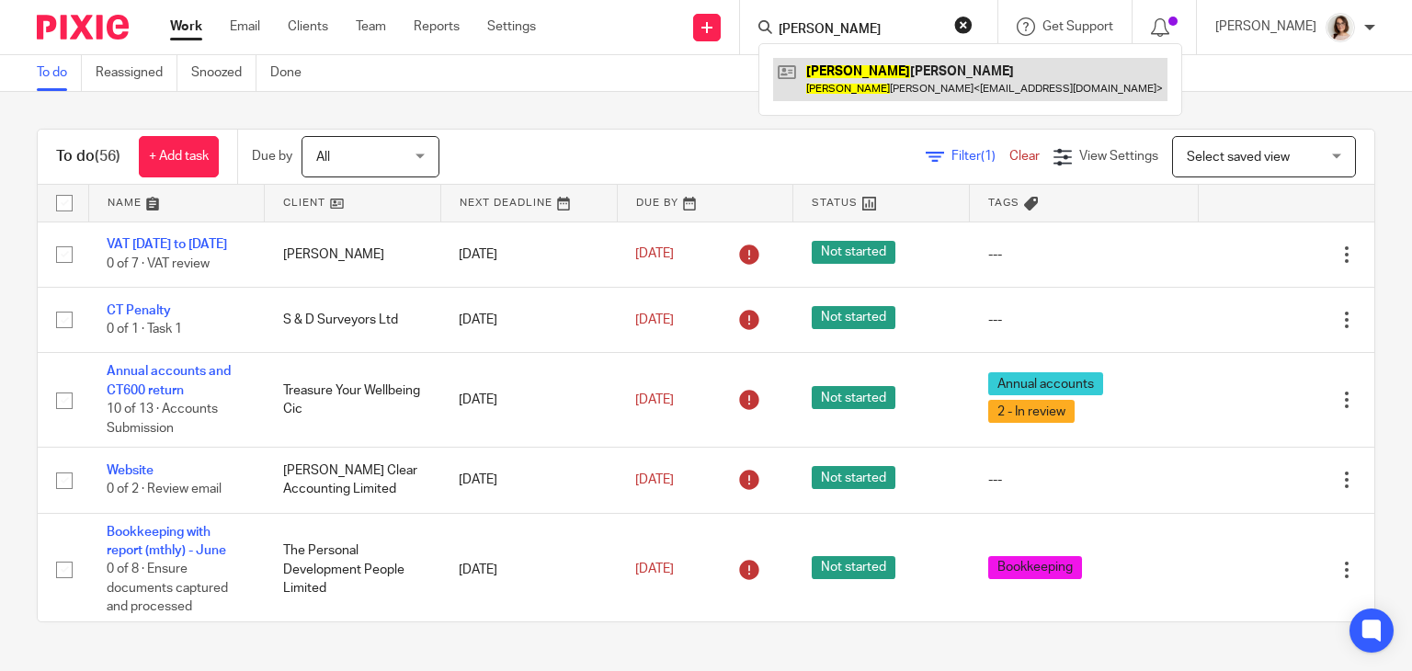
type input "emily"
click at [847, 82] on link at bounding box center [970, 79] width 394 height 42
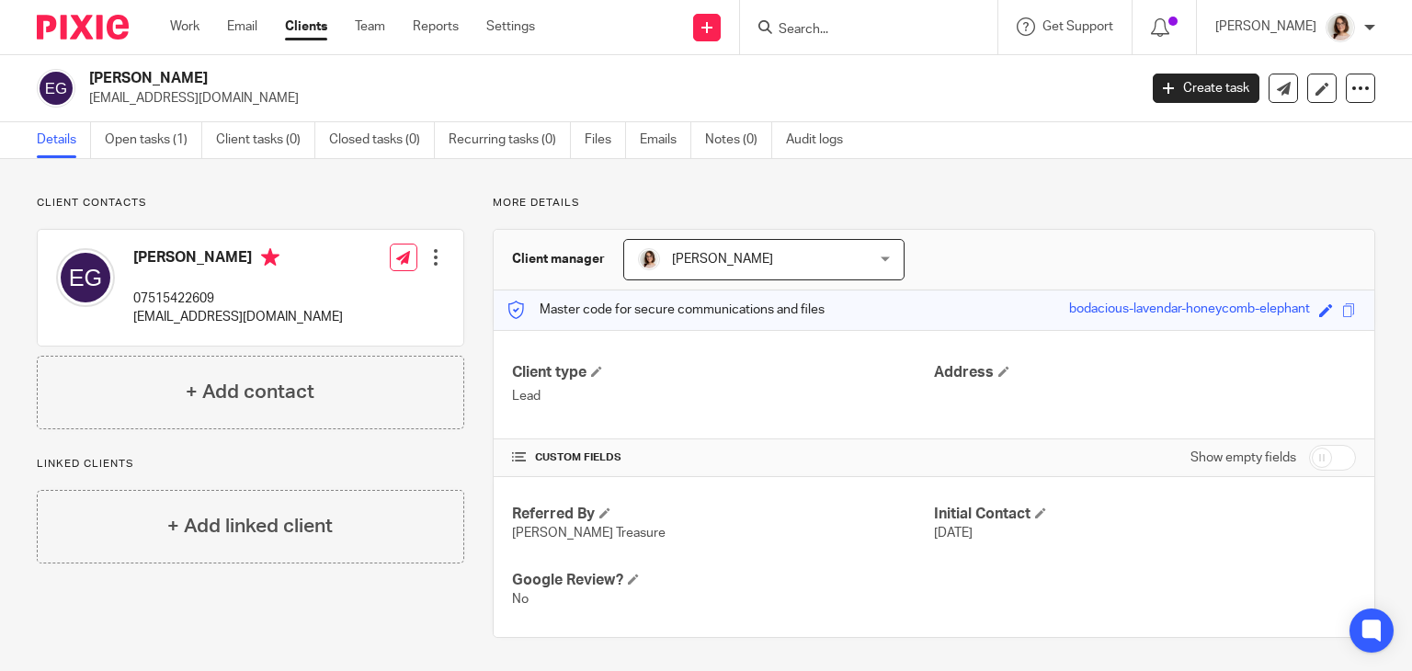
drag, startPoint x: 310, startPoint y: 99, endPoint x: 87, endPoint y: 108, distance: 222.6
click at [87, 108] on div "[PERSON_NAME] [EMAIL_ADDRESS][DOMAIN_NAME] Create task Update from Companies Ho…" at bounding box center [706, 88] width 1412 height 67
copy p "[EMAIL_ADDRESS][DOMAIN_NAME]"
click at [140, 135] on link "Open tasks (1)" at bounding box center [153, 140] width 97 height 36
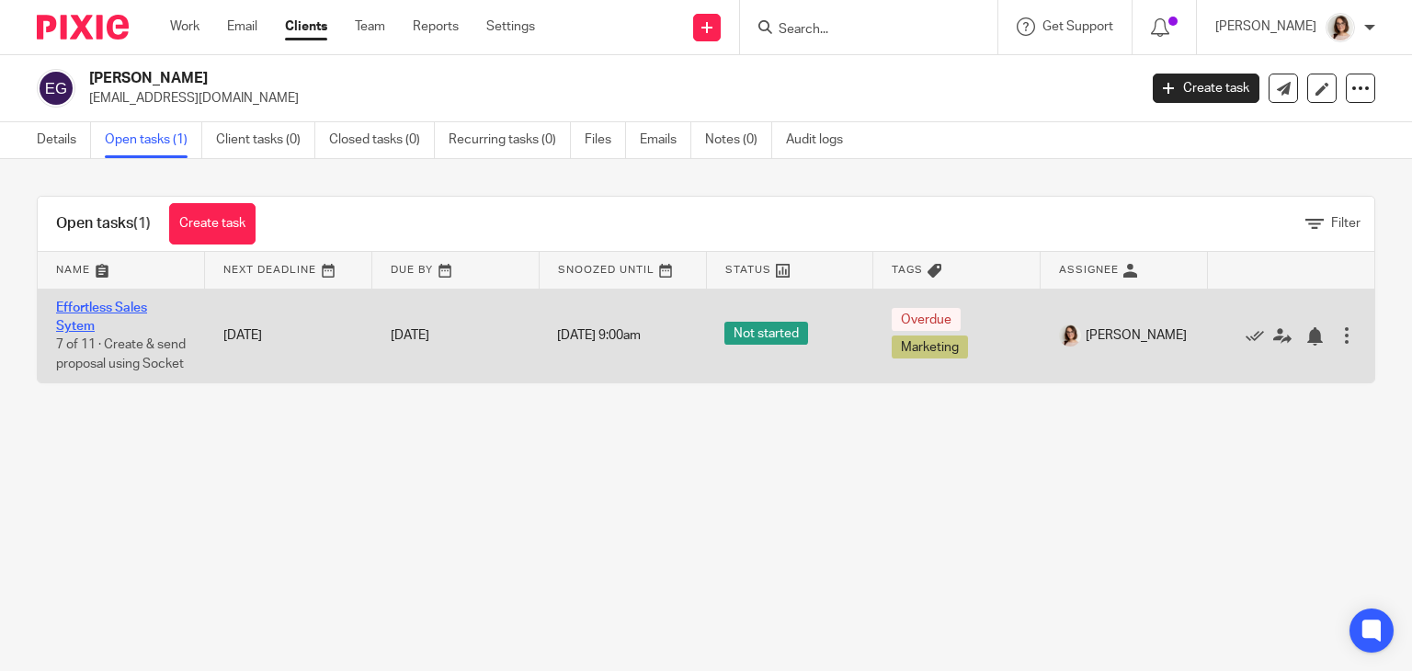
click at [83, 302] on link "Effortless Sales Sytem" at bounding box center [101, 316] width 91 height 31
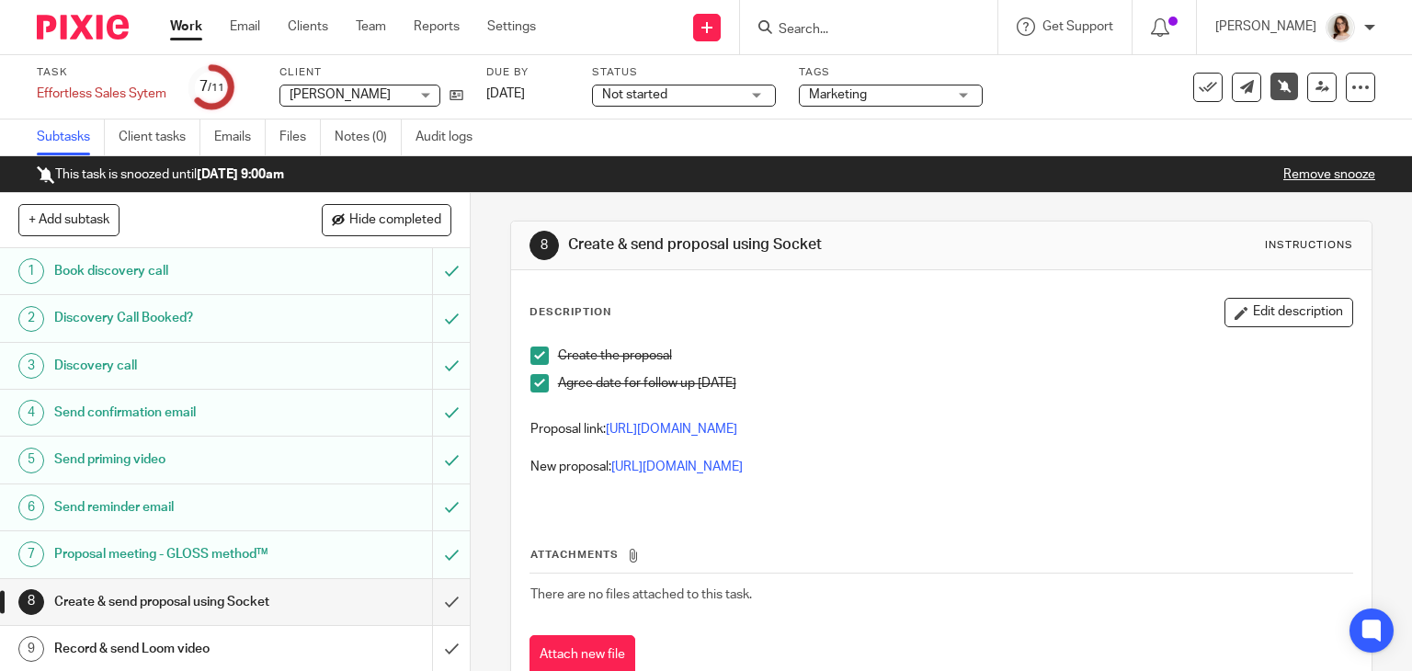
scroll to position [95, 0]
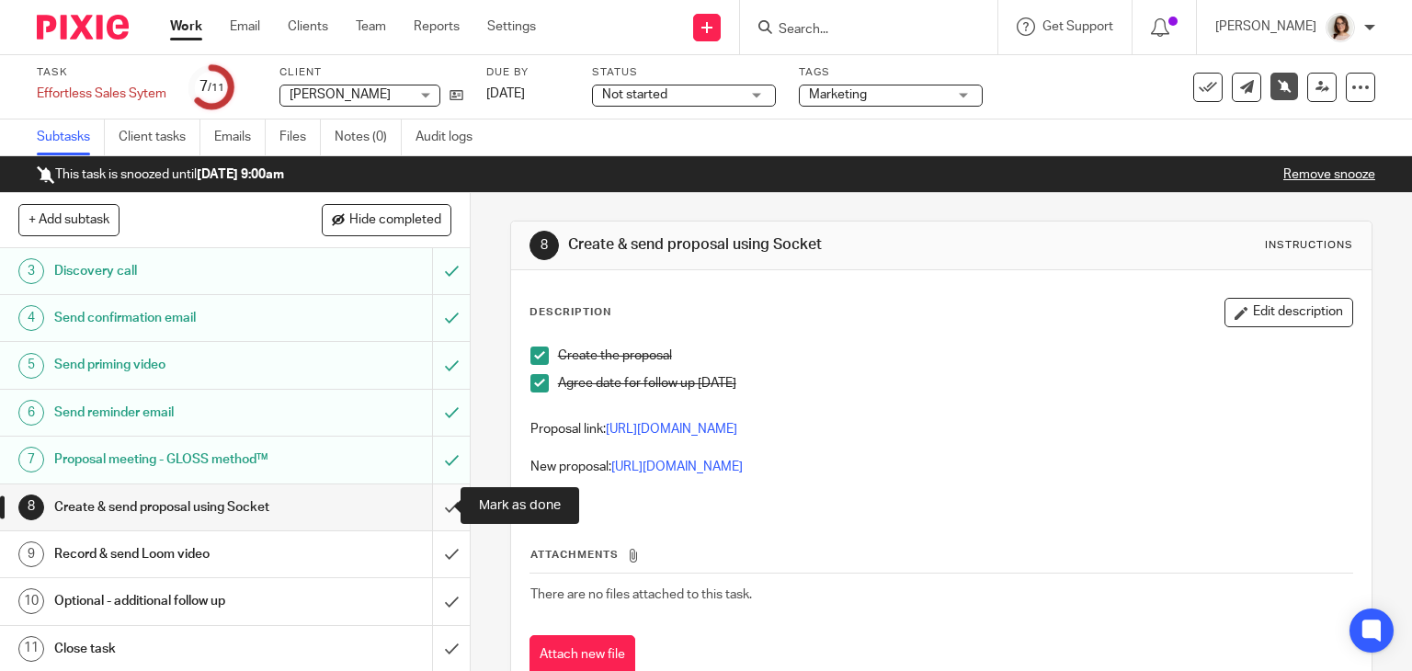
click at [426, 505] on input "submit" at bounding box center [235, 507] width 470 height 46
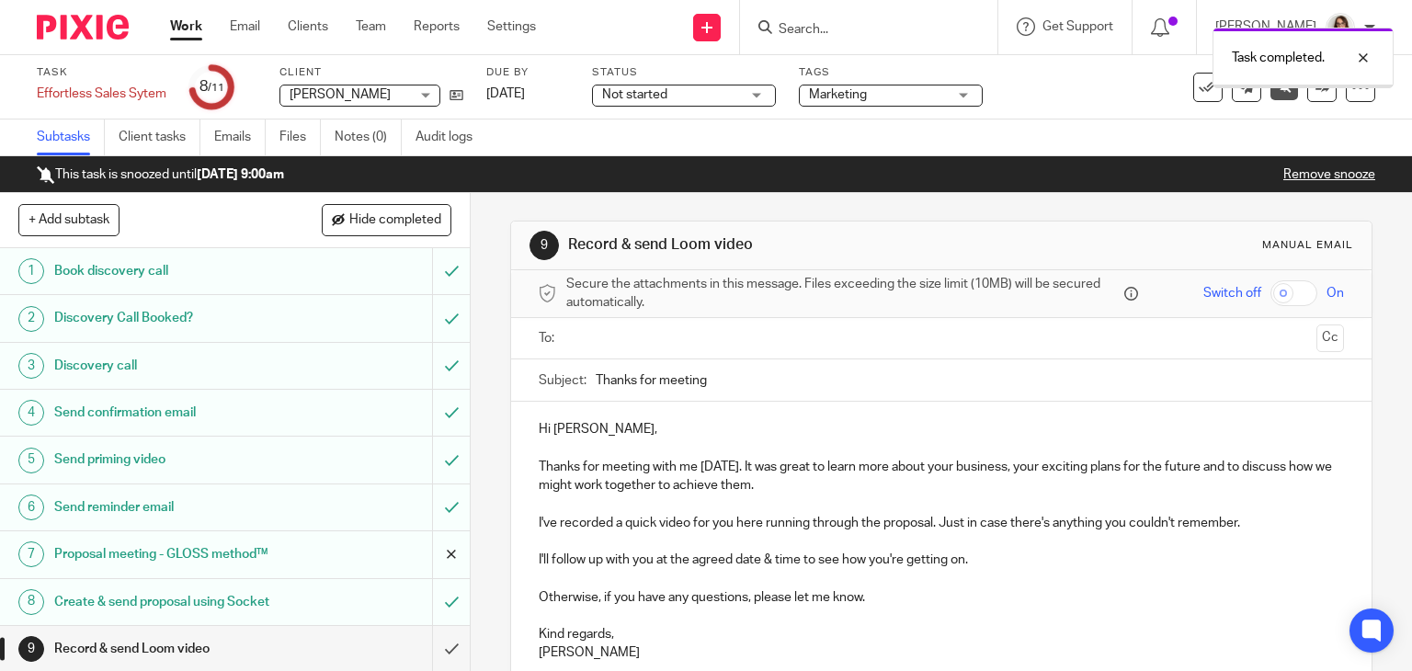
scroll to position [95, 0]
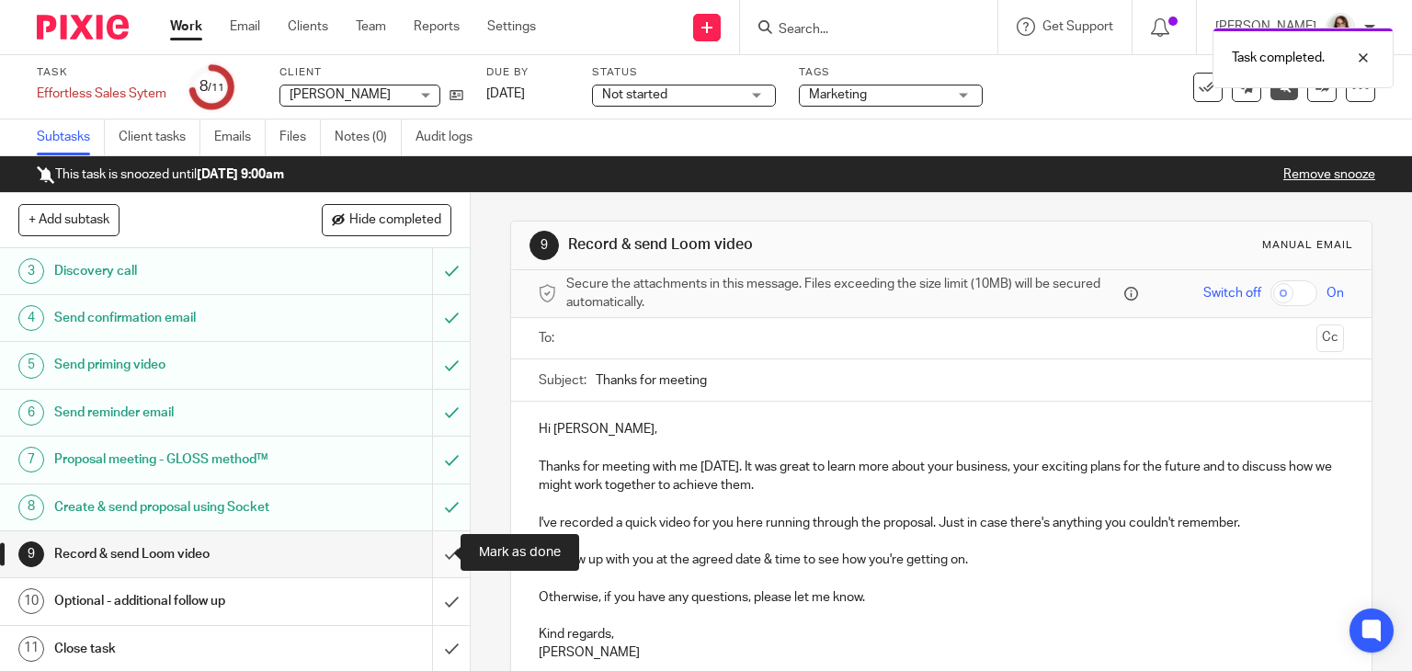
click at [433, 556] on input "submit" at bounding box center [235, 554] width 470 height 46
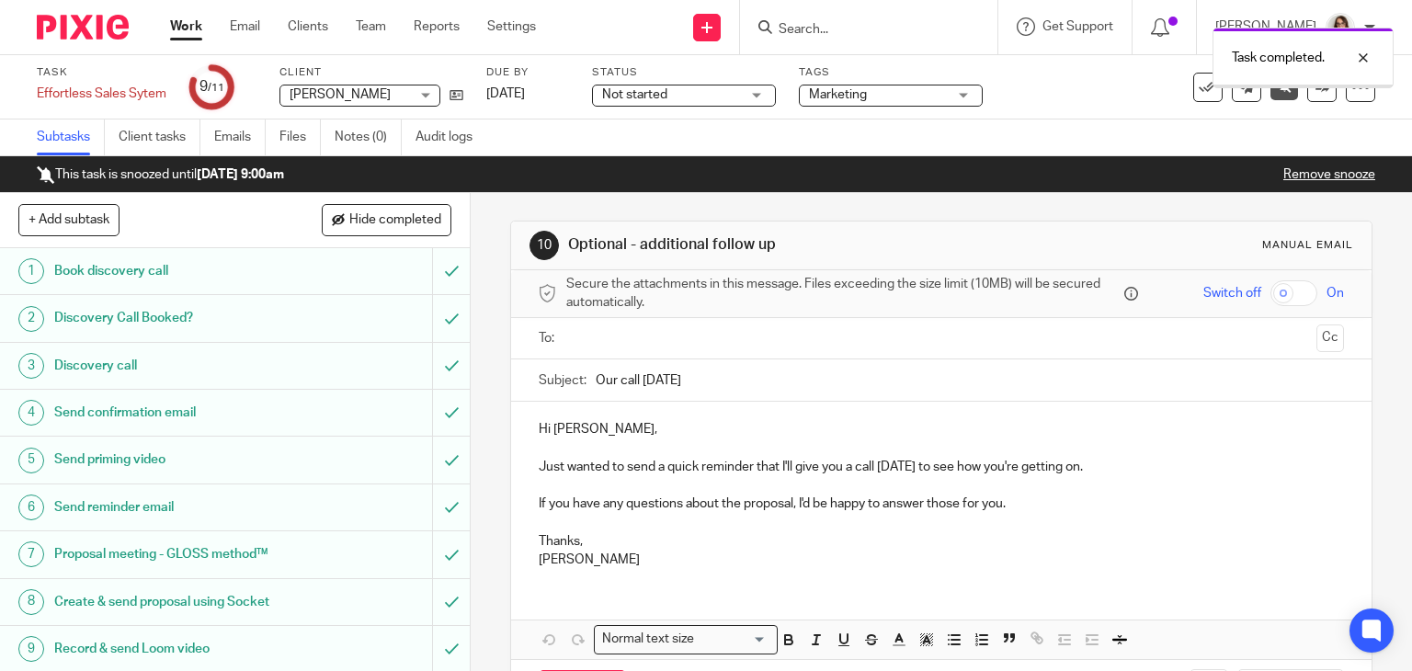
scroll to position [95, 0]
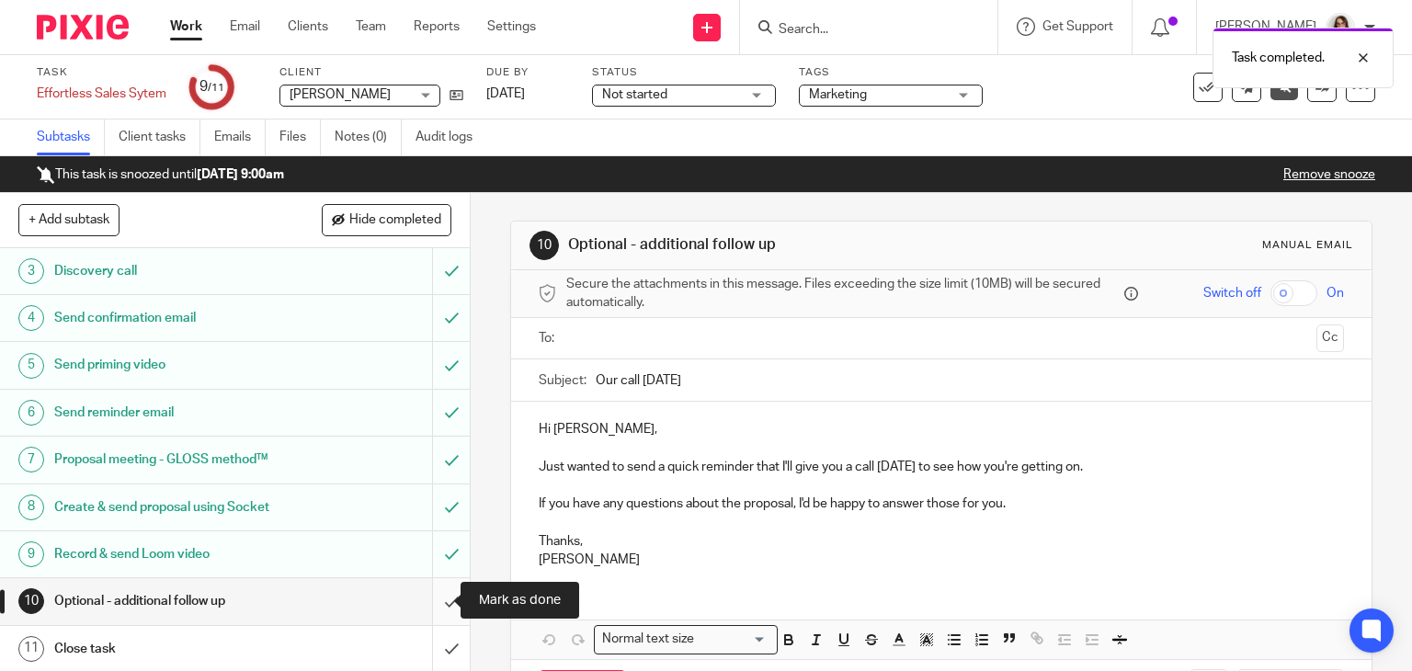
click at [428, 604] on input "submit" at bounding box center [235, 601] width 470 height 46
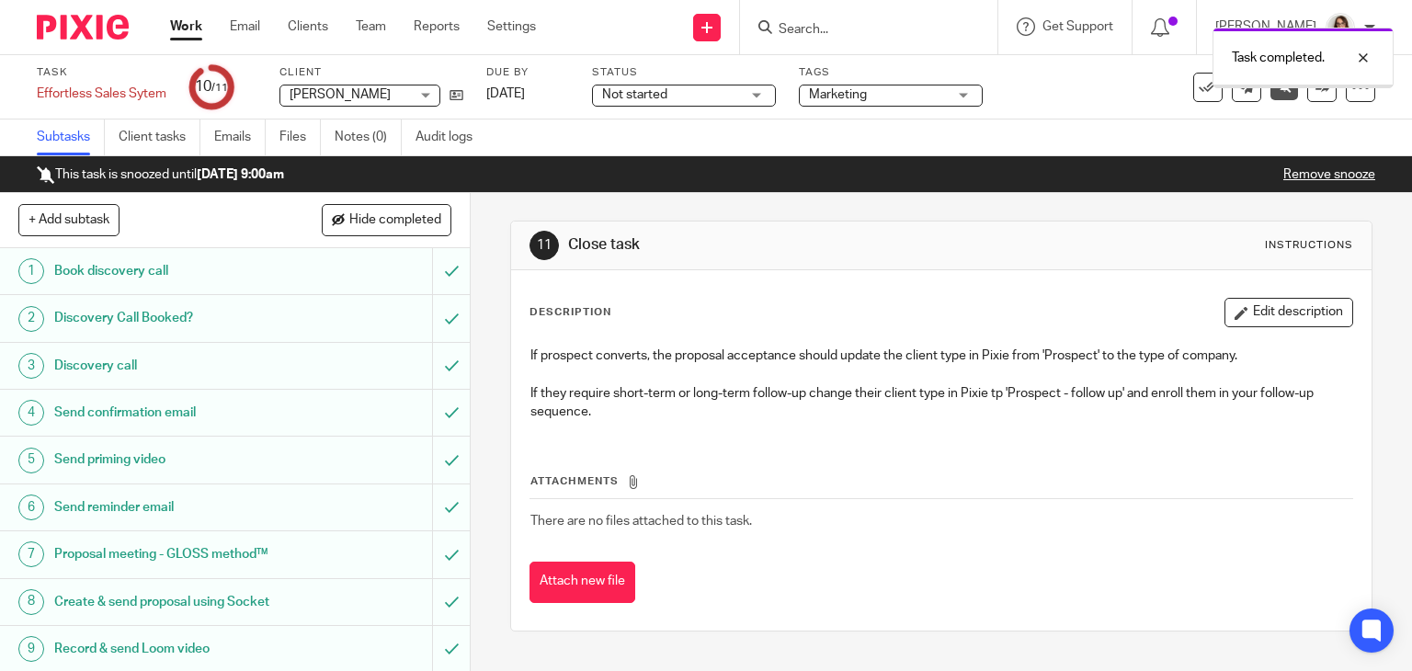
scroll to position [95, 0]
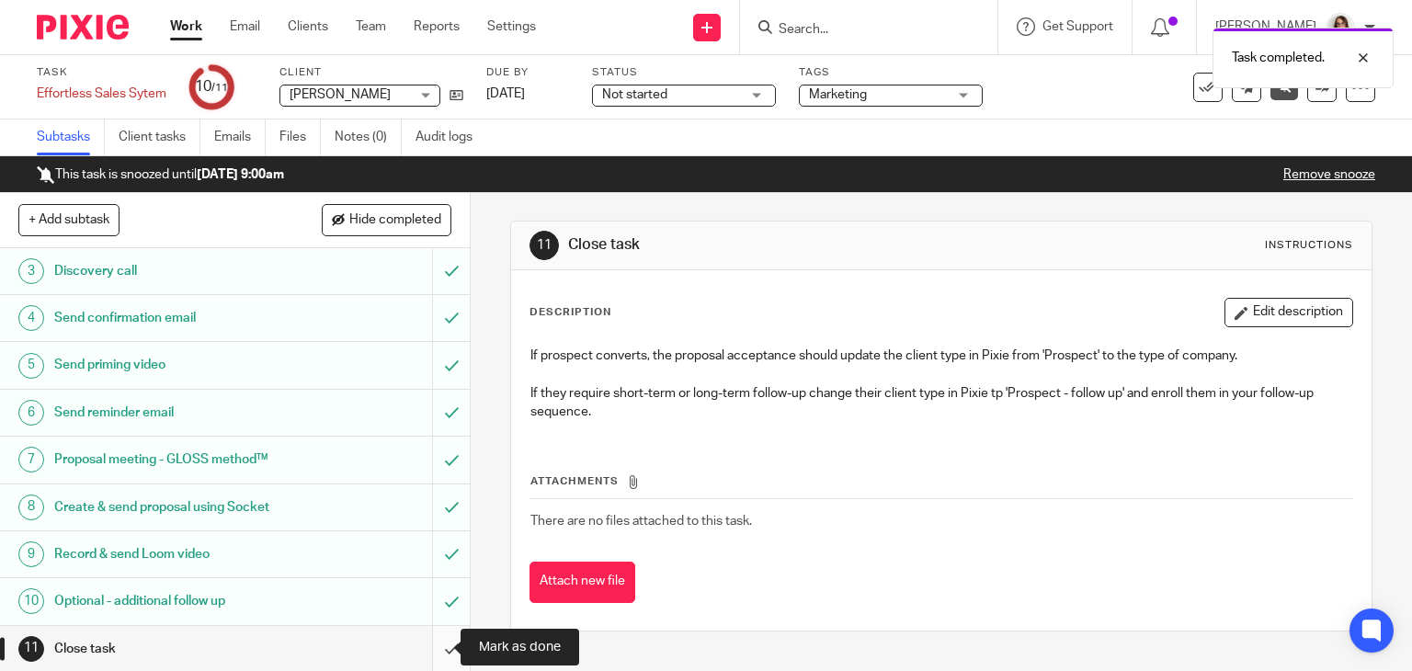
click at [431, 642] on input "submit" at bounding box center [235, 649] width 470 height 46
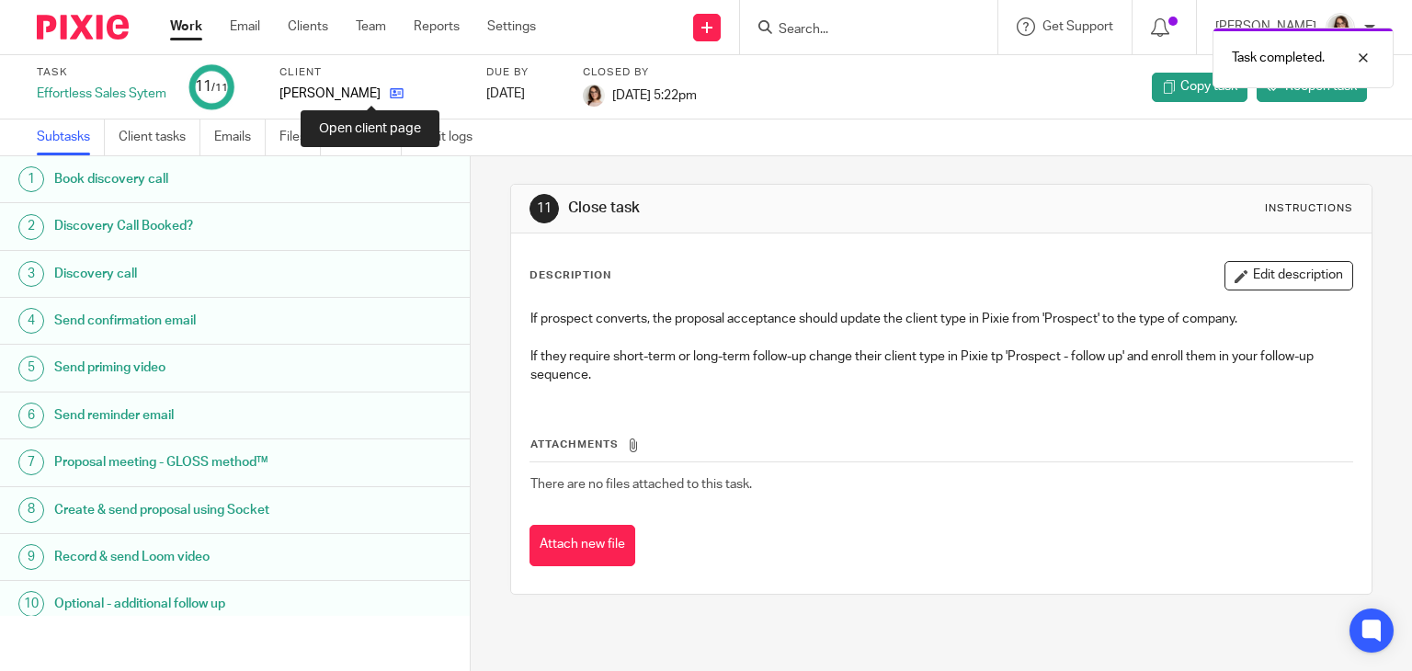
click at [390, 92] on icon at bounding box center [397, 93] width 14 height 14
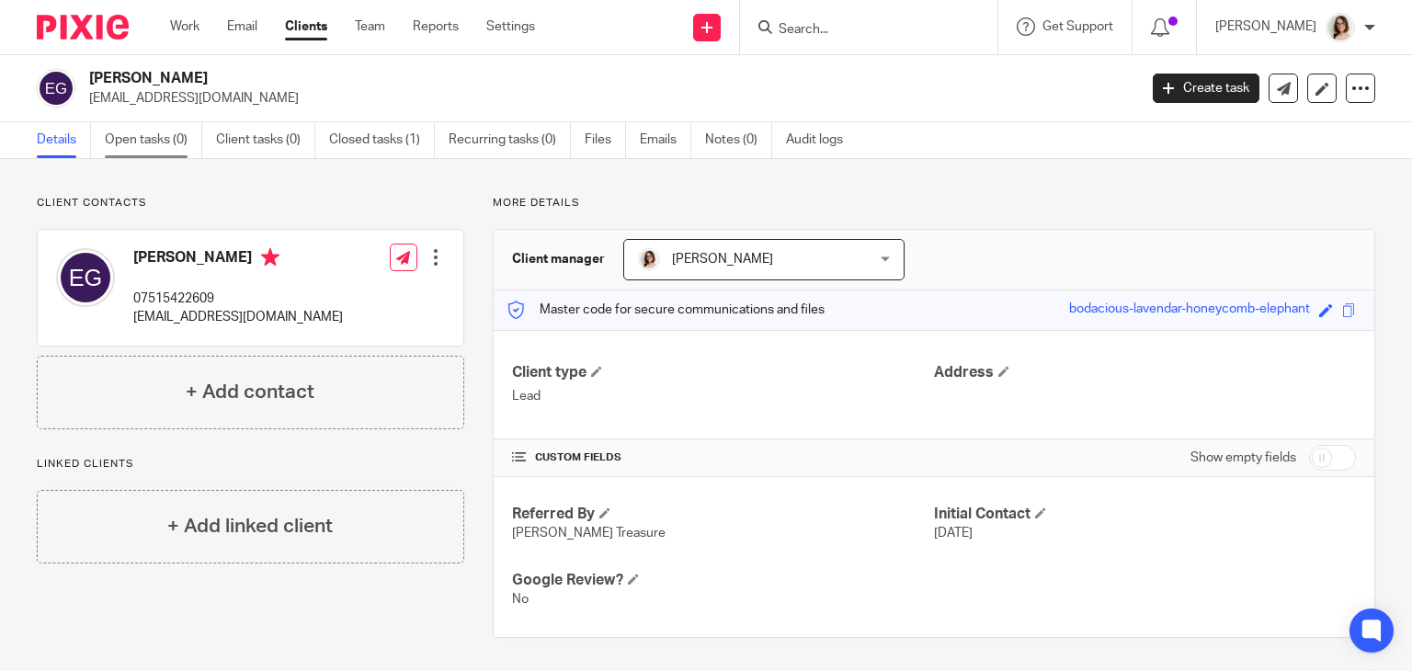
click at [158, 131] on link "Open tasks (0)" at bounding box center [153, 140] width 97 height 36
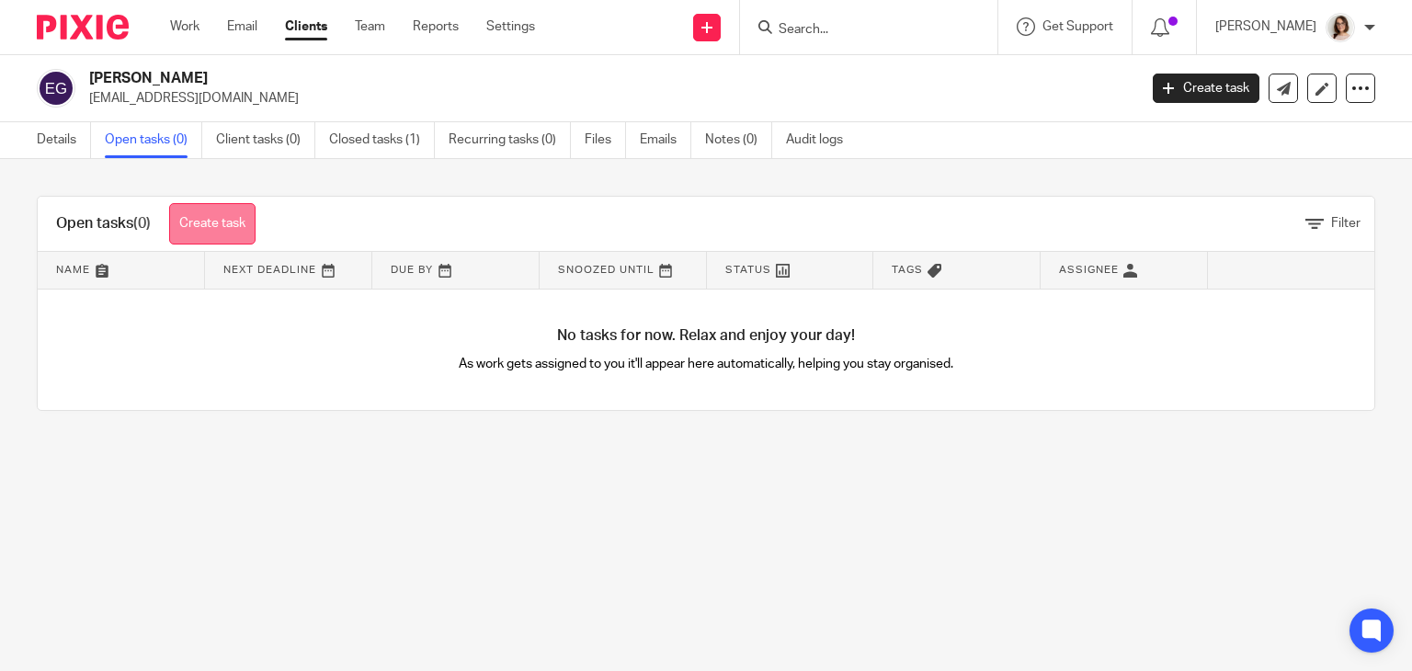
click at [199, 212] on link "Create task" at bounding box center [212, 223] width 86 height 41
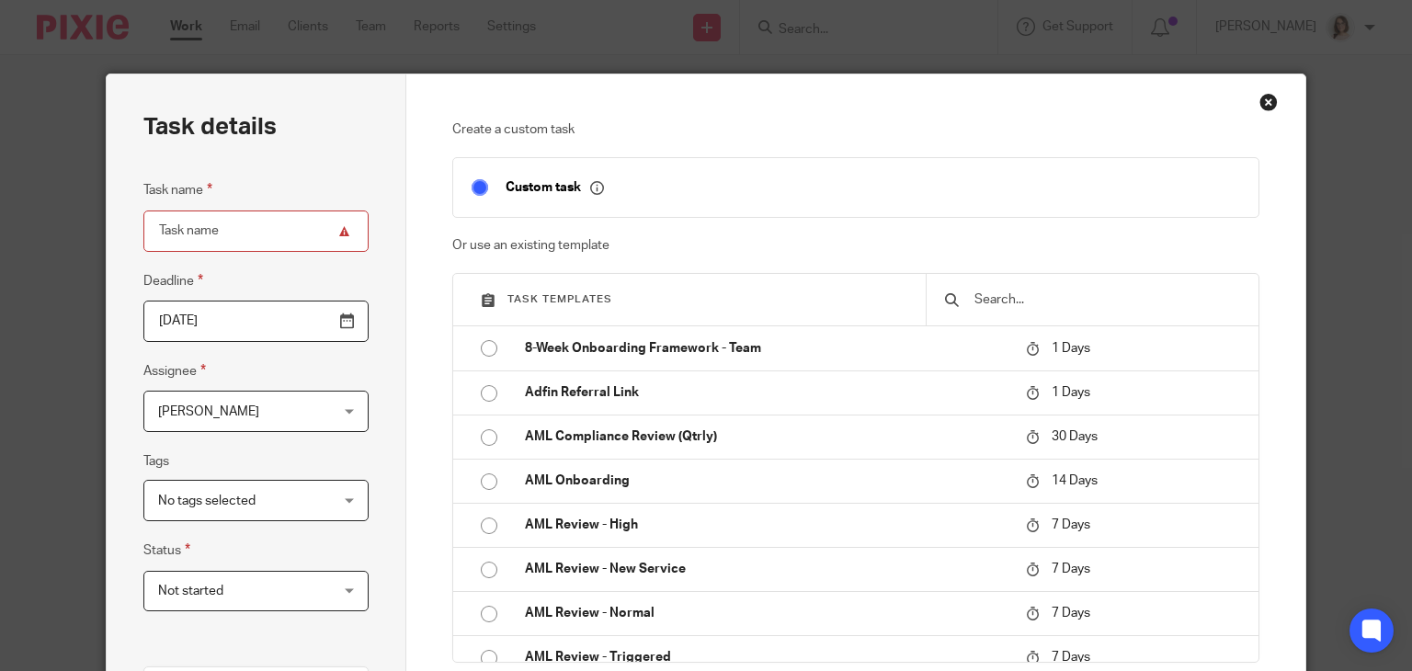
click at [972, 288] on div at bounding box center [1092, 299] width 333 height 51
click at [978, 302] on input "text" at bounding box center [1105, 300] width 267 height 20
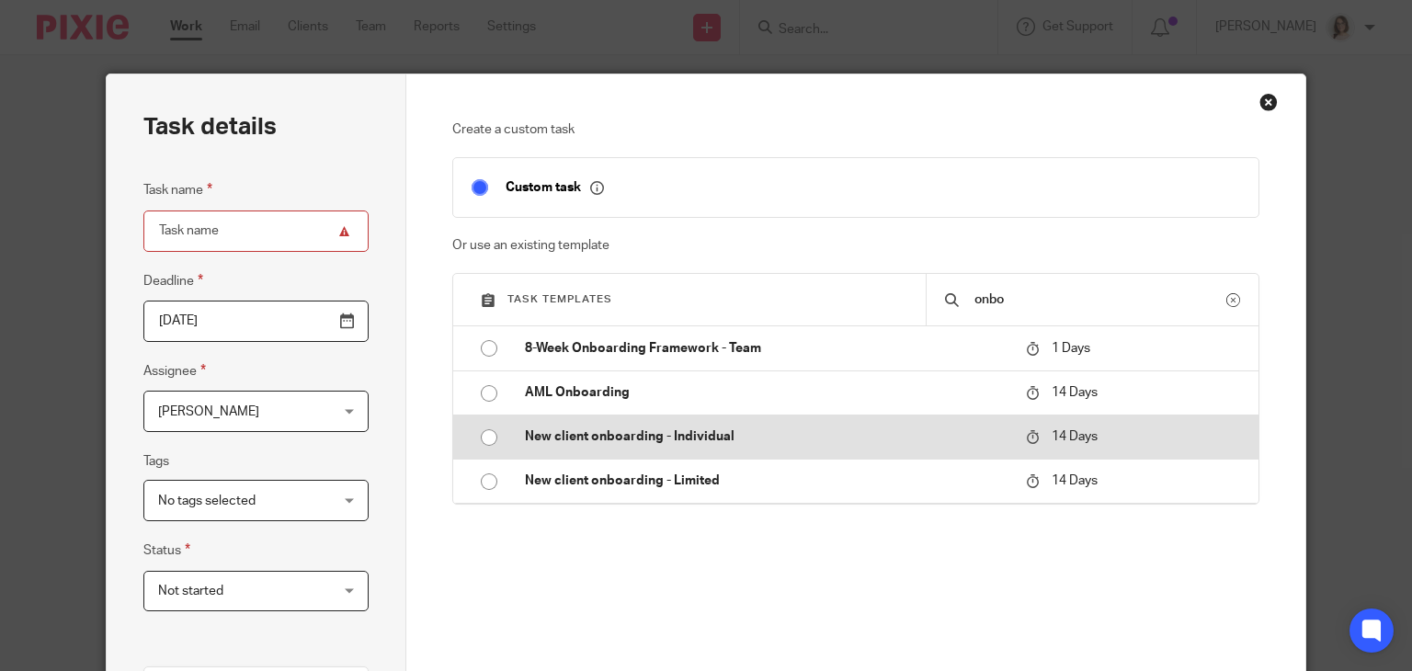
type input "onbo"
click at [479, 440] on input "radio" at bounding box center [488, 437] width 35 height 35
type input "2025-09-02"
type input "New client onboarding - Individual"
checkbox input "false"
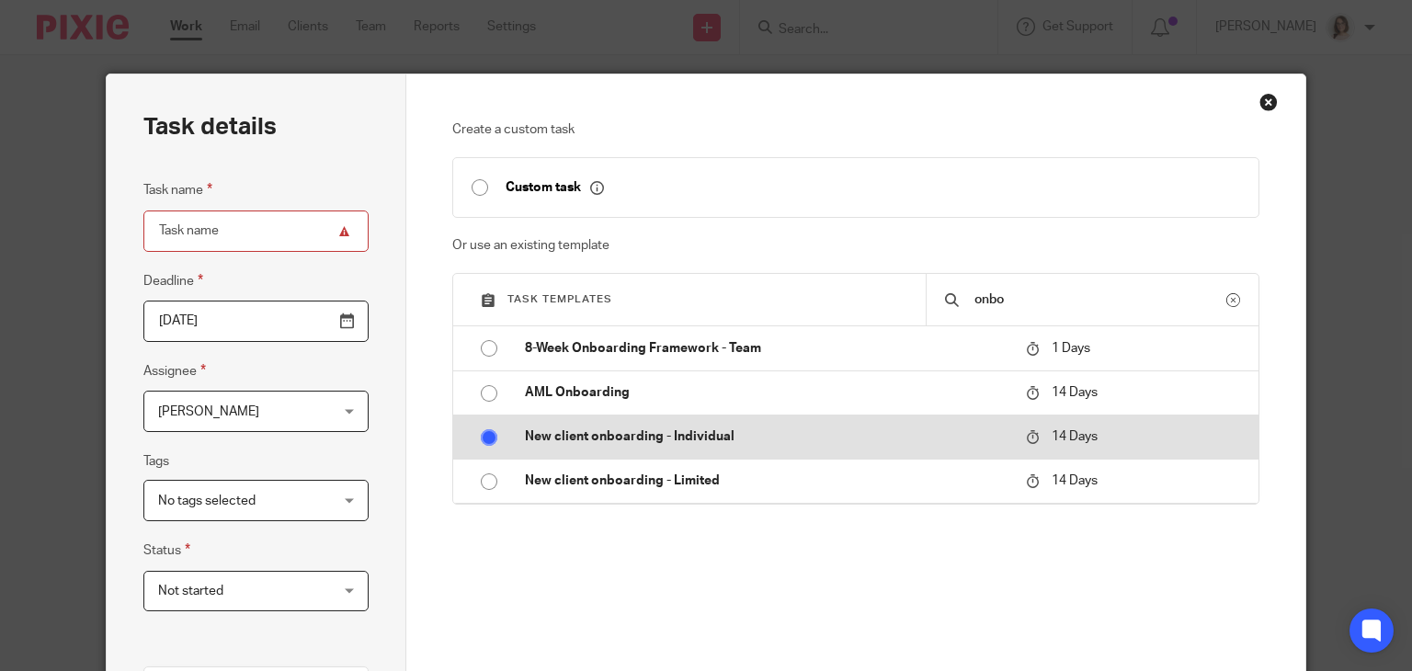
radio input "false"
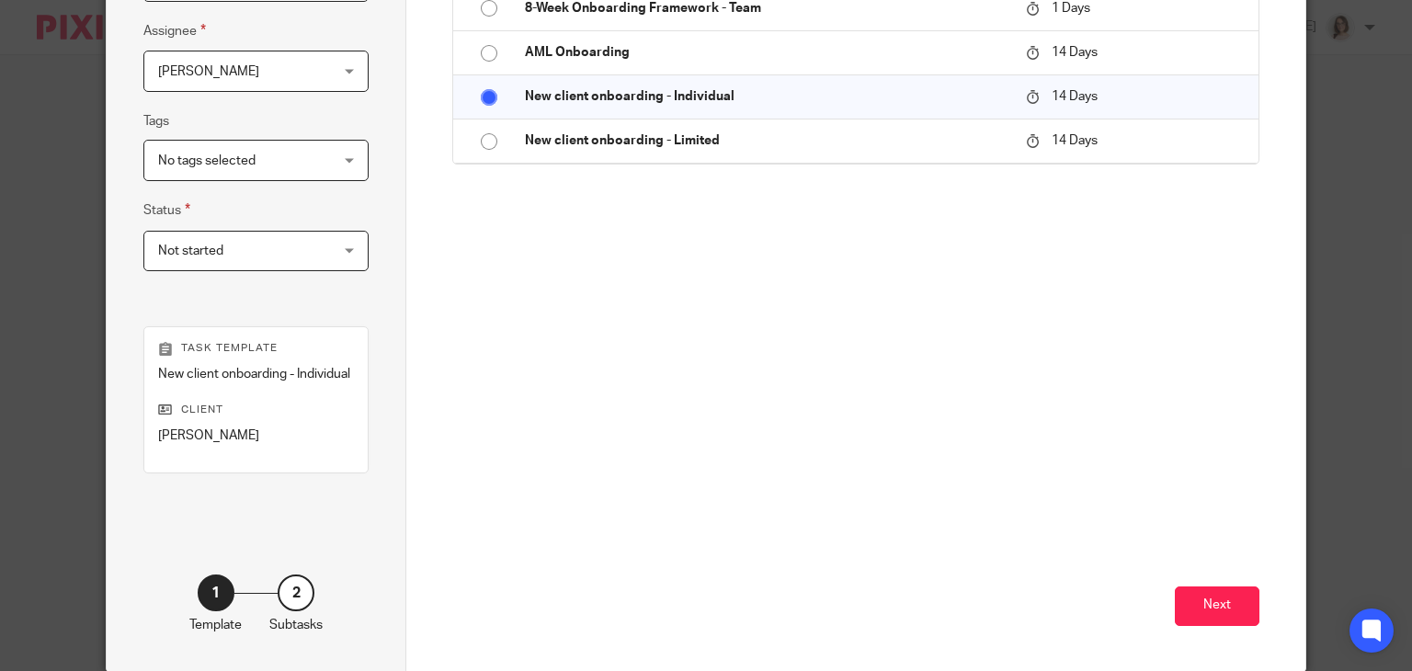
scroll to position [404, 0]
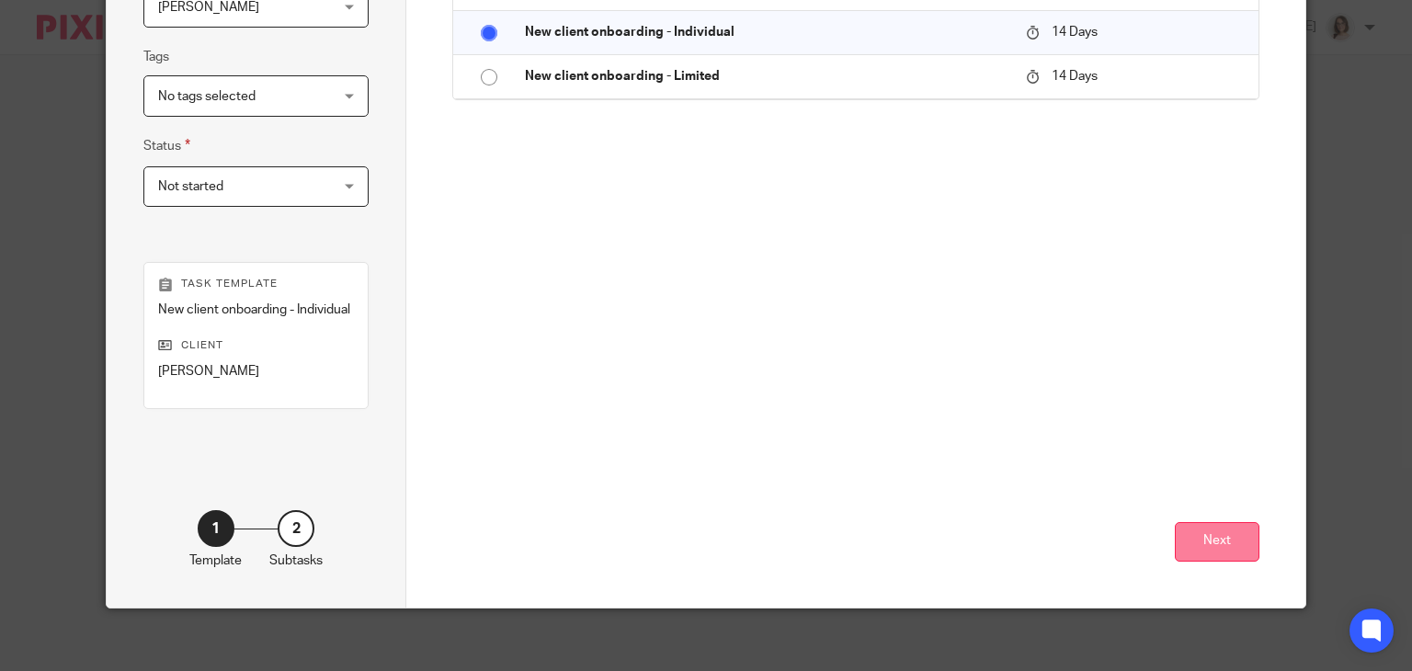
click at [1206, 522] on button "Next" at bounding box center [1217, 542] width 85 height 40
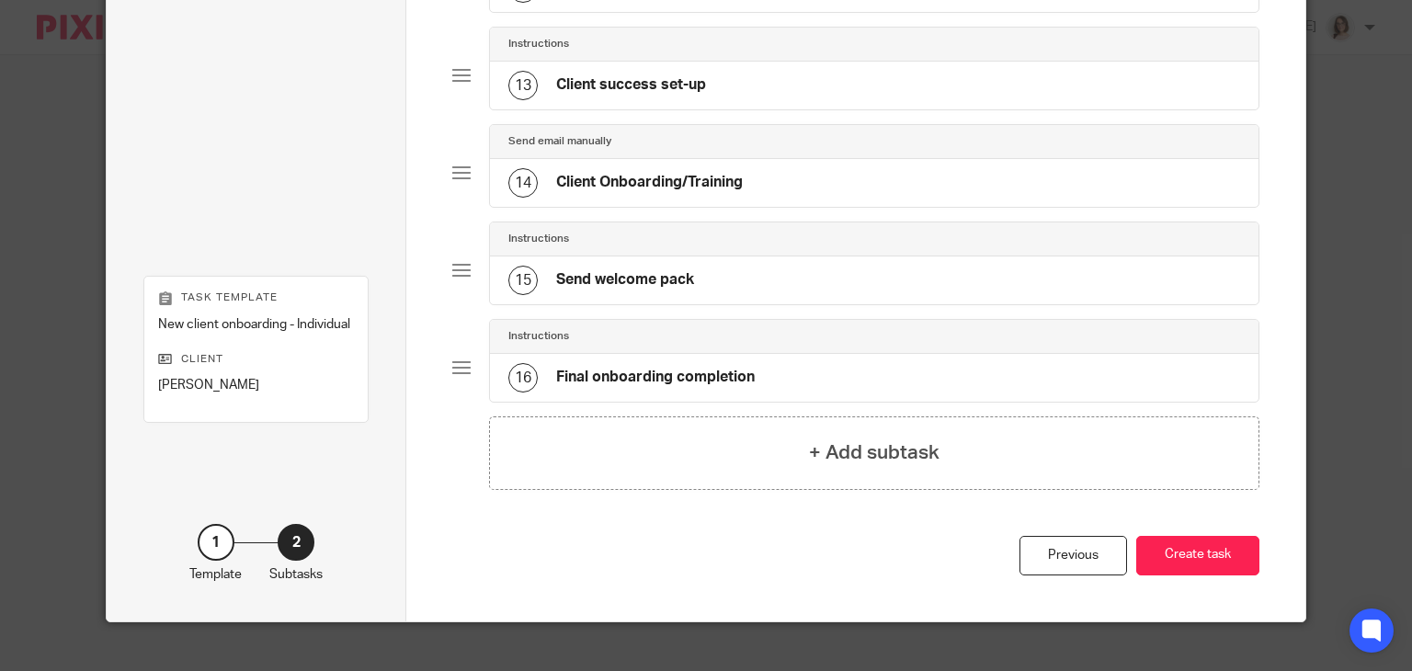
scroll to position [1327, 0]
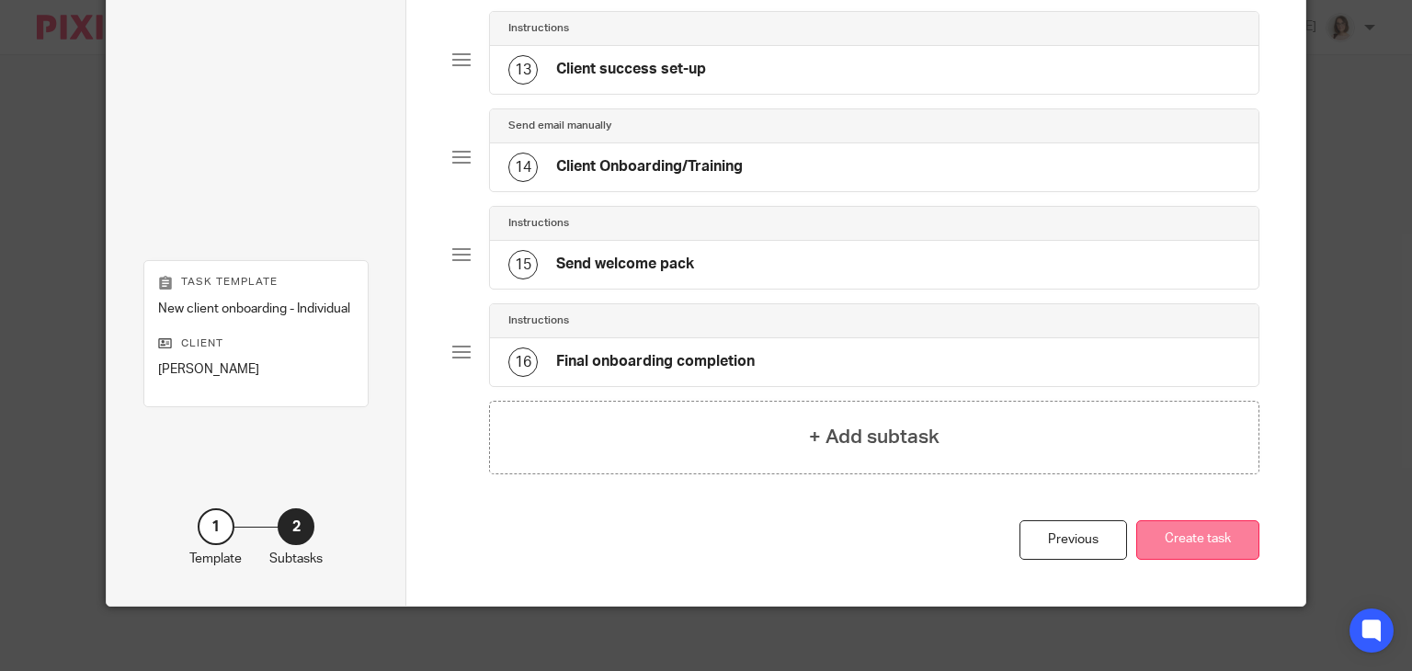
click at [1184, 525] on button "Create task" at bounding box center [1197, 540] width 123 height 40
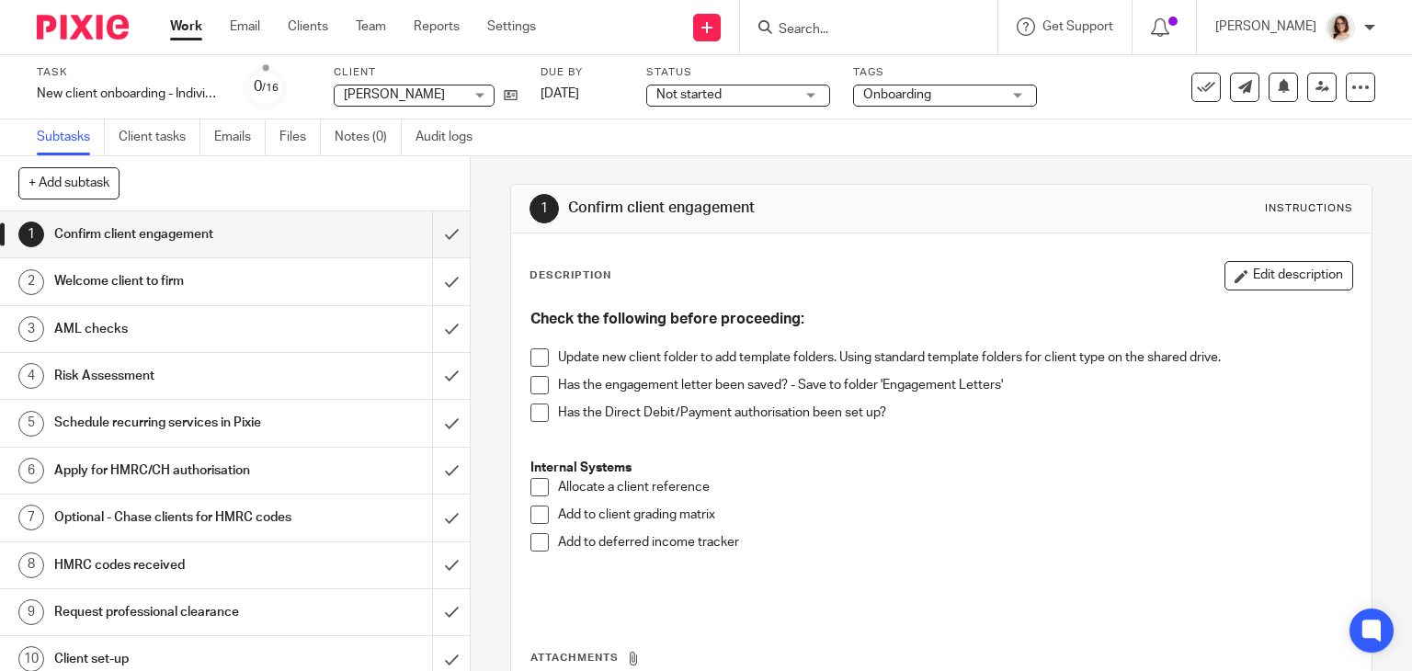
click at [753, 269] on div "Description Edit description" at bounding box center [941, 275] width 824 height 29
click at [531, 359] on span at bounding box center [539, 357] width 18 height 18
click at [1363, 225] on div "1 Confirm client engagement Instructions Description Edit description Check the…" at bounding box center [941, 413] width 941 height 515
click at [538, 386] on span at bounding box center [539, 385] width 18 height 18
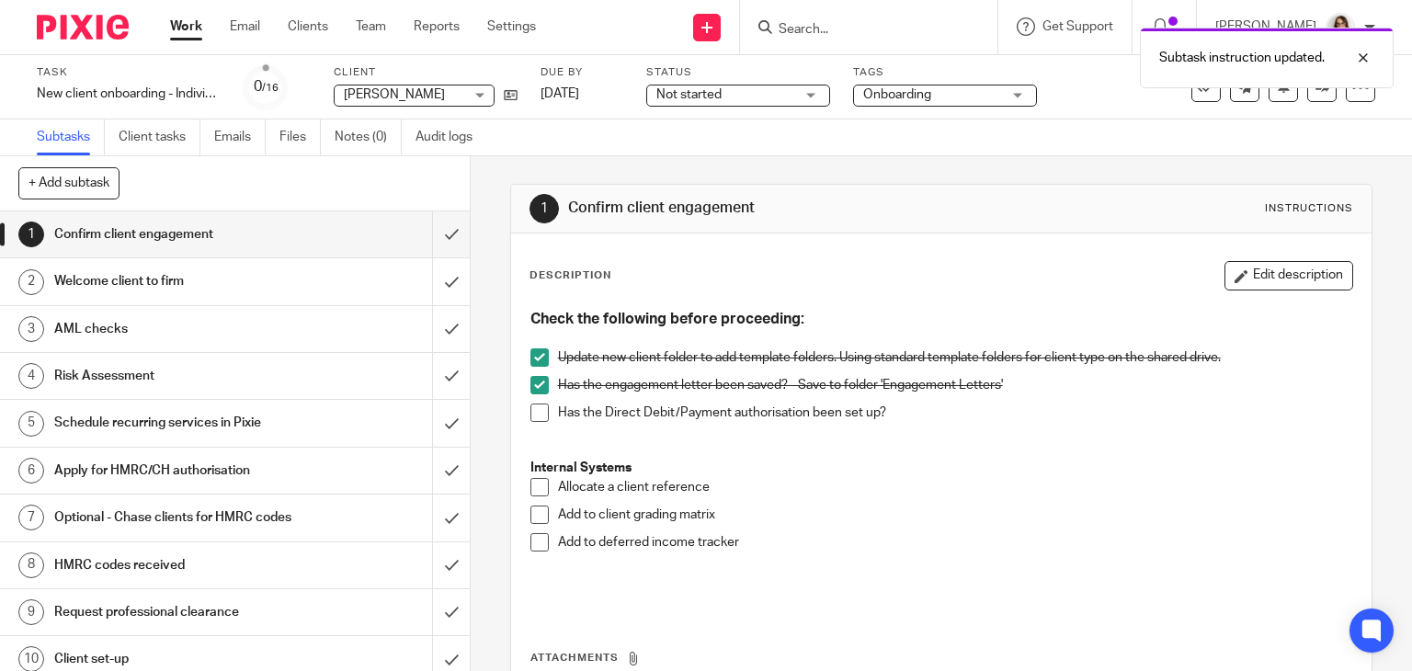
click at [812, 23] on div "Subtask instruction updated." at bounding box center [1049, 53] width 687 height 70
click at [813, 25] on div "Subtask instruction updated." at bounding box center [1049, 53] width 687 height 70
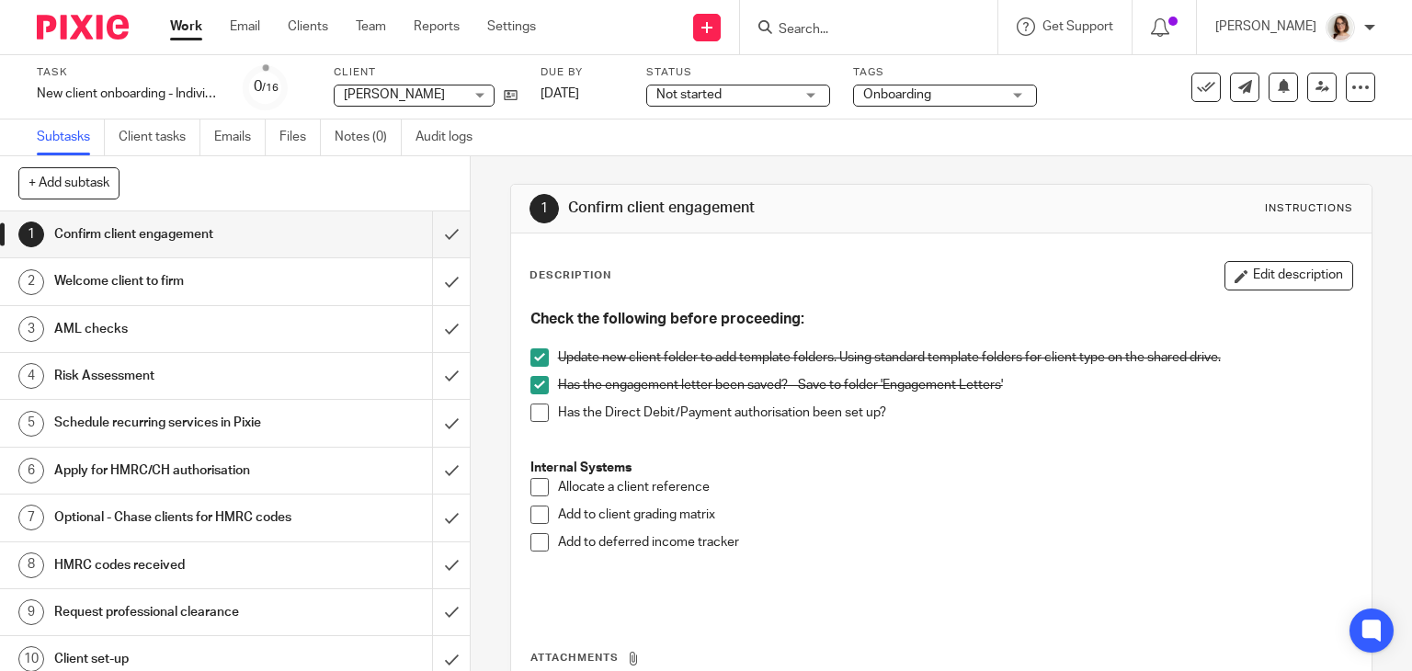
click at [807, 31] on input "Search" at bounding box center [859, 30] width 165 height 17
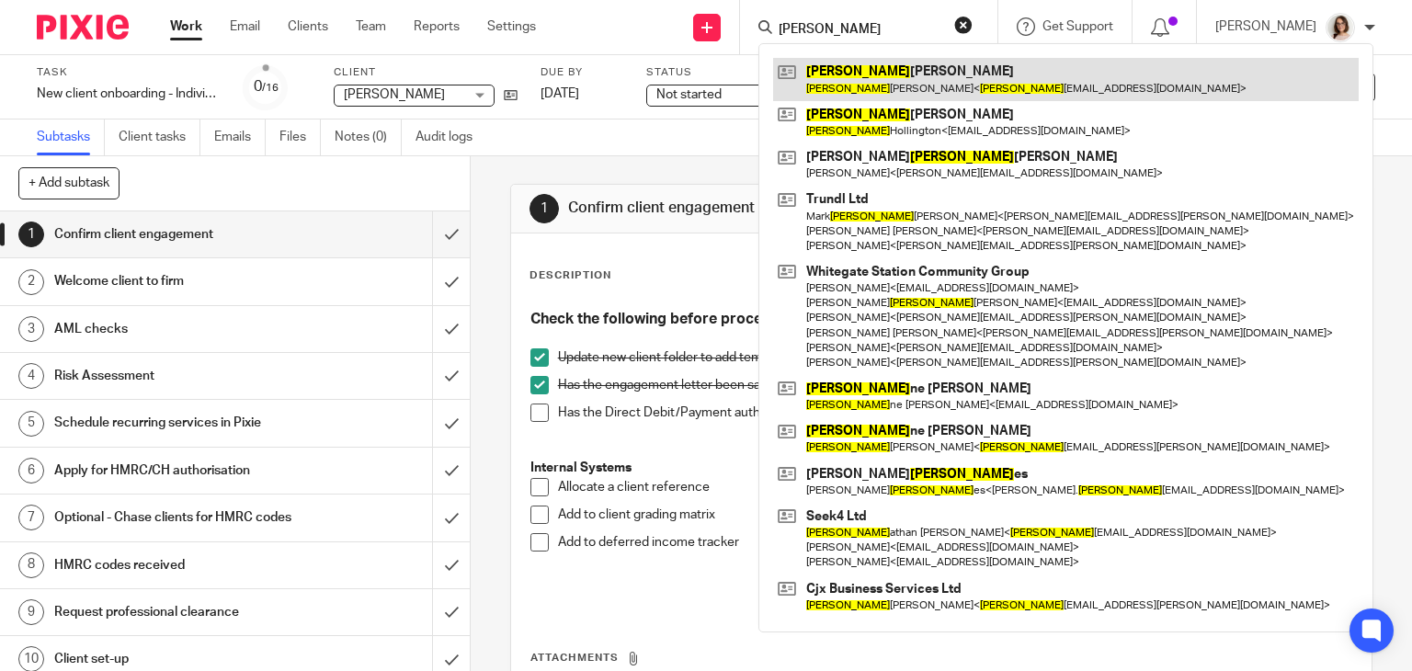
type input "john"
click at [864, 69] on link at bounding box center [1065, 79] width 585 height 42
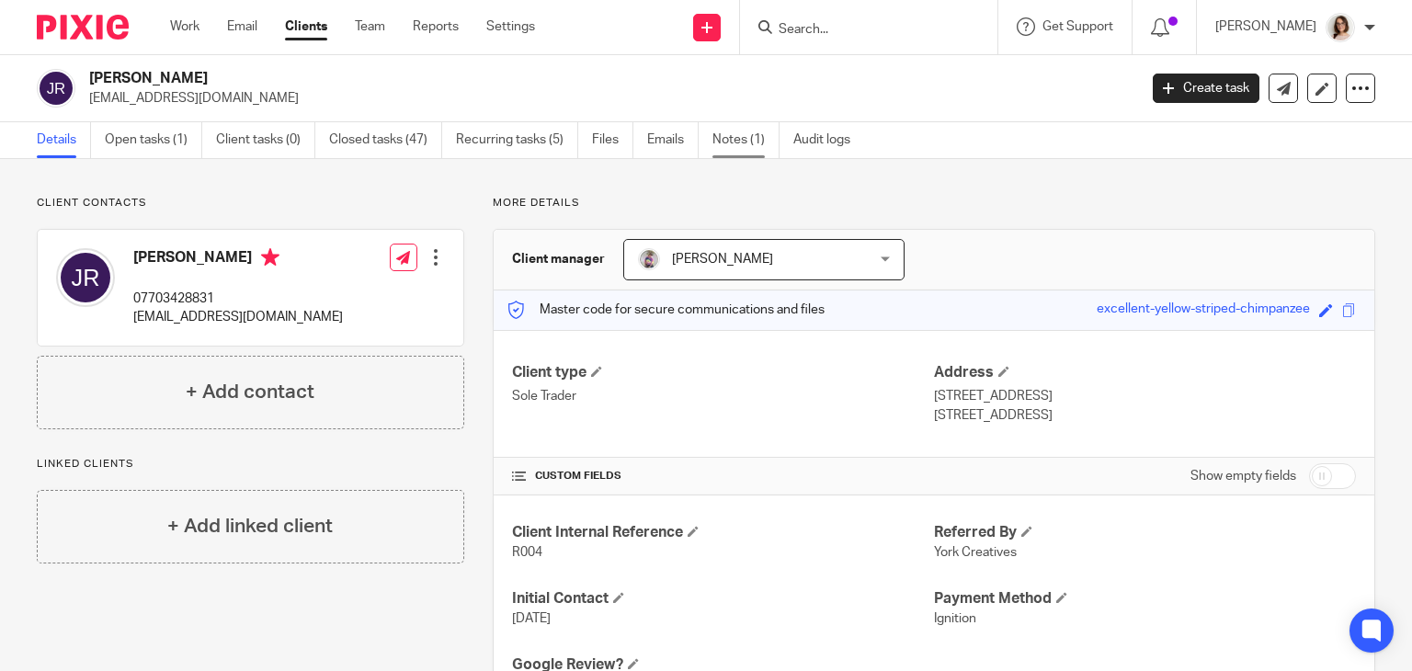
click at [729, 135] on link "Notes (1)" at bounding box center [745, 140] width 67 height 36
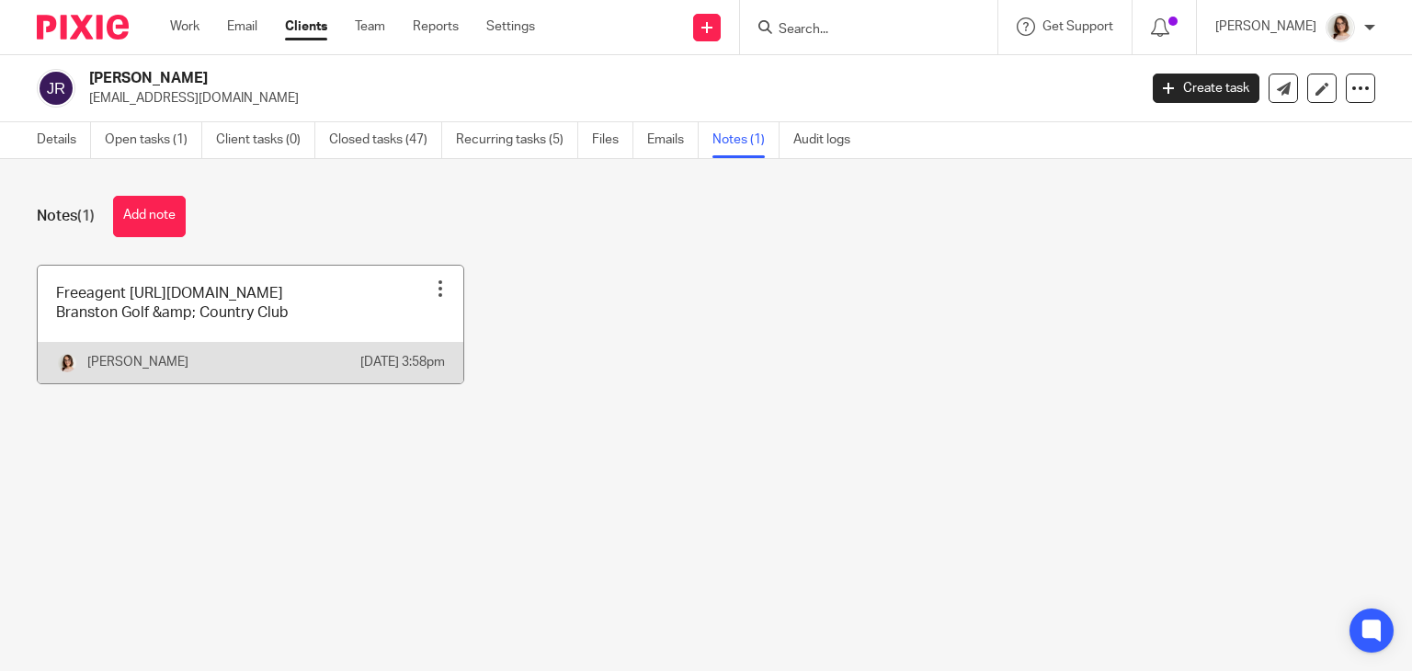
click at [307, 346] on link at bounding box center [251, 325] width 426 height 118
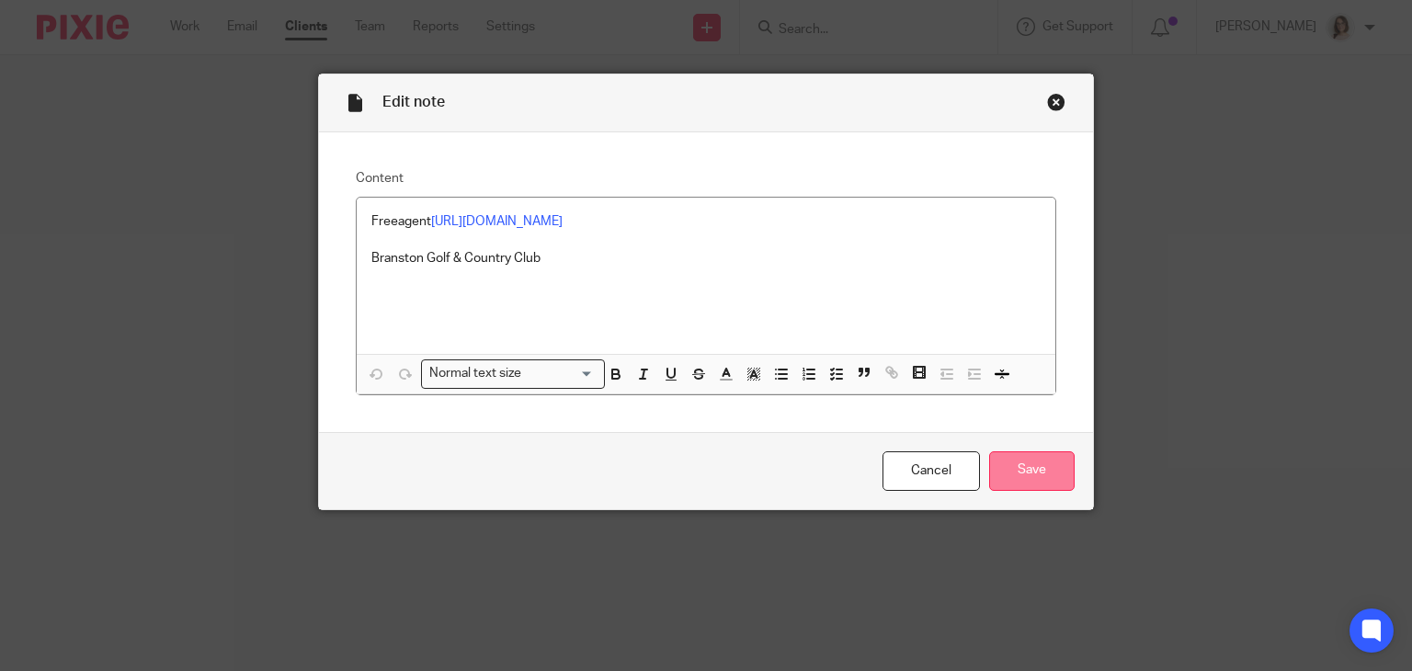
click at [989, 456] on input "Save" at bounding box center [1031, 471] width 85 height 40
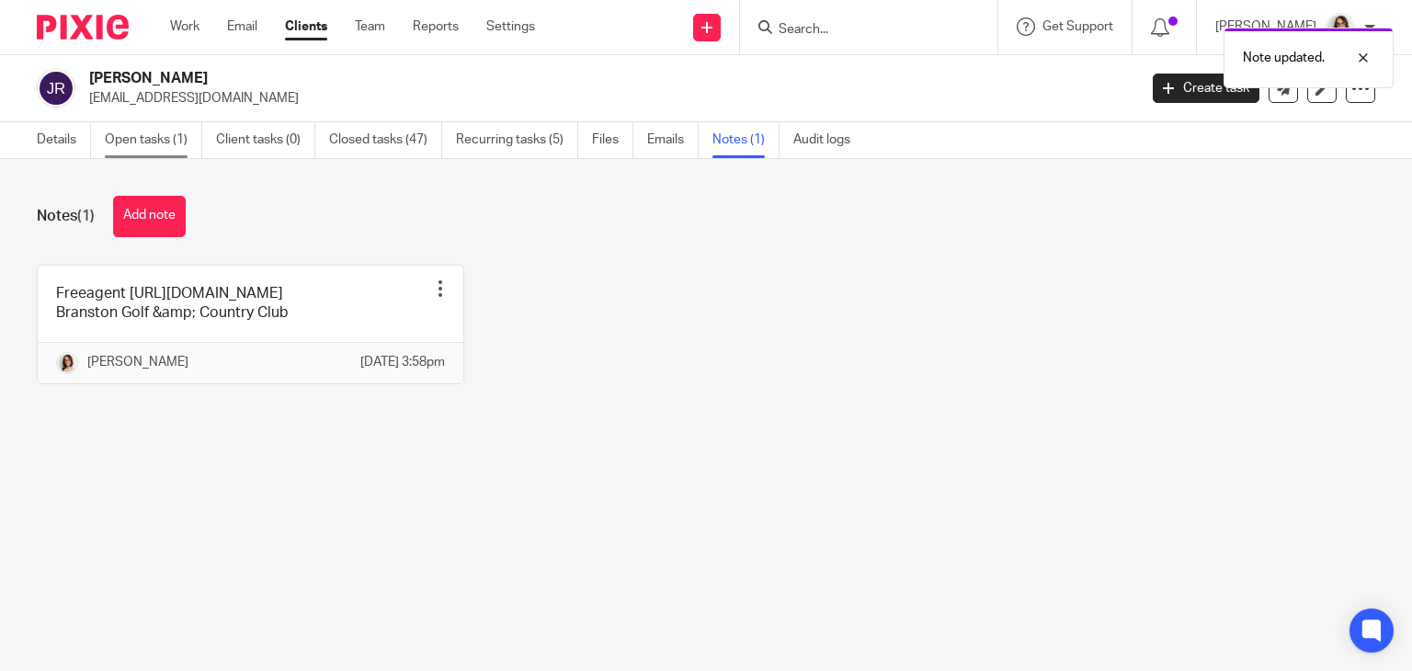
click at [153, 141] on link "Open tasks (1)" at bounding box center [153, 140] width 97 height 36
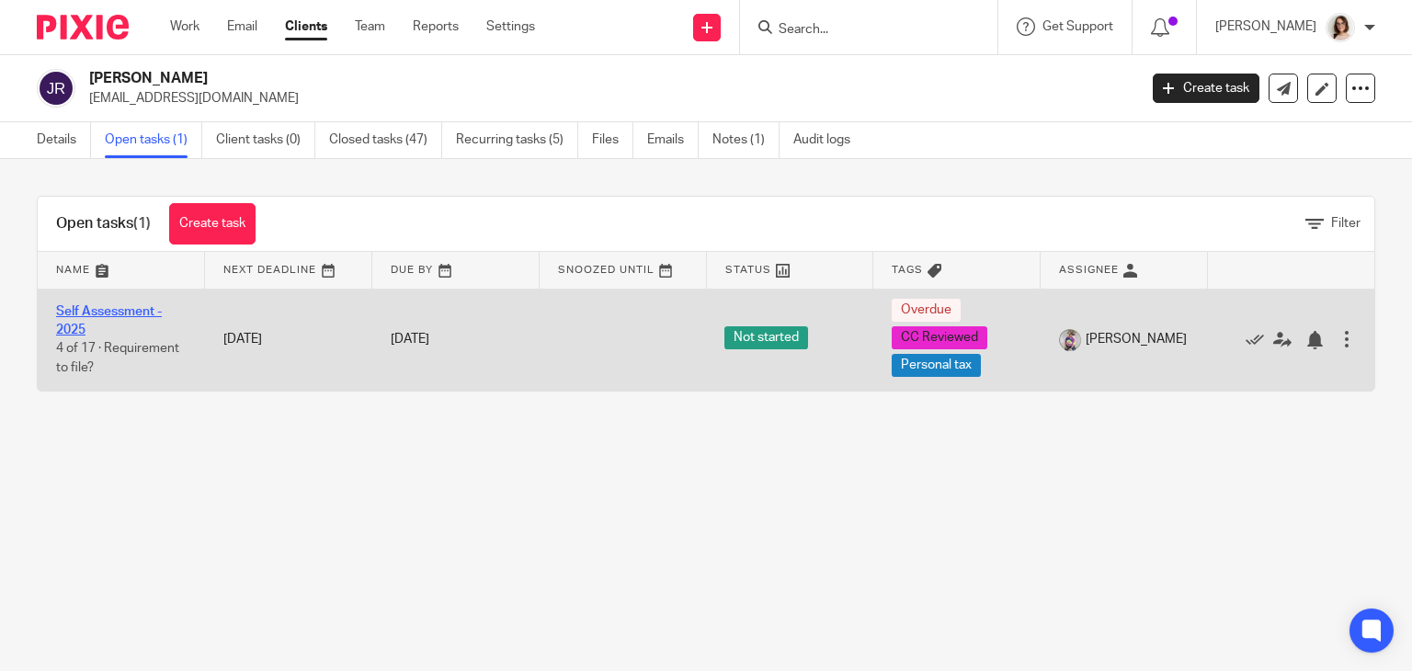
click at [100, 308] on link "Self Assessment - 2025" at bounding box center [109, 320] width 106 height 31
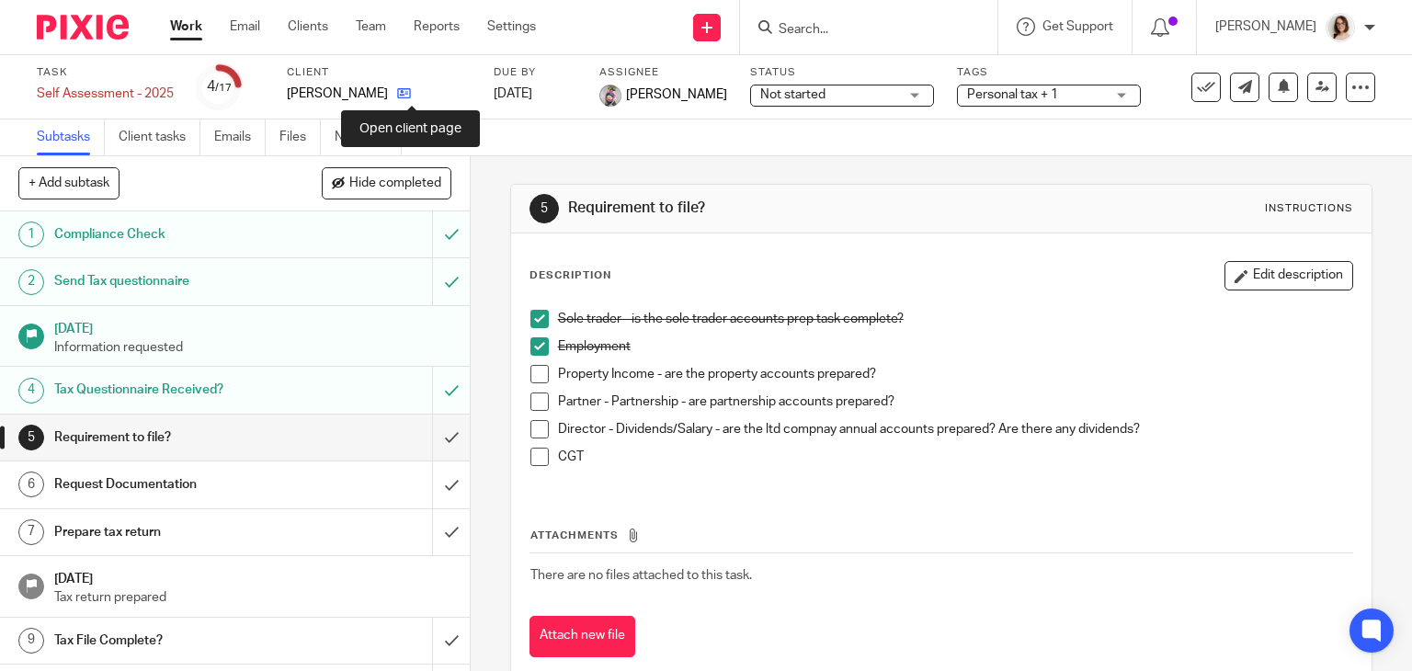
click at [411, 92] on icon at bounding box center [404, 93] width 14 height 14
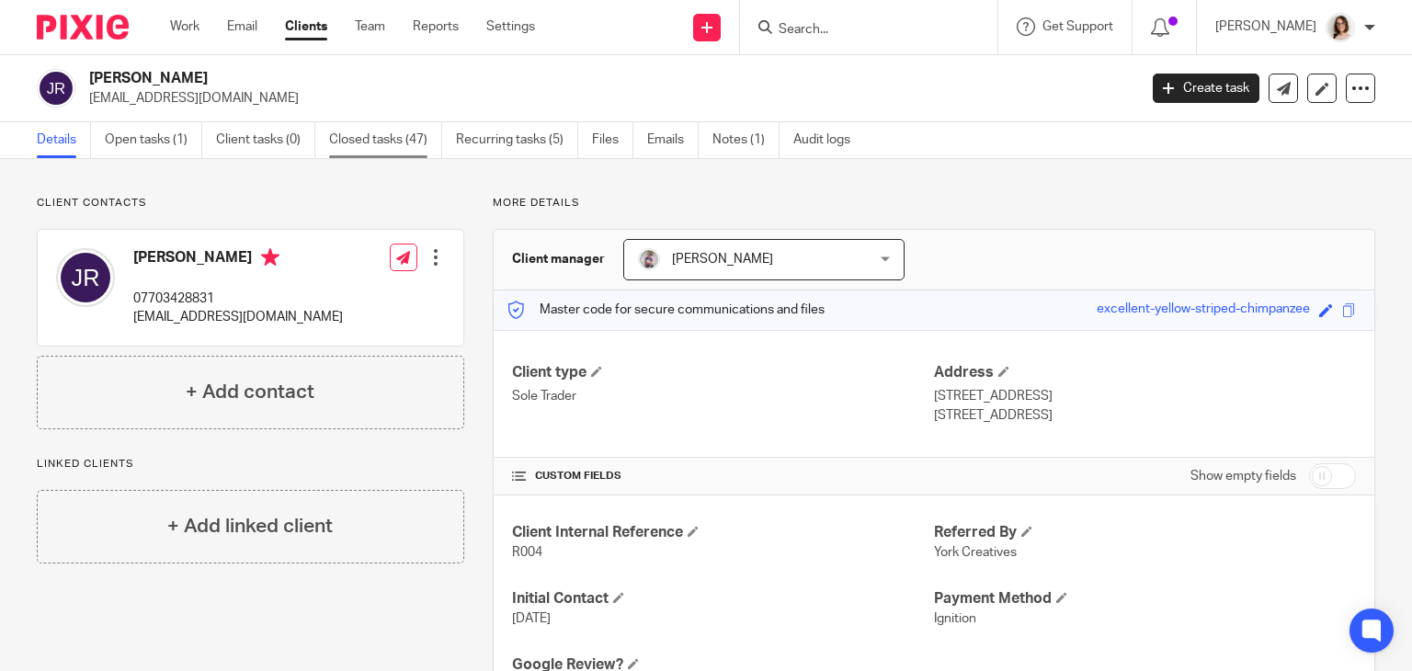
click at [380, 133] on link "Closed tasks (47)" at bounding box center [385, 140] width 113 height 36
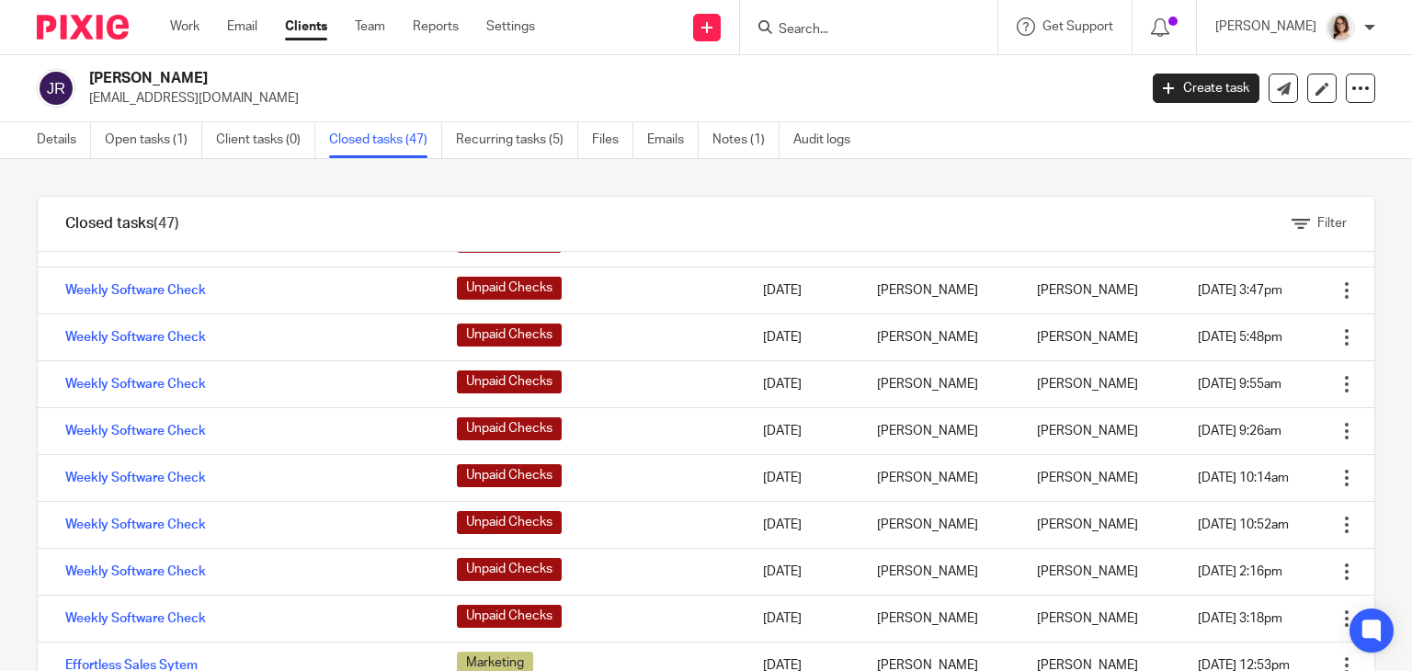
scroll to position [54, 0]
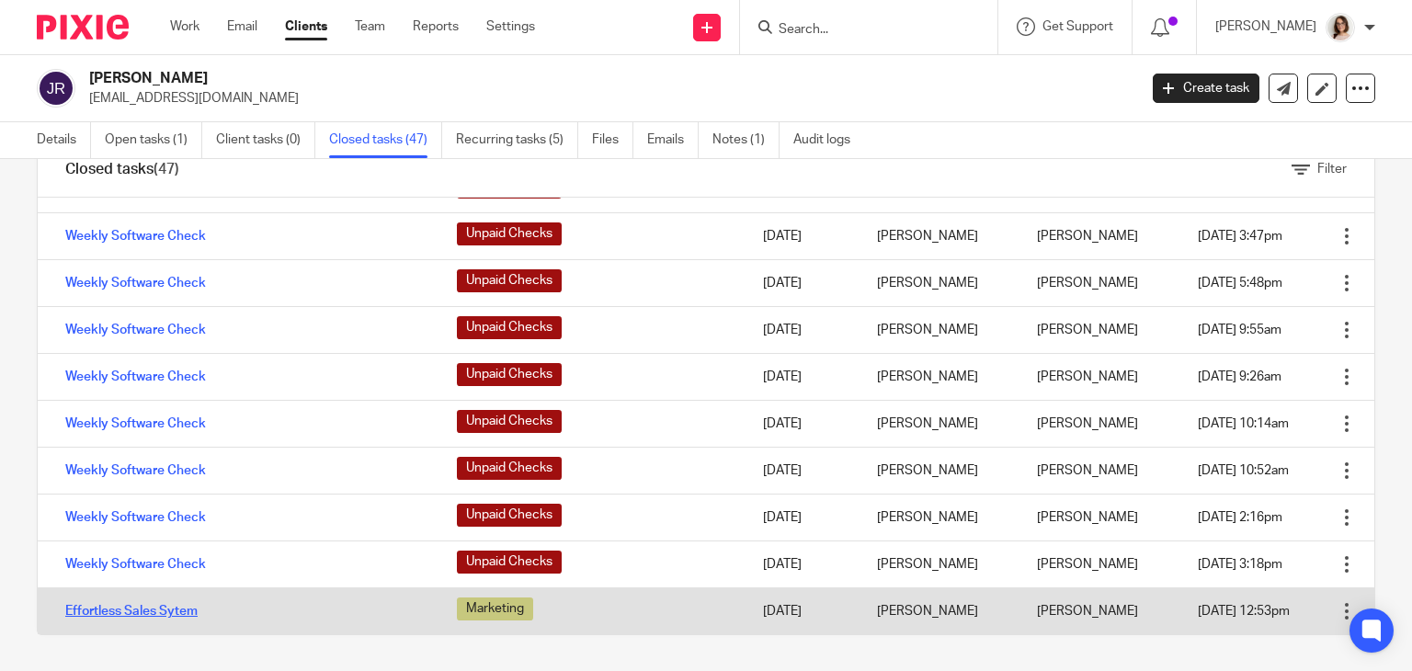
click at [134, 611] on link "Effortless Sales Sytem" at bounding box center [131, 611] width 132 height 13
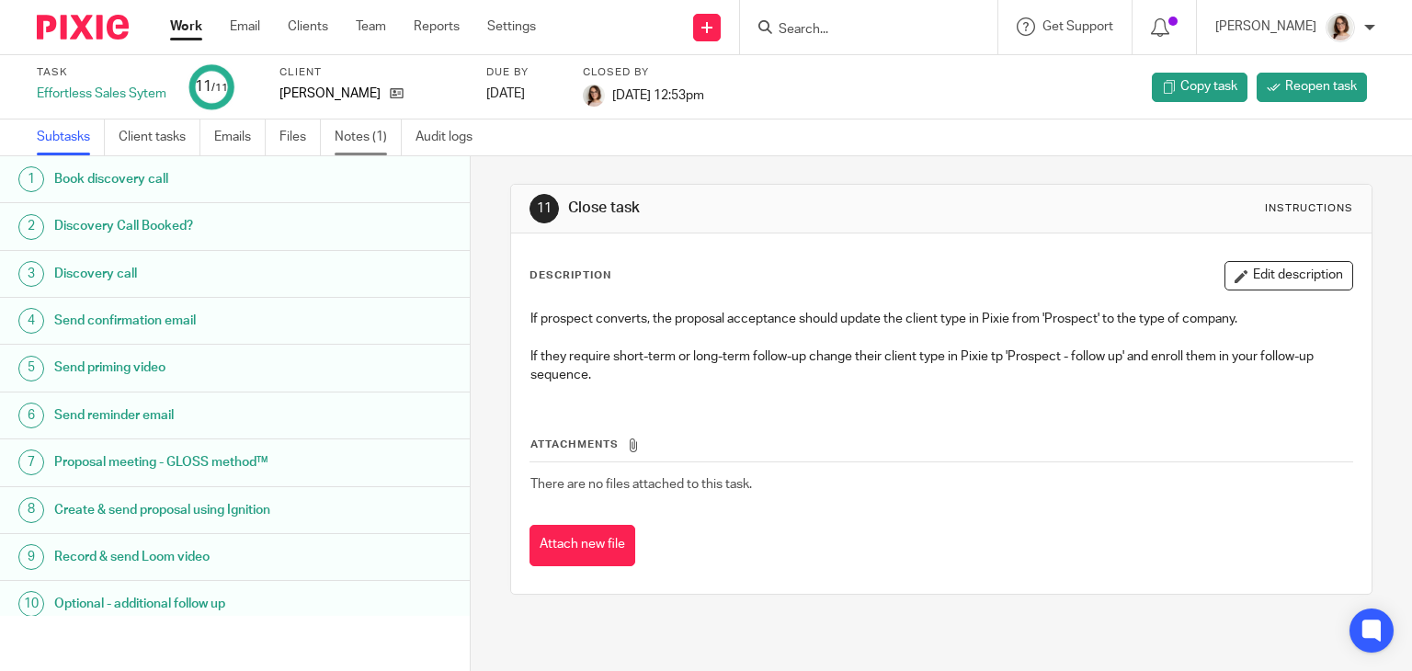
click at [354, 137] on link "Notes (1)" at bounding box center [368, 137] width 67 height 36
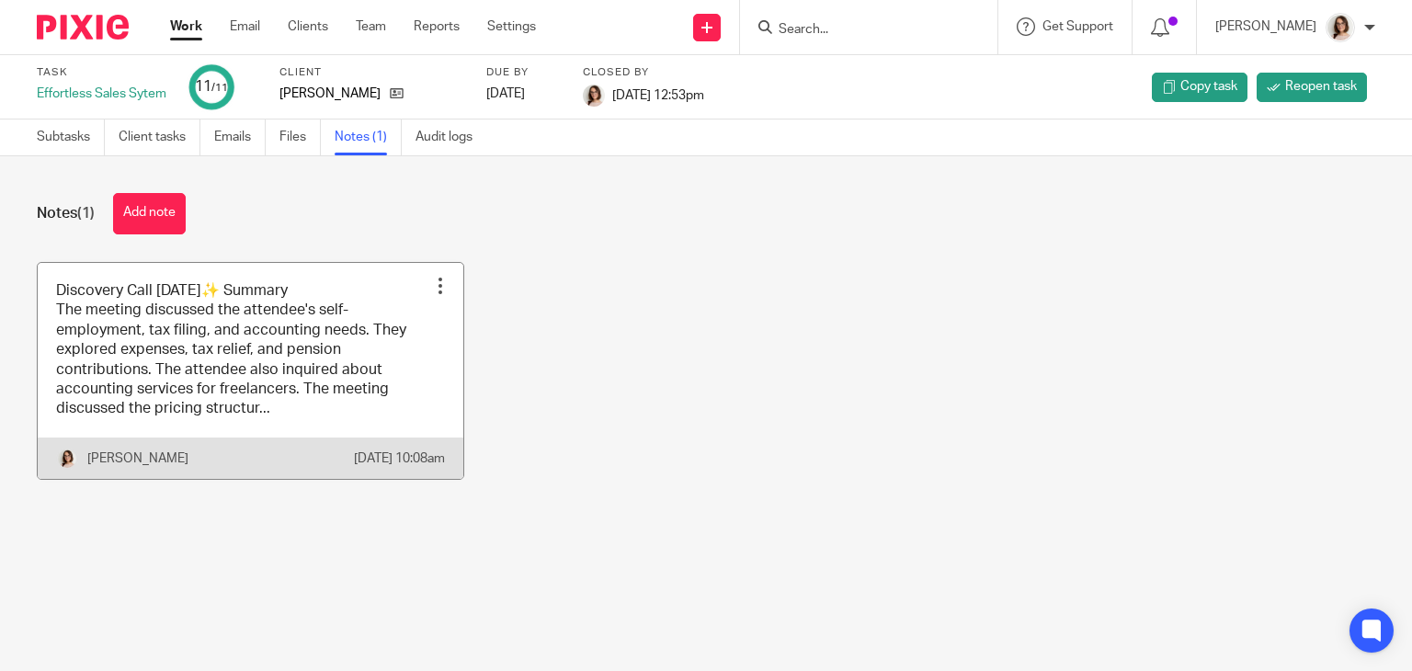
click at [225, 401] on link at bounding box center [251, 371] width 426 height 216
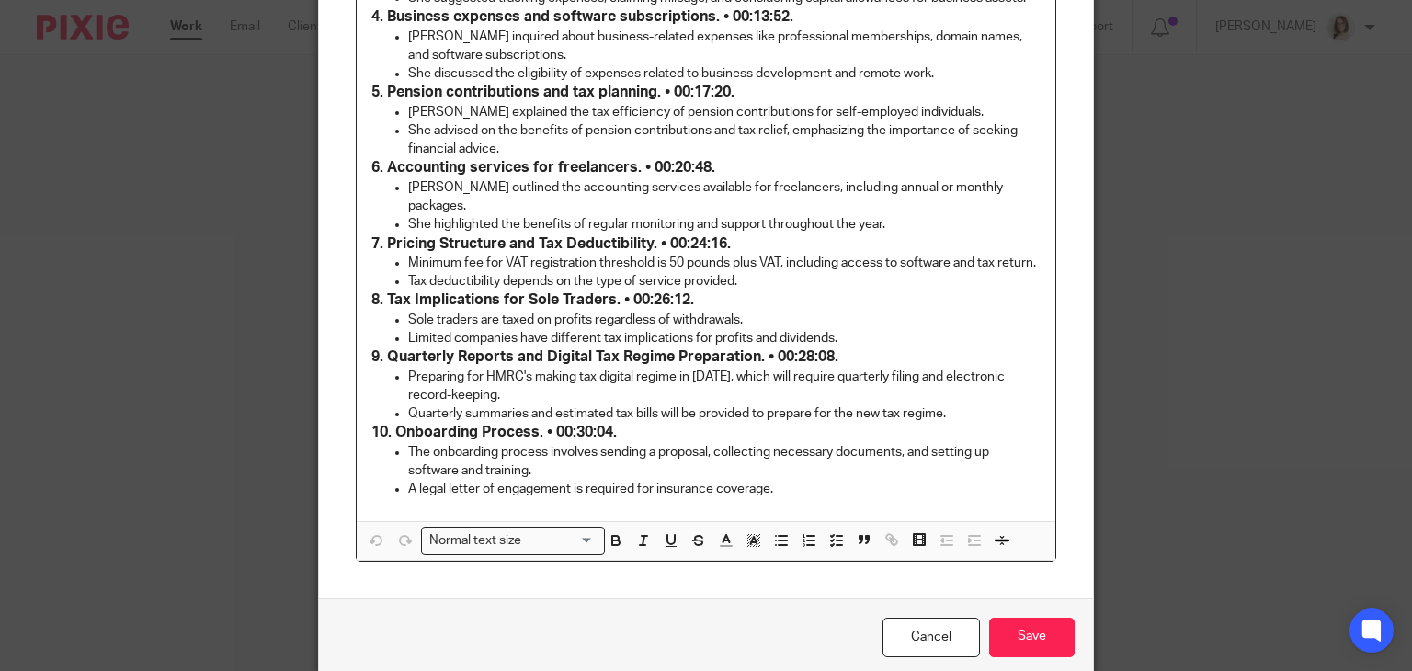
scroll to position [738, 0]
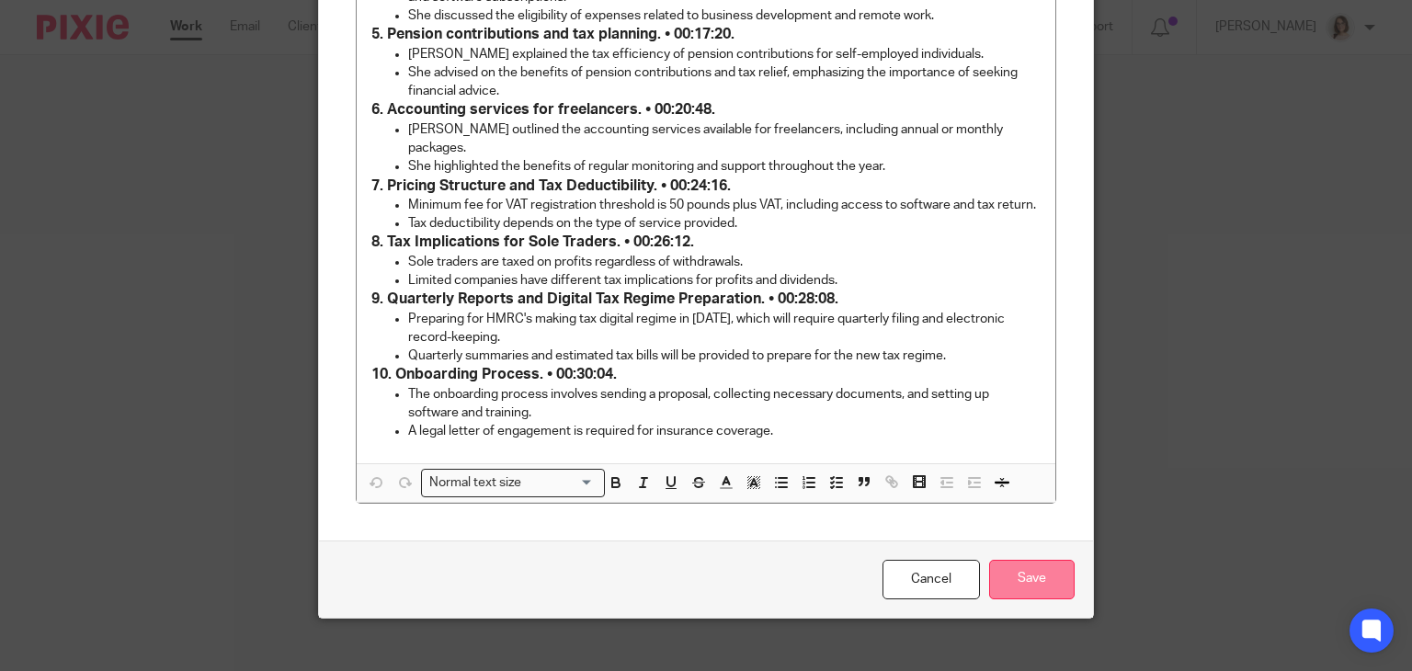
click at [1018, 560] on input "Save" at bounding box center [1031, 580] width 85 height 40
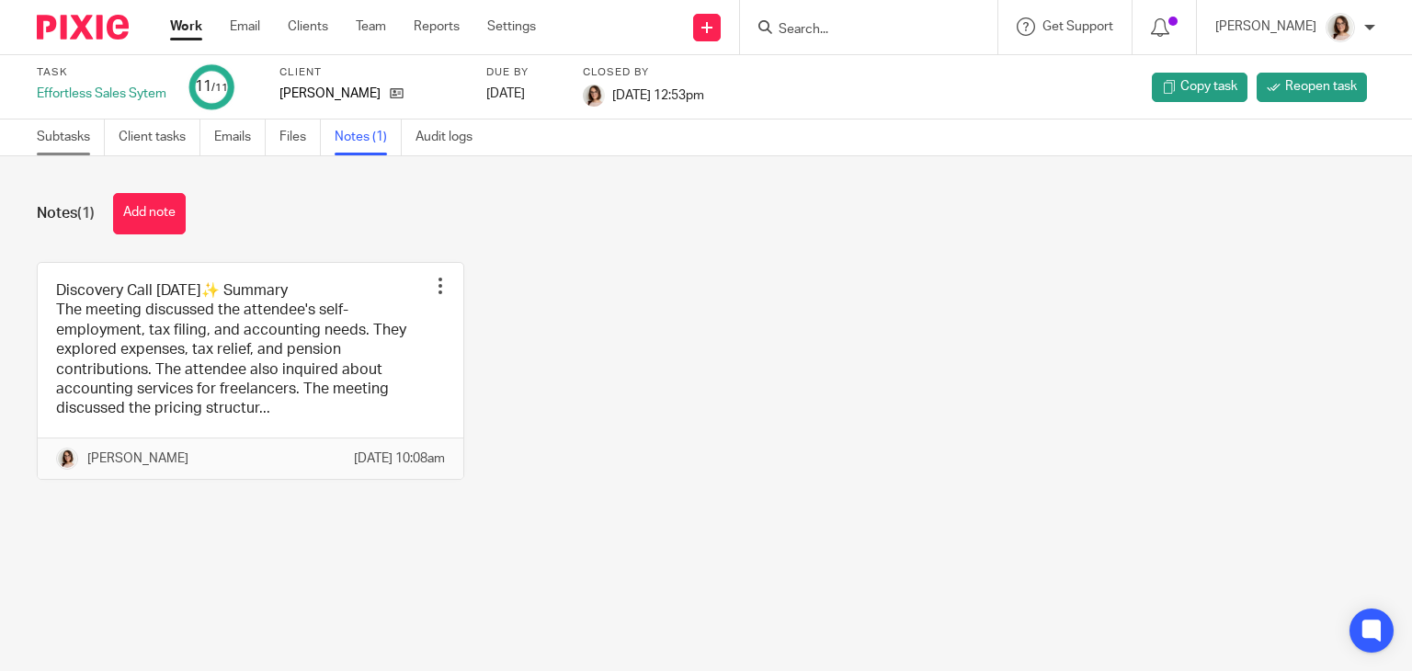
click at [83, 133] on link "Subtasks" at bounding box center [71, 137] width 68 height 36
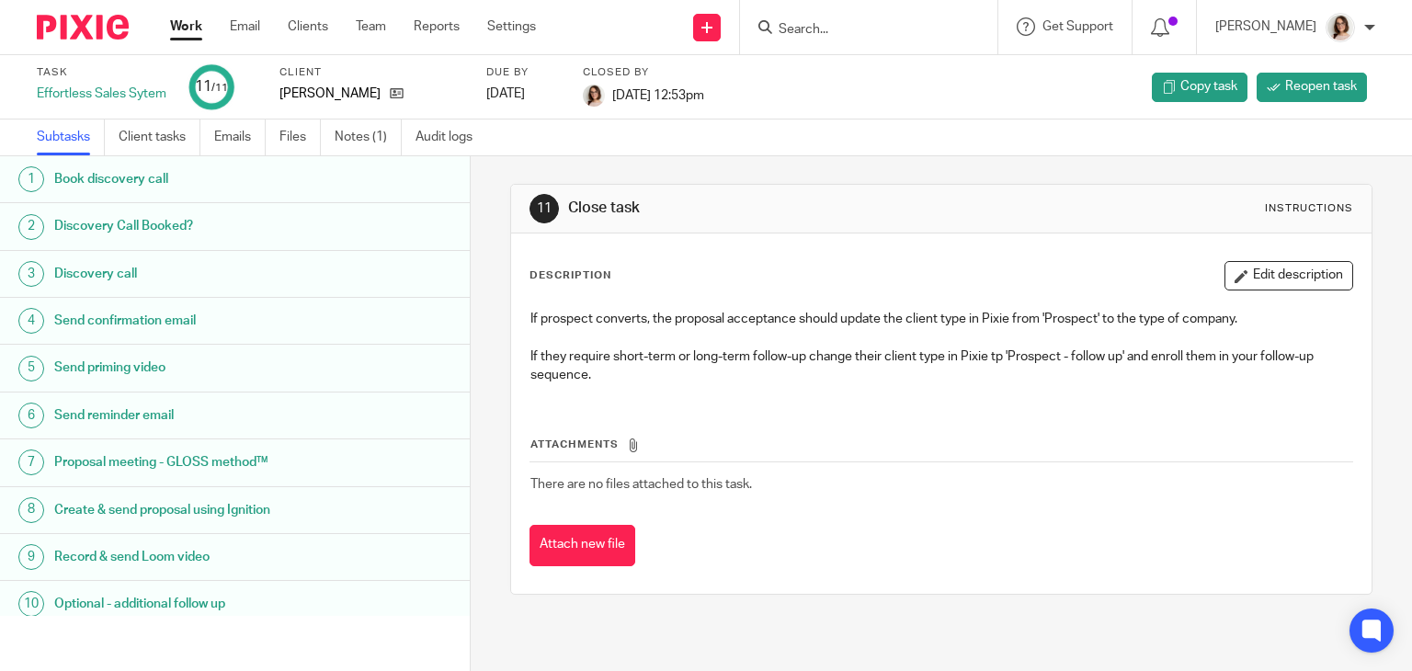
click at [808, 28] on input "Search" at bounding box center [859, 30] width 165 height 17
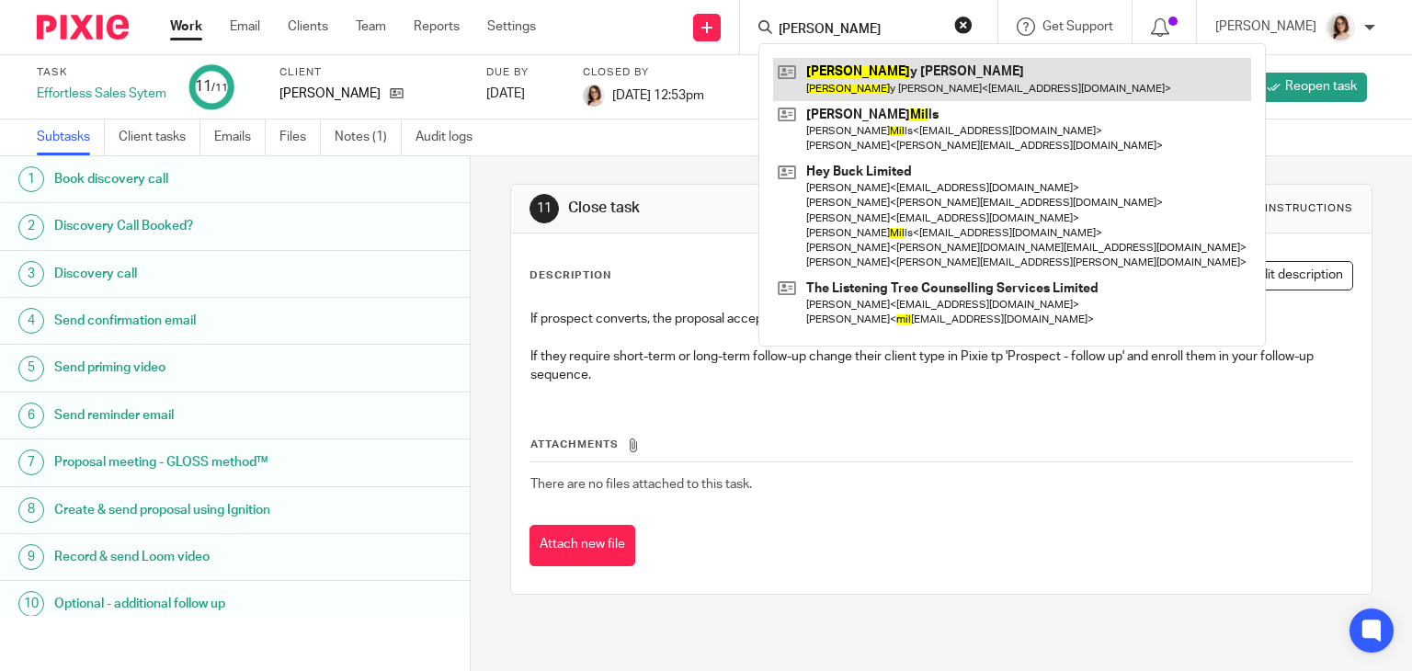
type input "emil"
click at [842, 64] on link at bounding box center [1012, 79] width 478 height 42
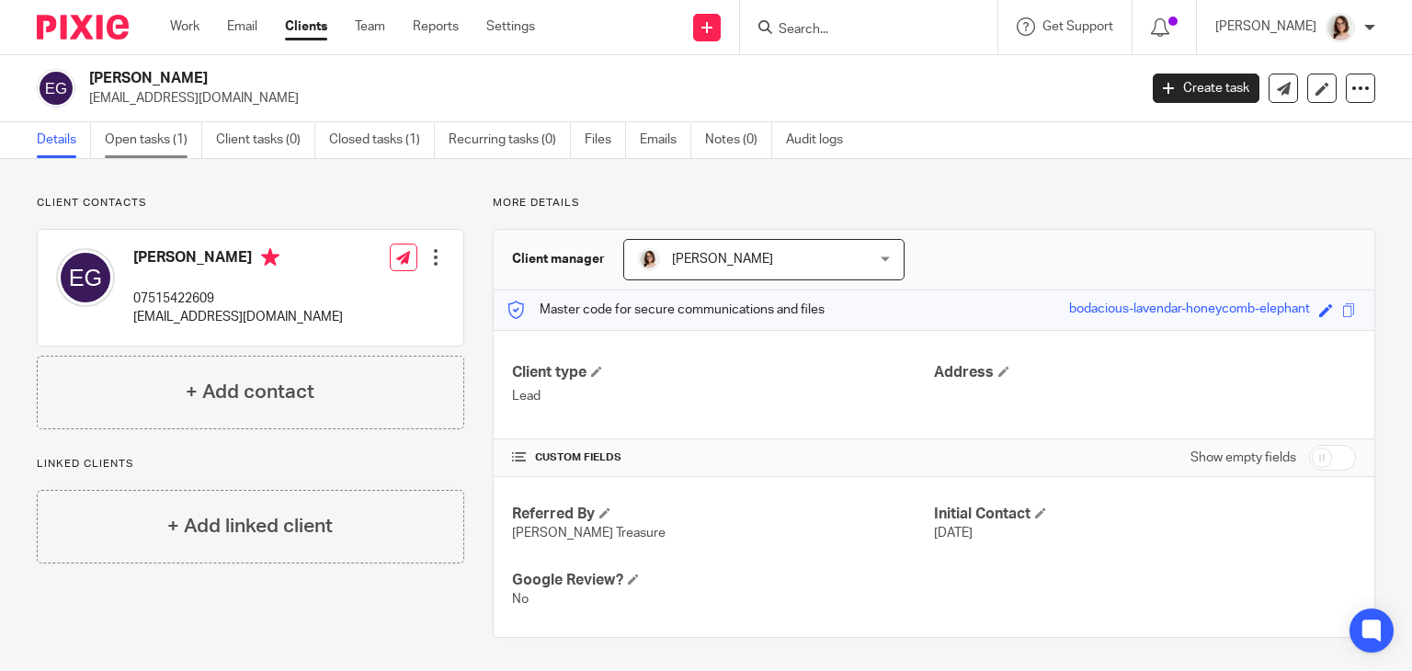
click at [150, 148] on link "Open tasks (1)" at bounding box center [153, 140] width 97 height 36
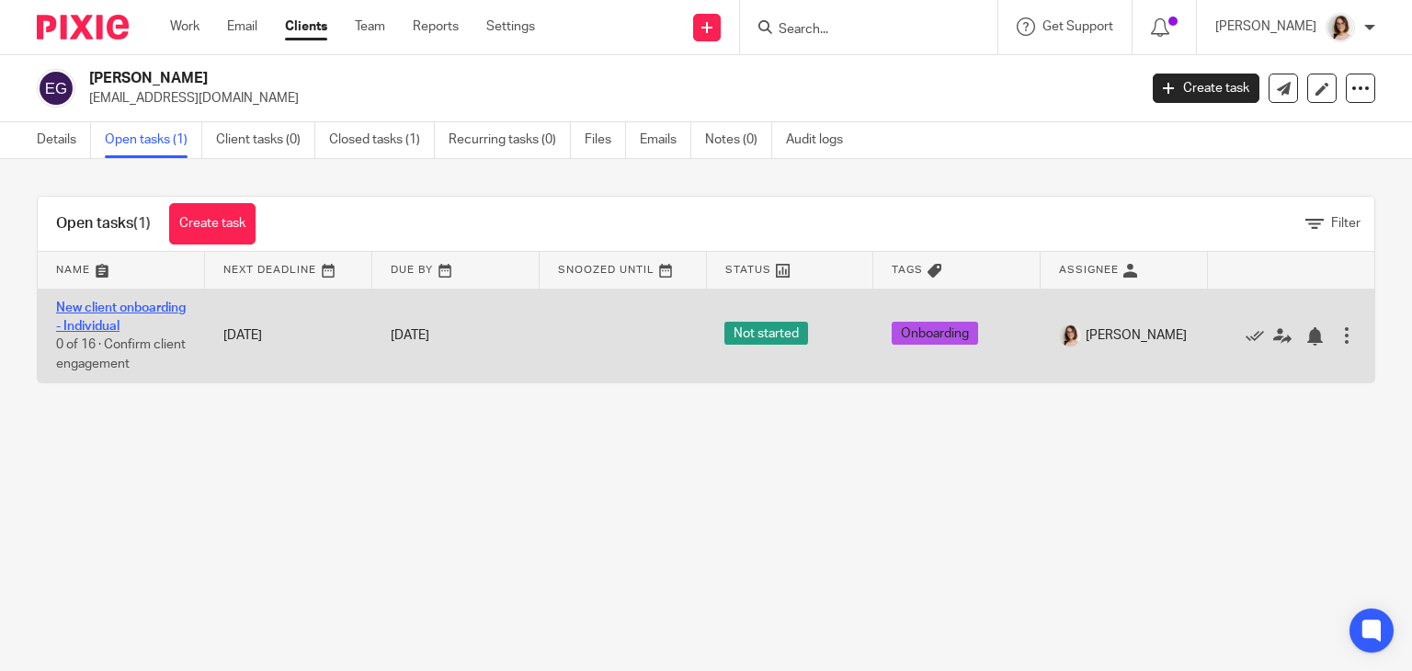
click at [107, 328] on link "New client onboarding - Individual" at bounding box center [121, 316] width 130 height 31
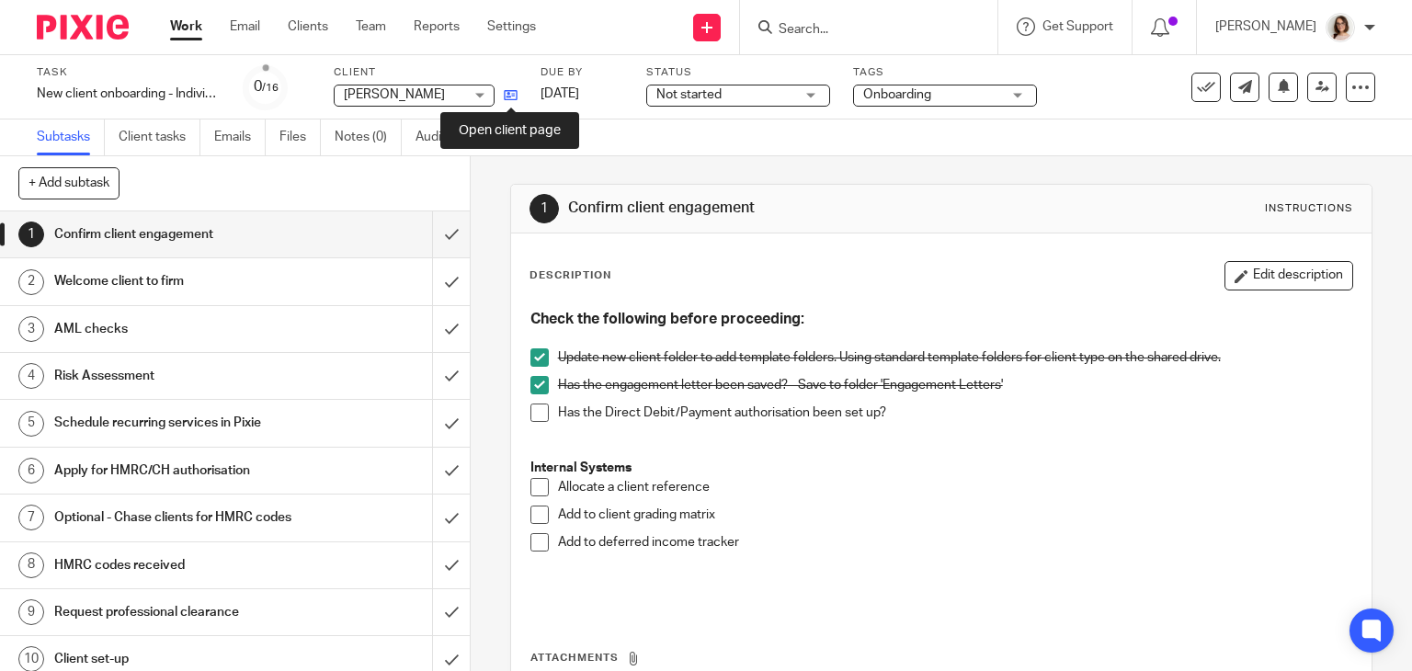
click at [515, 95] on icon at bounding box center [511, 95] width 14 height 14
click at [531, 484] on span at bounding box center [539, 487] width 18 height 18
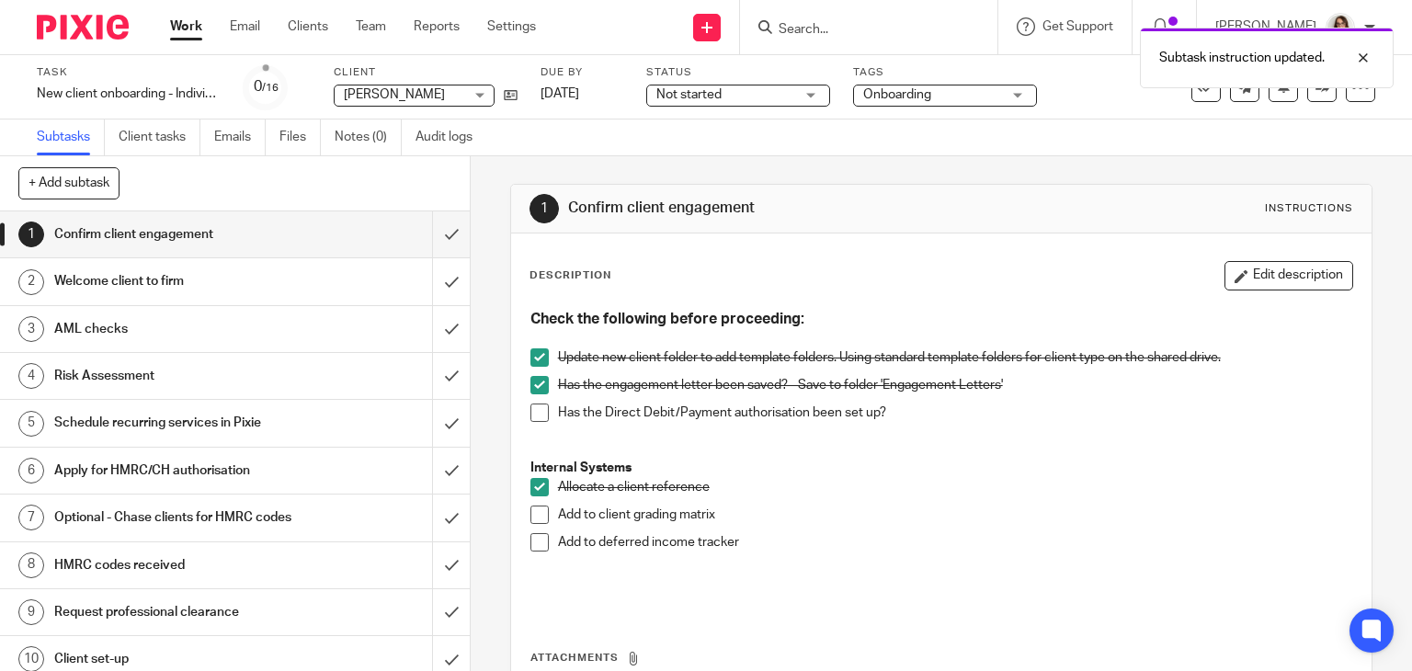
click at [207, 281] on h1 "Welcome client to firm" at bounding box center [174, 281] width 240 height 28
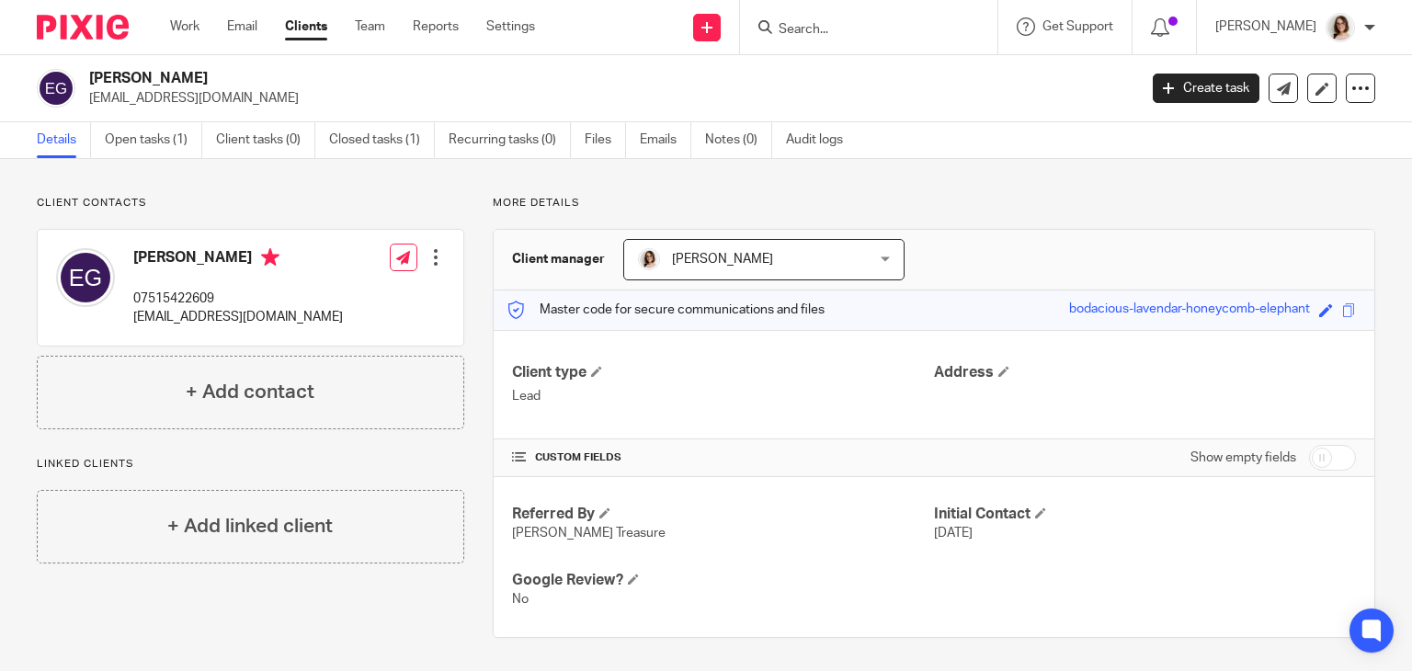
click at [1309, 460] on input "checkbox" at bounding box center [1332, 458] width 47 height 26
checkbox input "true"
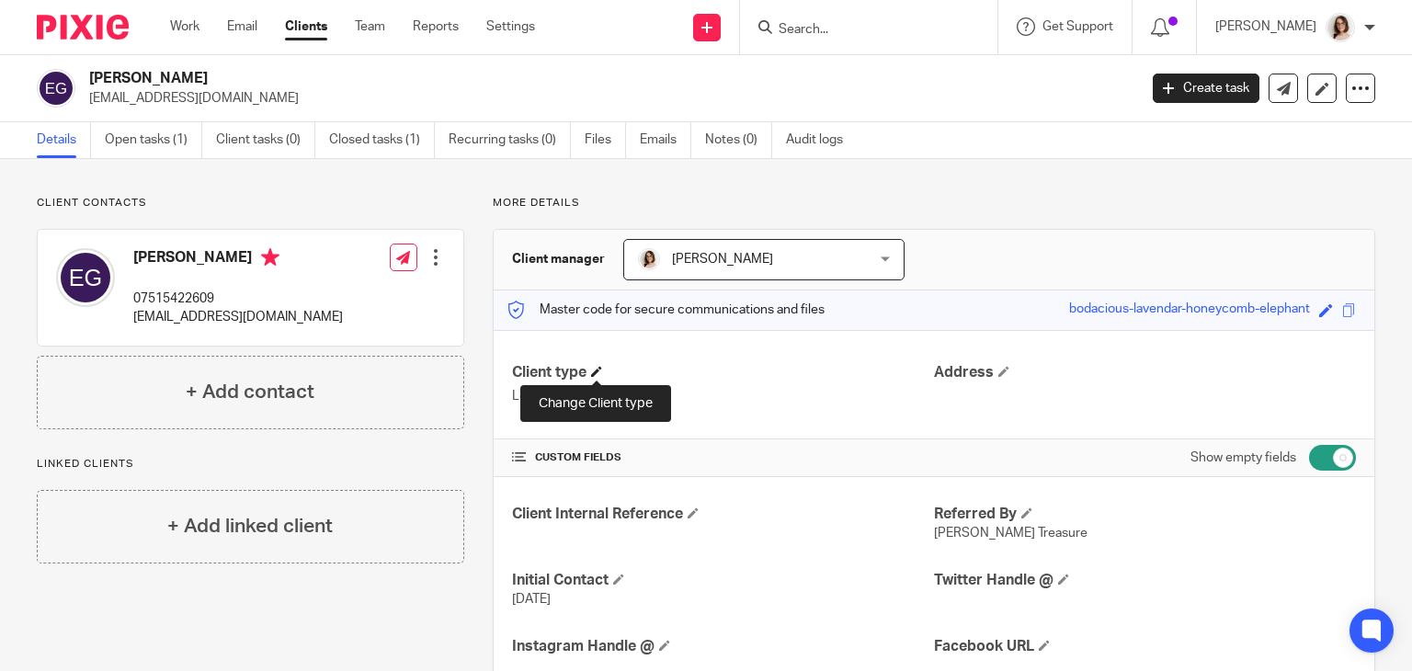
click at [598, 371] on span at bounding box center [596, 371] width 11 height 11
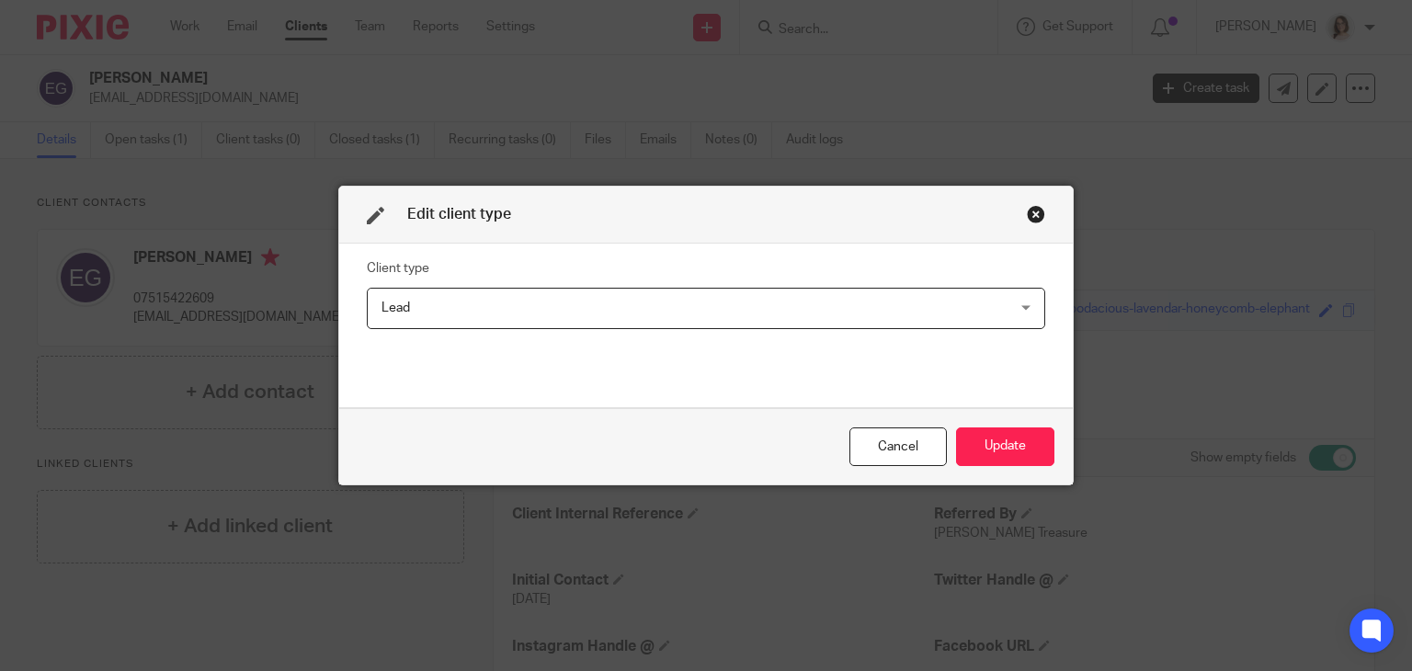
click at [532, 311] on span "Lead" at bounding box center [646, 308] width 530 height 39
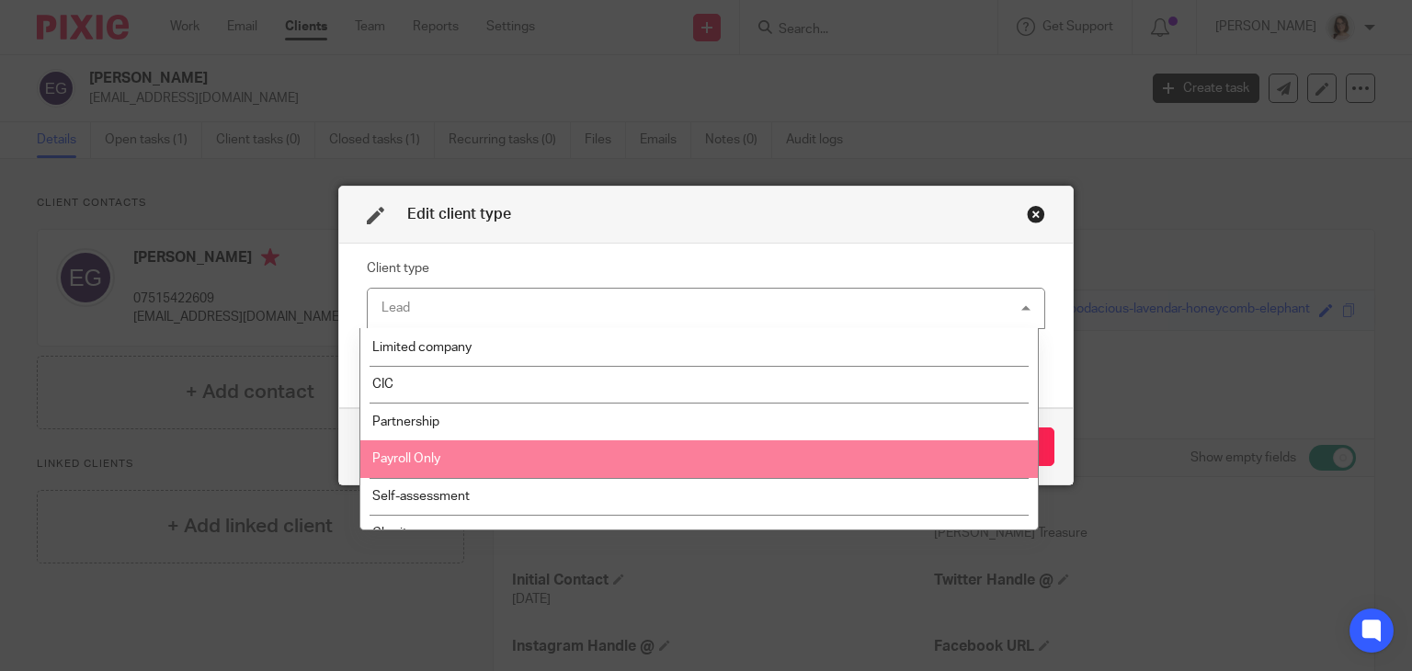
scroll to position [288, 0]
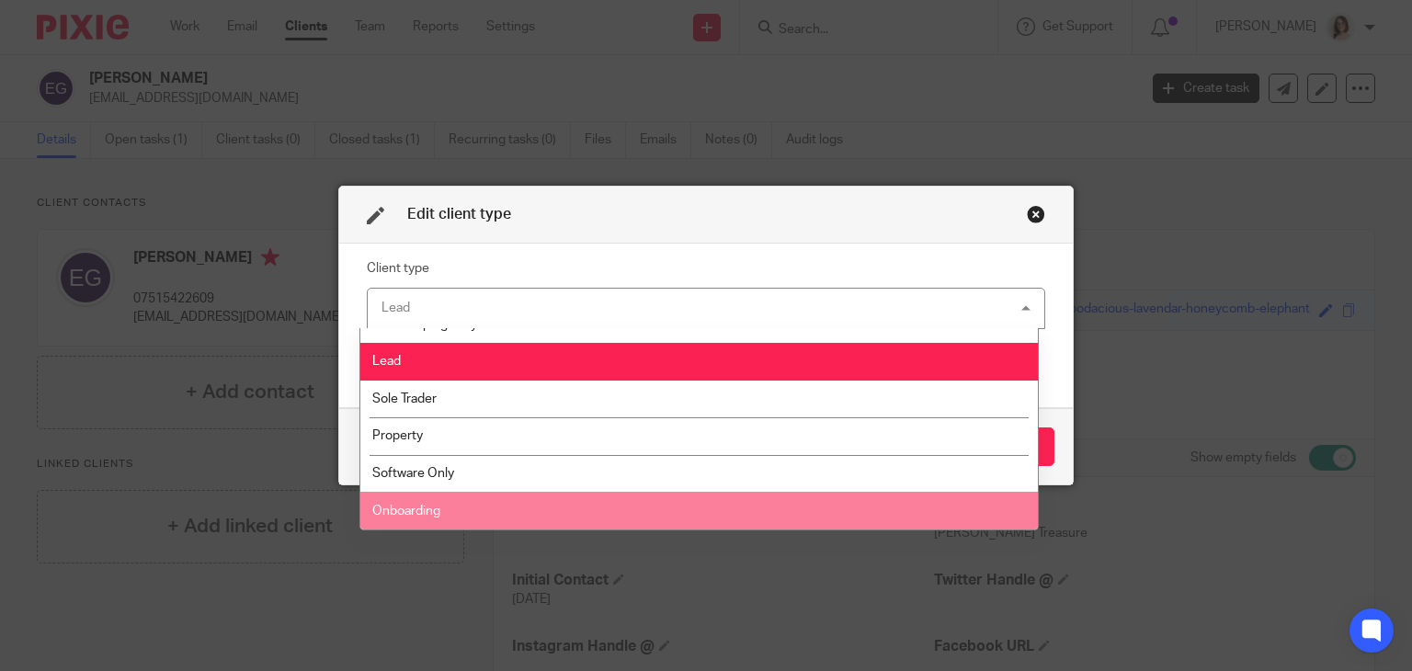
click at [458, 511] on li "Onboarding" at bounding box center [698, 511] width 676 height 38
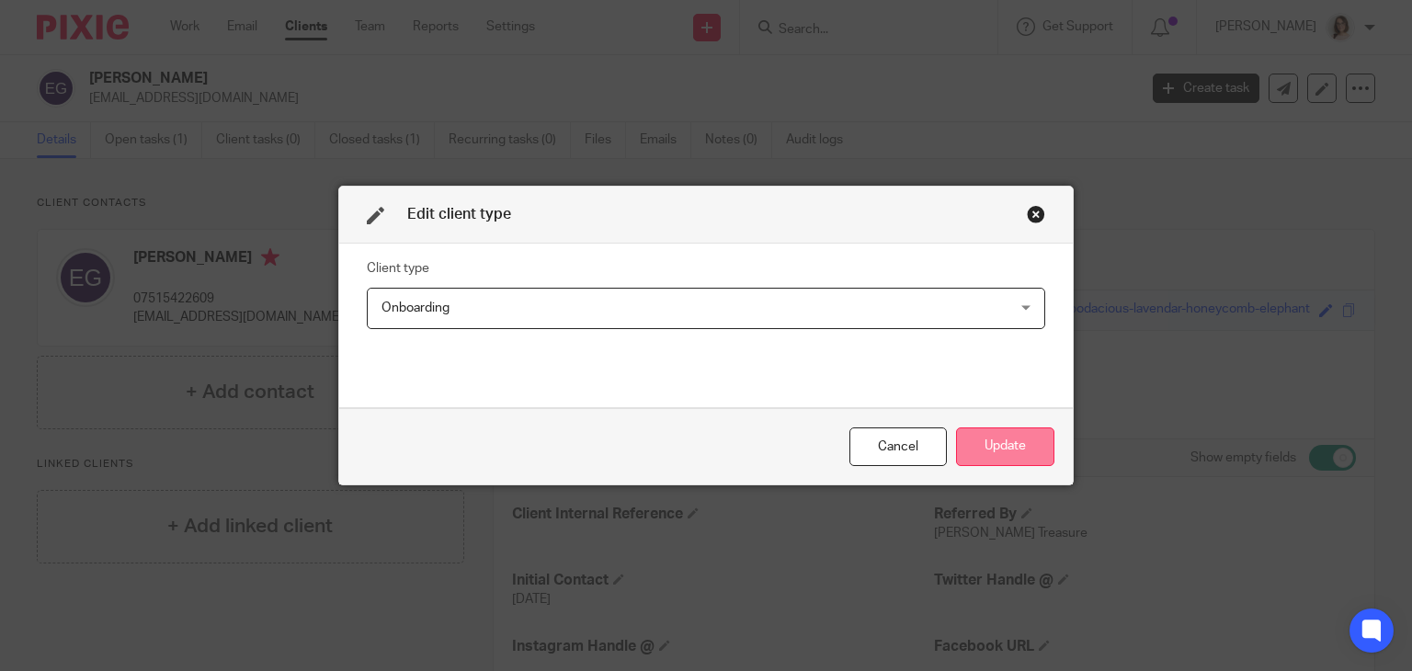
click at [1004, 433] on button "Update" at bounding box center [1005, 447] width 98 height 40
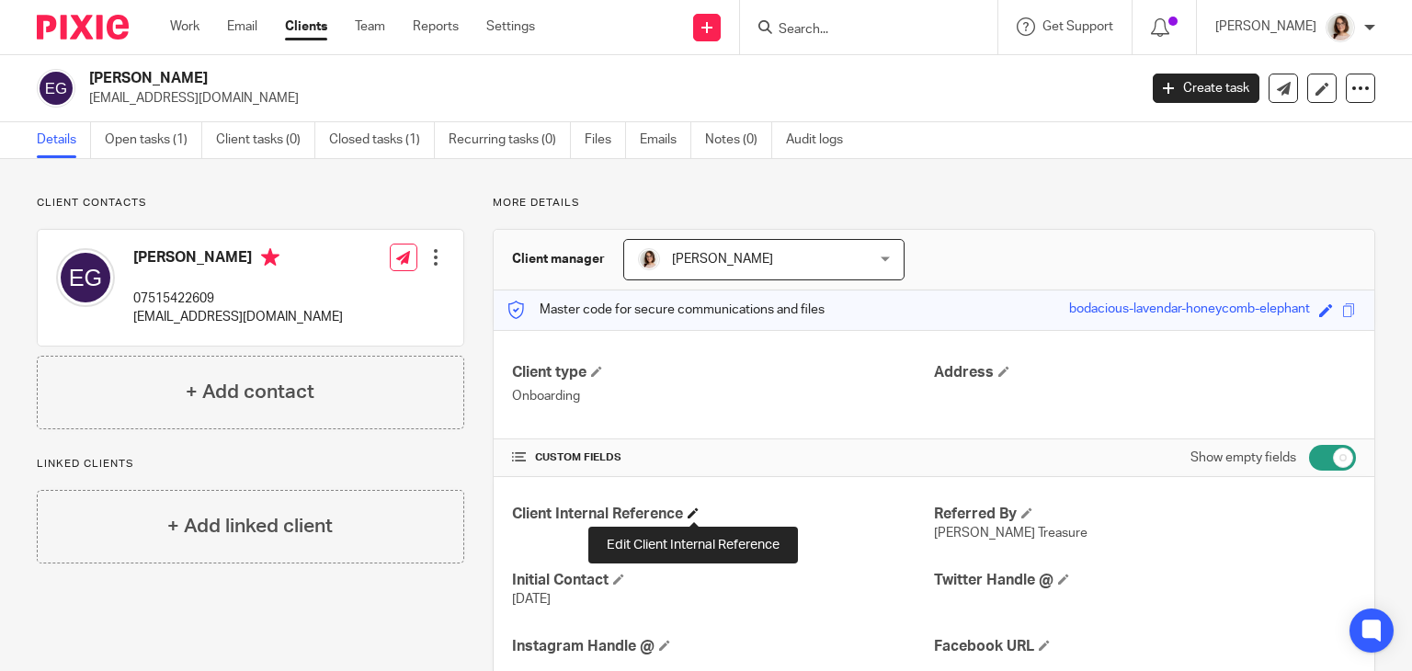
click at [698, 509] on span at bounding box center [692, 512] width 11 height 11
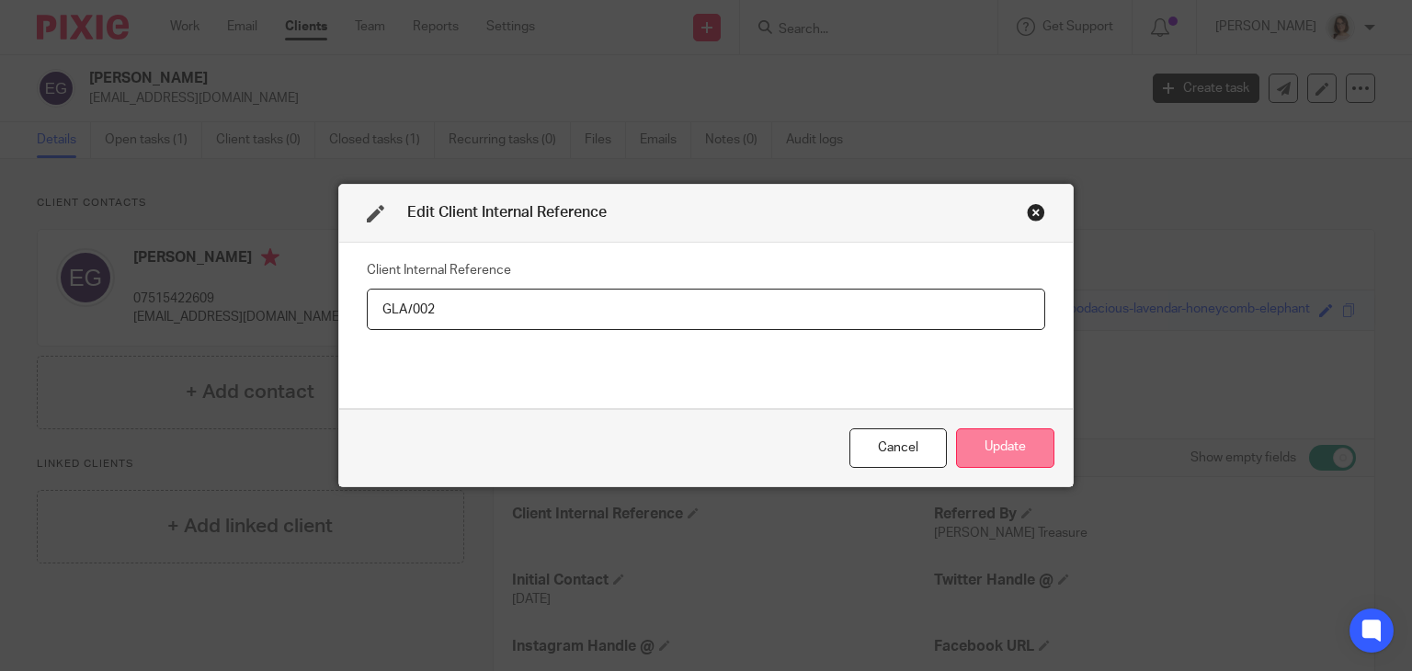
type input "GLA/002"
click at [983, 461] on button "Update" at bounding box center [1005, 448] width 98 height 40
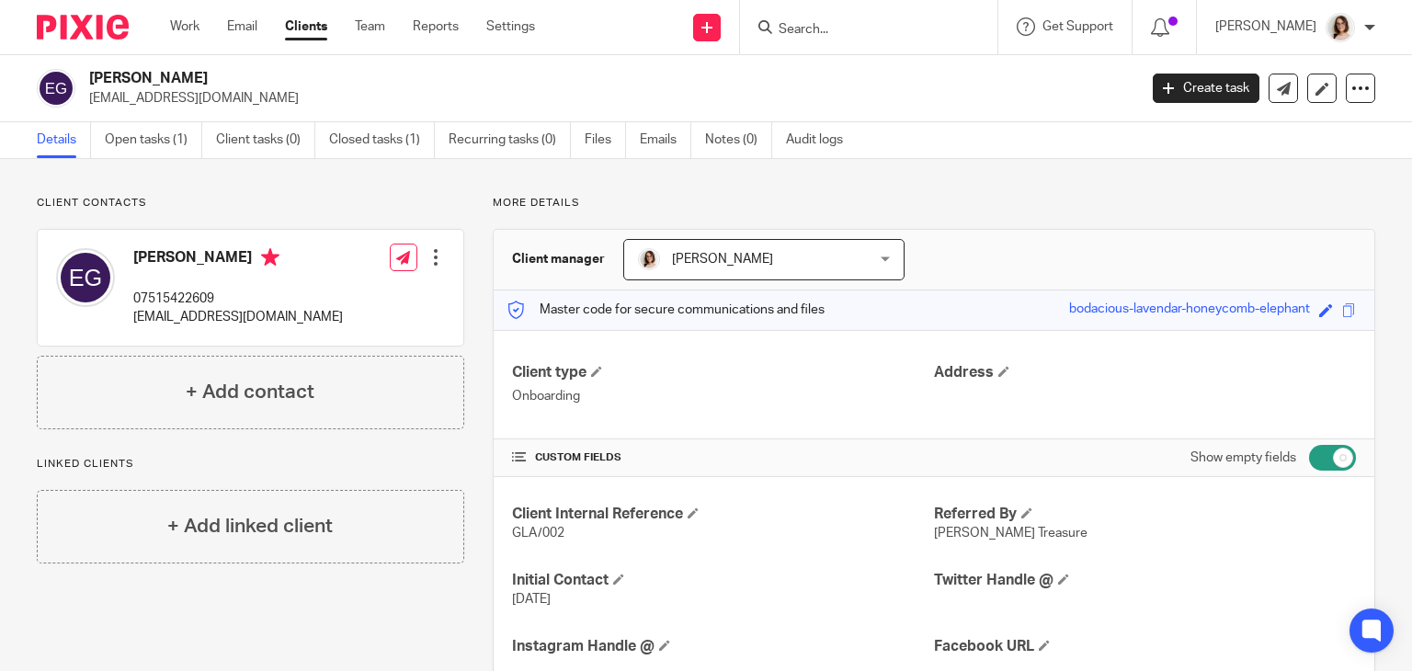
drag, startPoint x: 307, startPoint y: 101, endPoint x: 85, endPoint y: 110, distance: 222.6
click at [85, 110] on div "Emily Glancy info@lavueweddingsandevents.co.uk Create task Update from Companie…" at bounding box center [706, 88] width 1412 height 67
copy p "[EMAIL_ADDRESS][DOMAIN_NAME]"
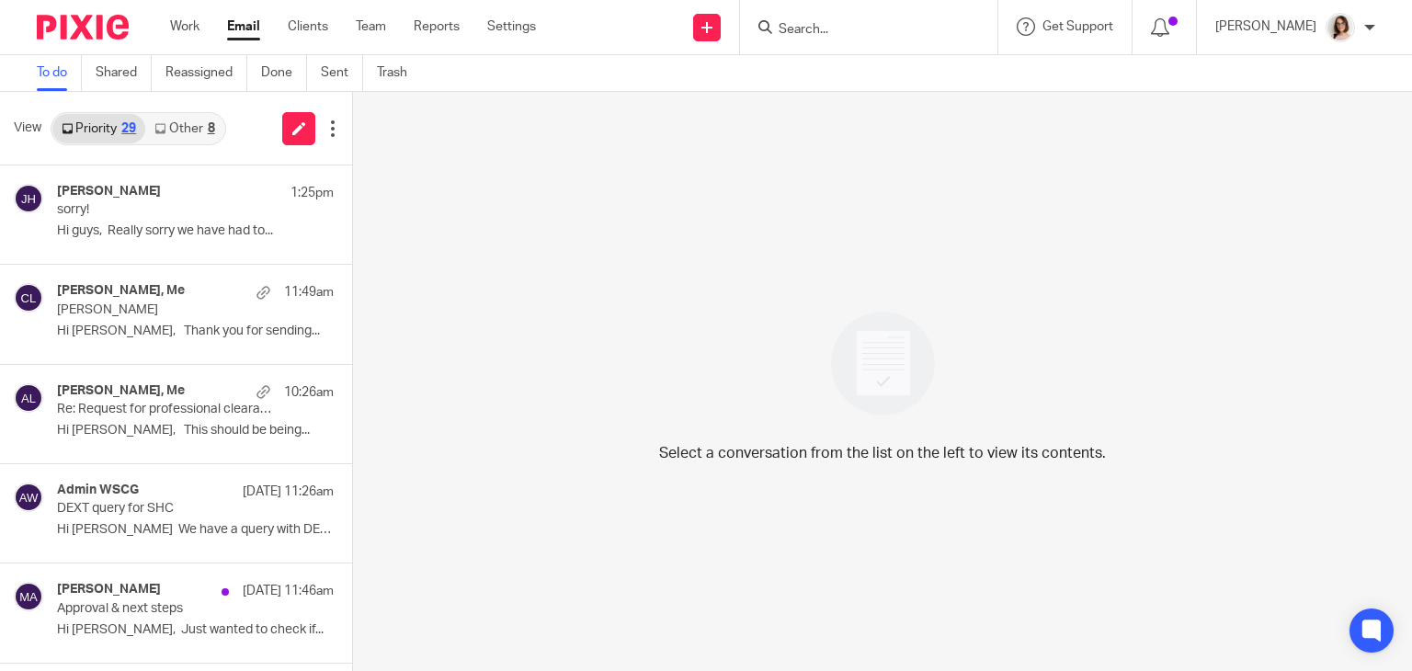
click at [194, 126] on link "Other 8" at bounding box center [184, 128] width 78 height 29
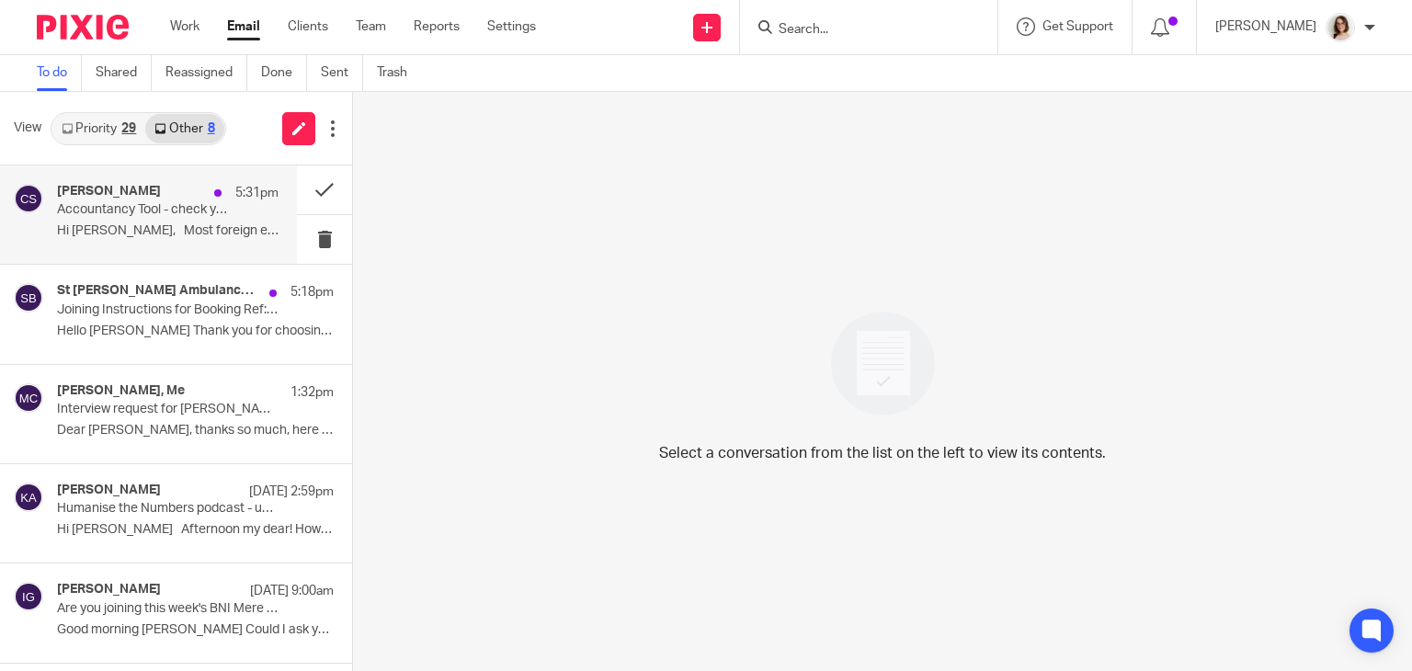
click at [199, 210] on p "Accountancy Tool - check your provider's margins" at bounding box center [145, 210] width 177 height 16
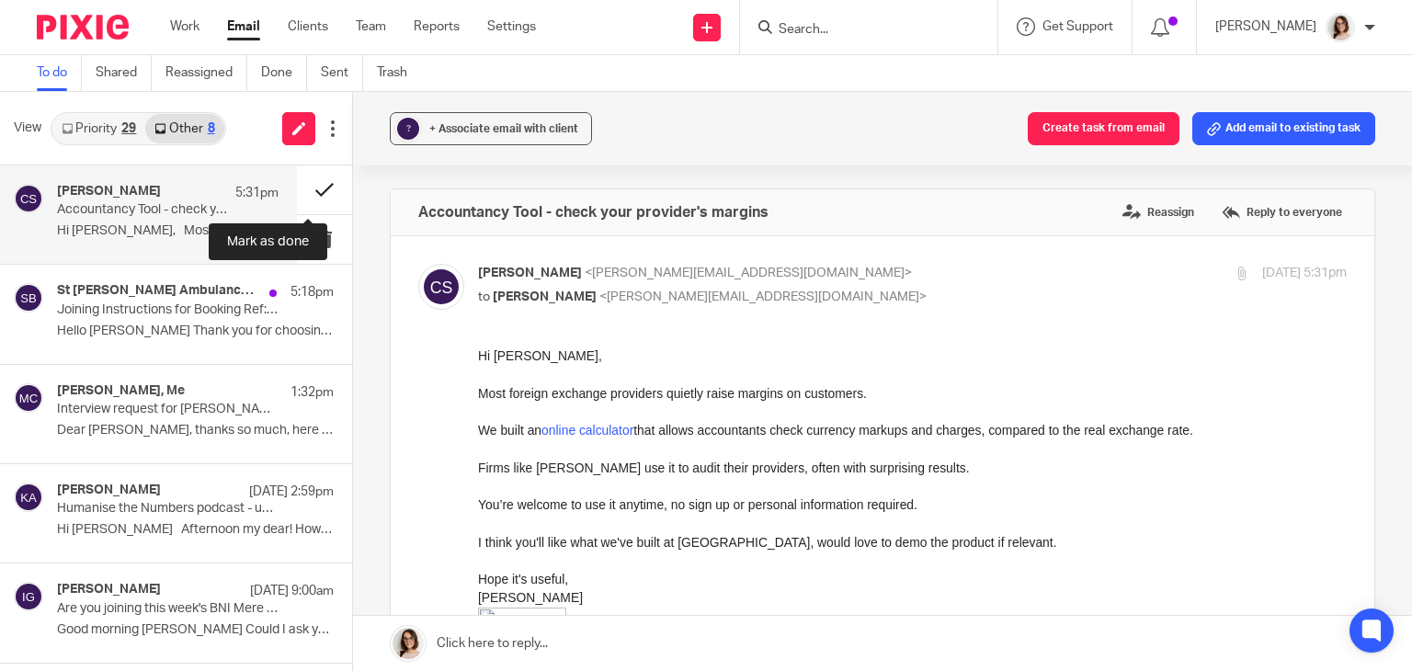
click at [301, 187] on button at bounding box center [324, 189] width 55 height 49
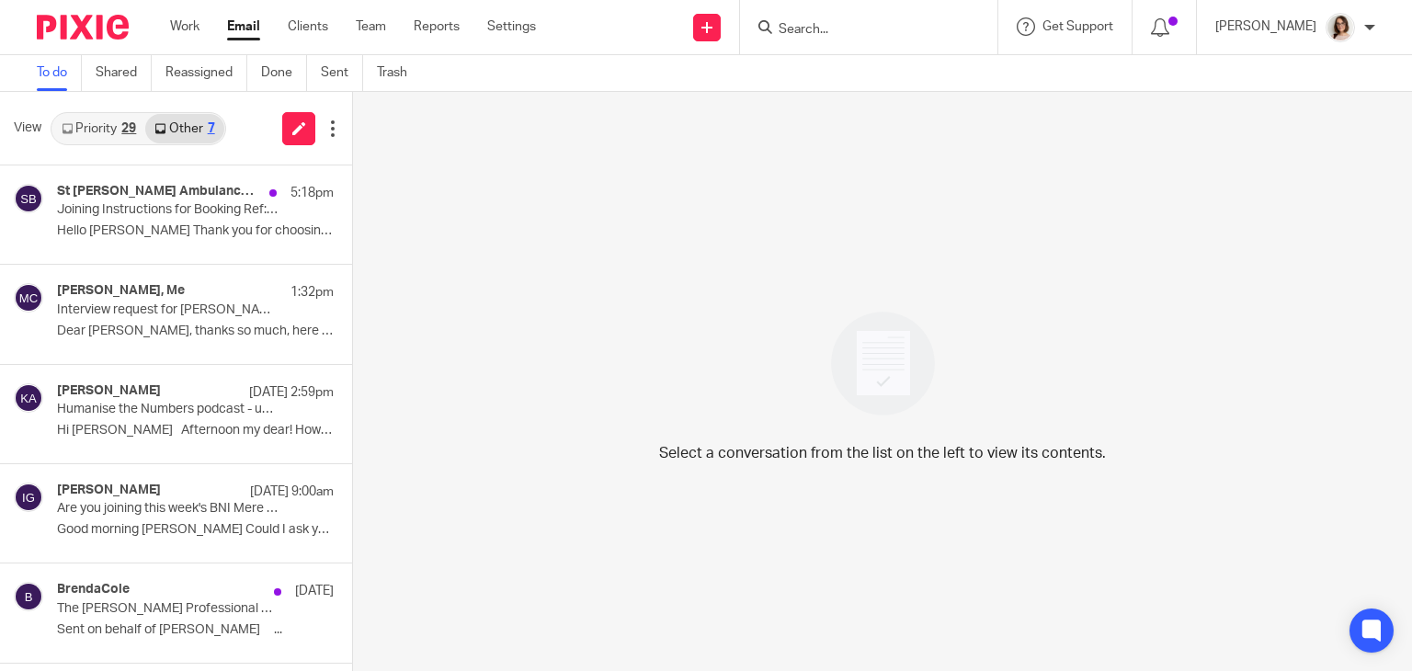
click at [261, 27] on ul "Work Email Clients Team Reports Settings" at bounding box center [366, 26] width 393 height 18
click at [252, 27] on link "Email" at bounding box center [243, 26] width 33 height 18
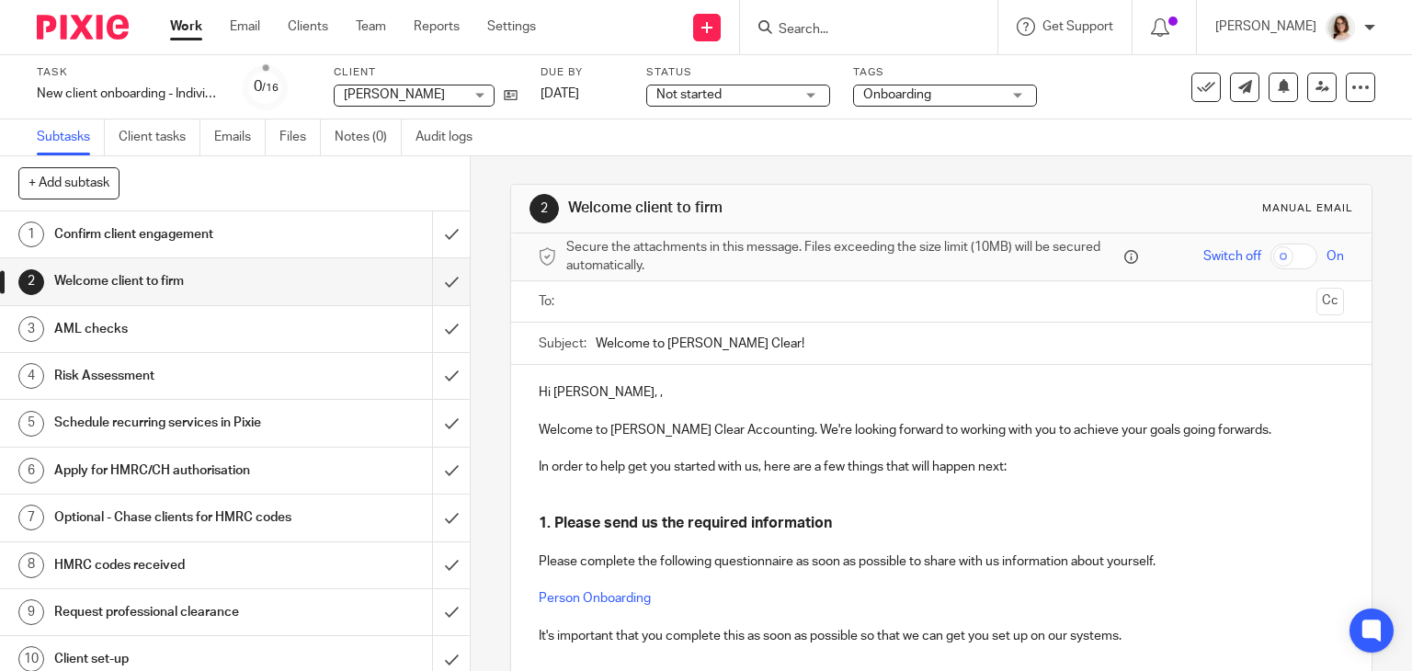
click at [643, 288] on ul at bounding box center [942, 302] width 749 height 30
click at [647, 300] on input "text" at bounding box center [941, 301] width 736 height 21
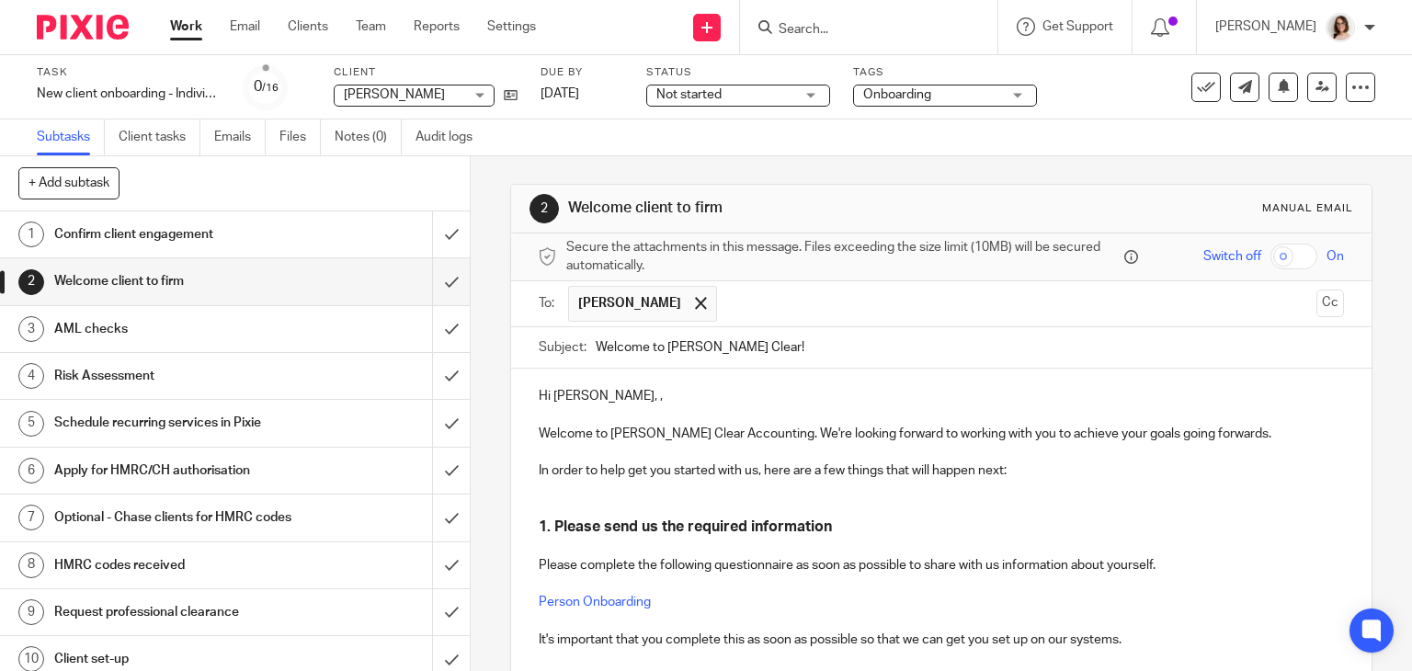
click at [599, 392] on p "Hi Emily, ," at bounding box center [942, 396] width 806 height 18
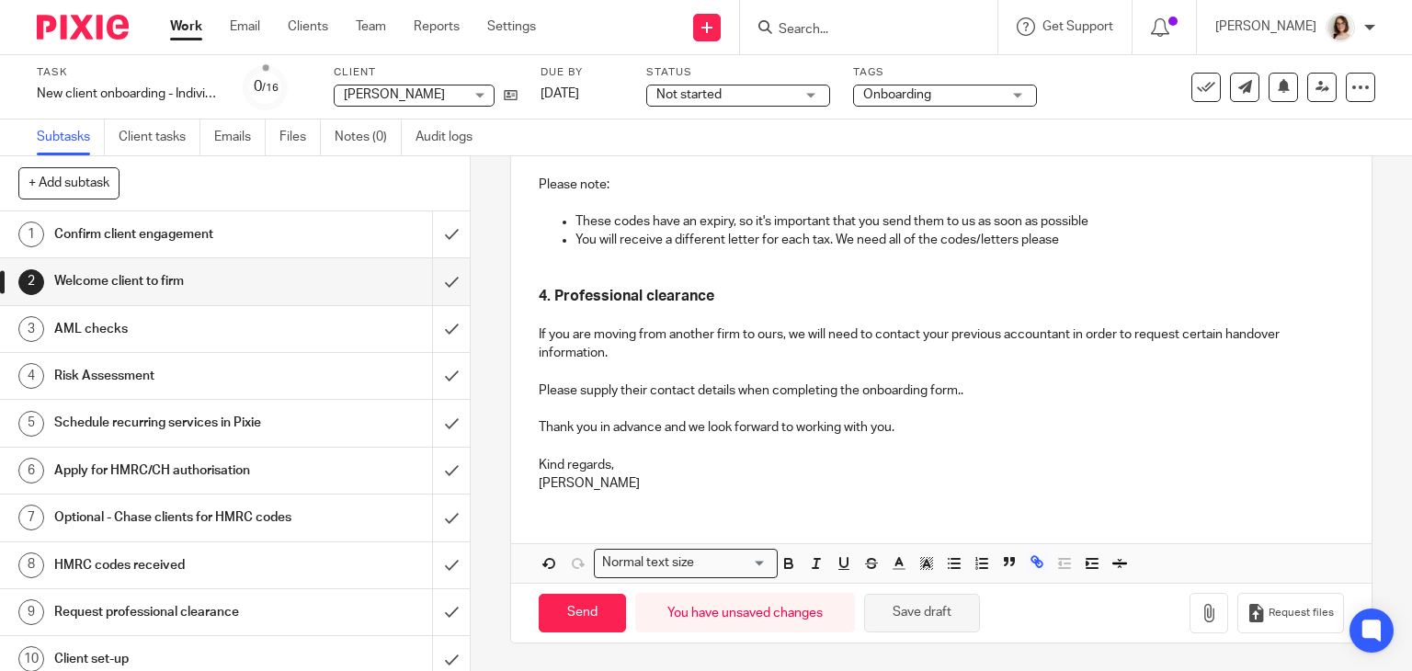
click at [900, 604] on button "Save draft" at bounding box center [922, 614] width 116 height 40
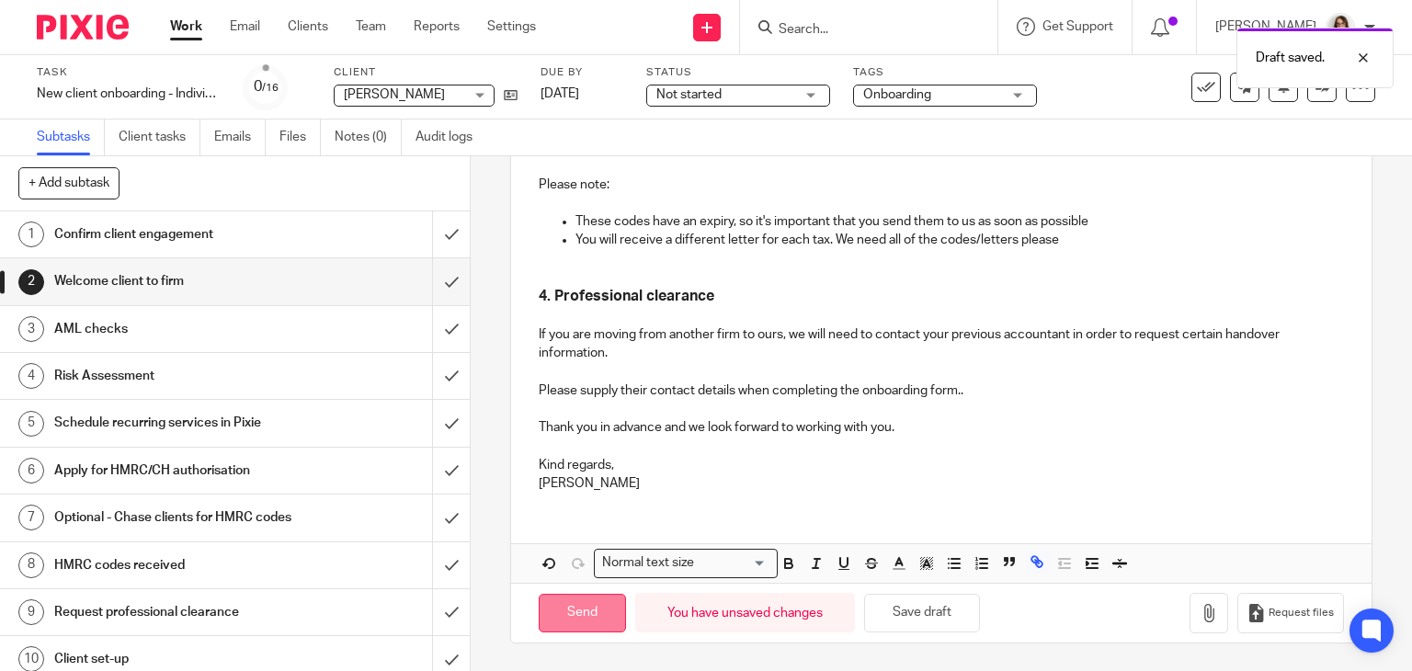
click at [582, 615] on input "Send" at bounding box center [582, 614] width 87 height 40
type input "Sent"
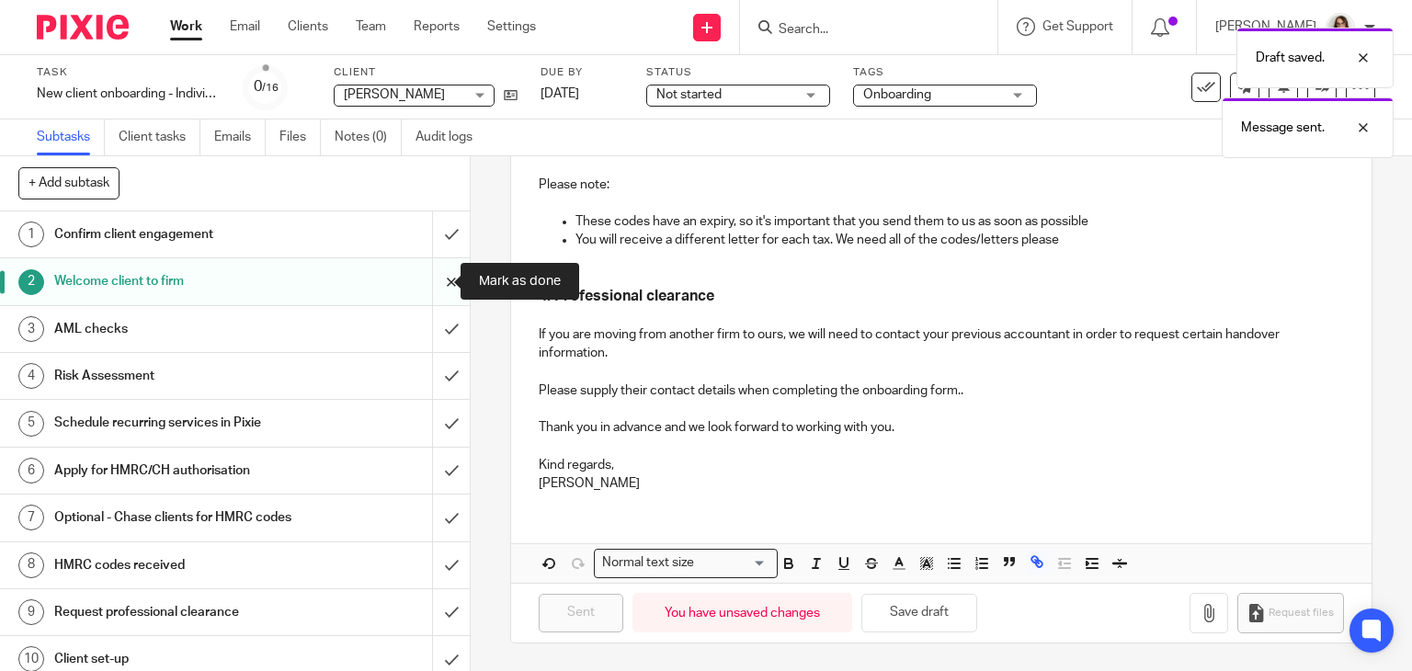
click at [437, 281] on input "submit" at bounding box center [235, 281] width 470 height 46
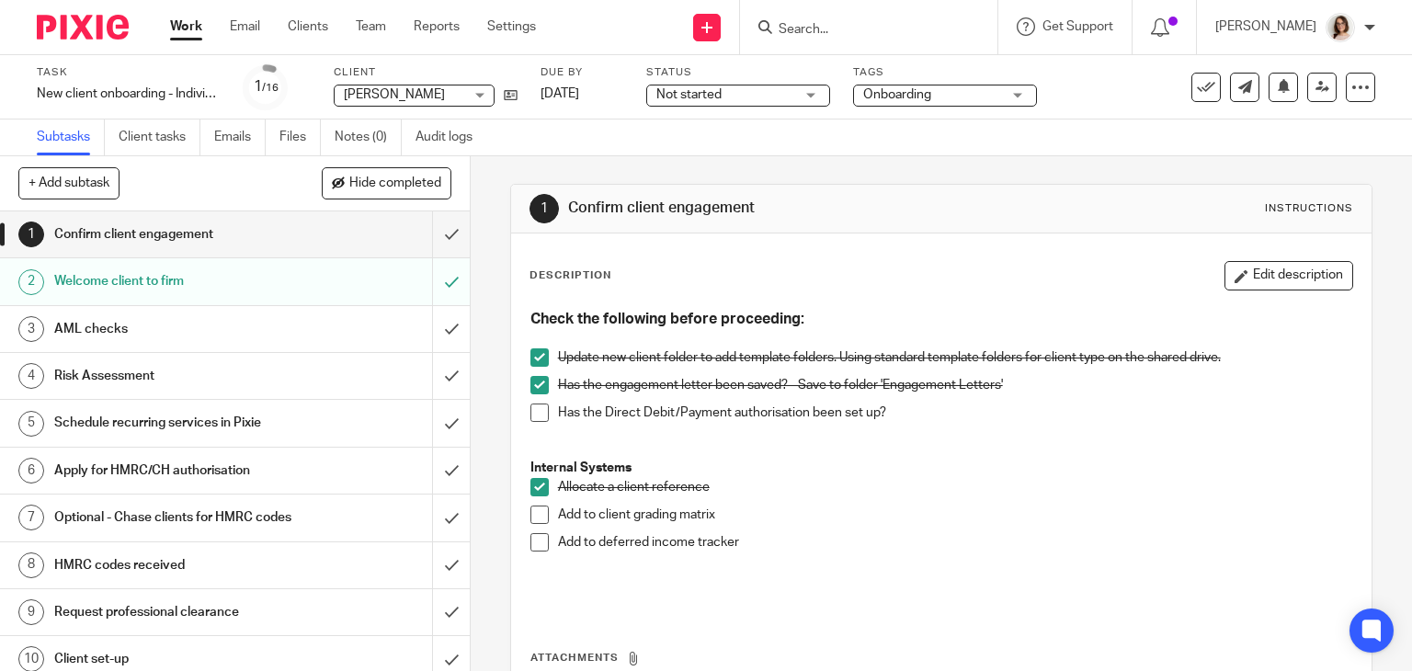
click at [292, 338] on div "AML checks" at bounding box center [233, 329] width 359 height 28
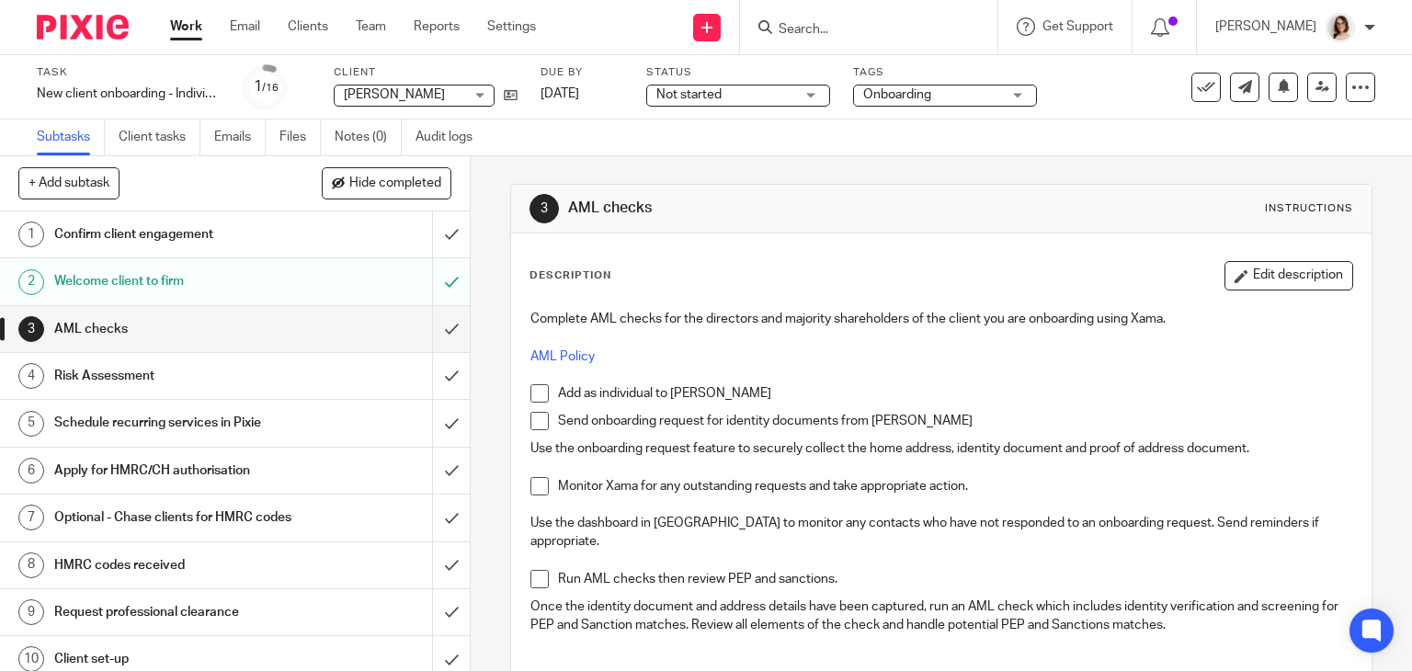
click at [531, 391] on span at bounding box center [539, 393] width 18 height 18
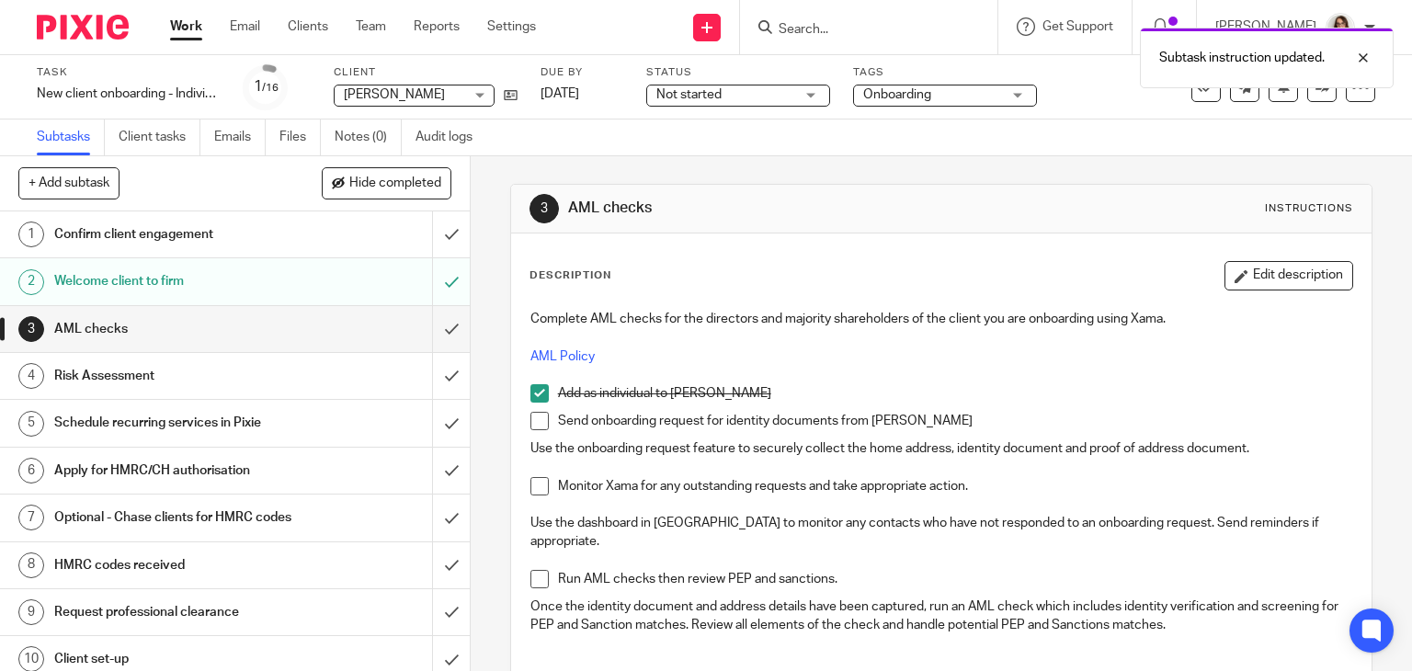
click at [530, 424] on span at bounding box center [539, 421] width 18 height 18
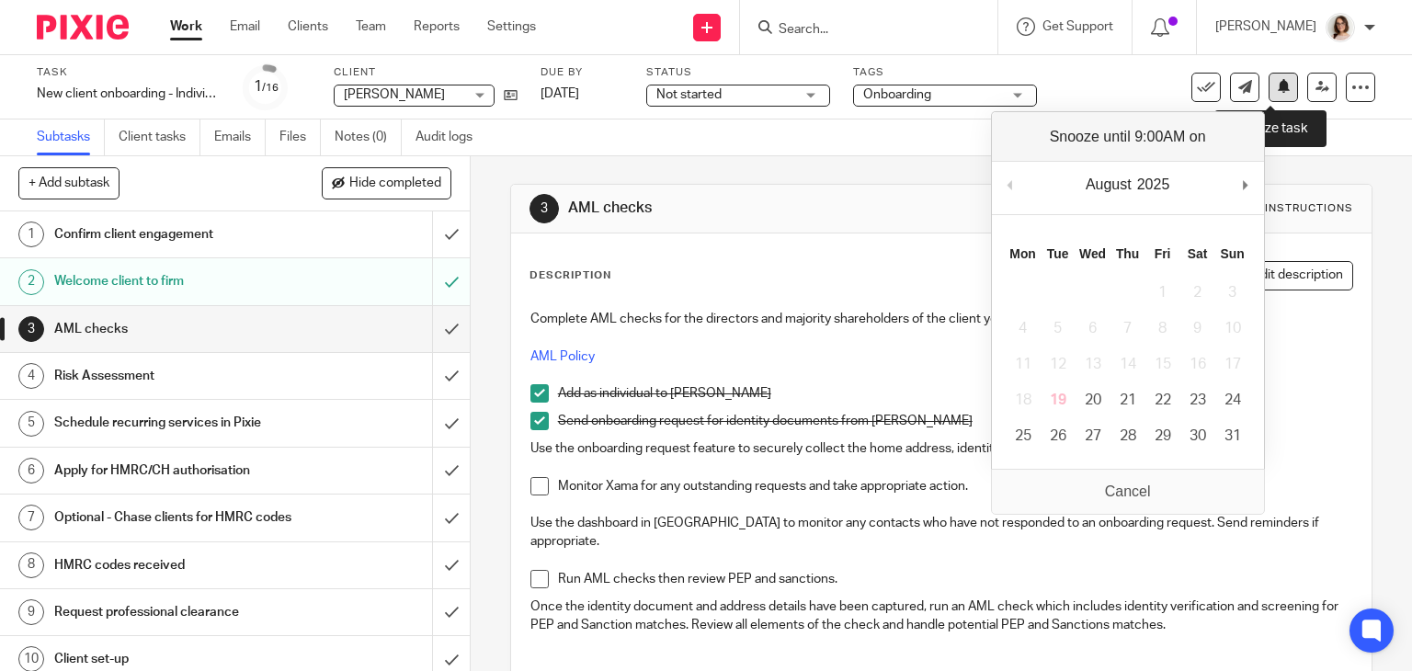
click at [1277, 85] on icon at bounding box center [1284, 86] width 14 height 14
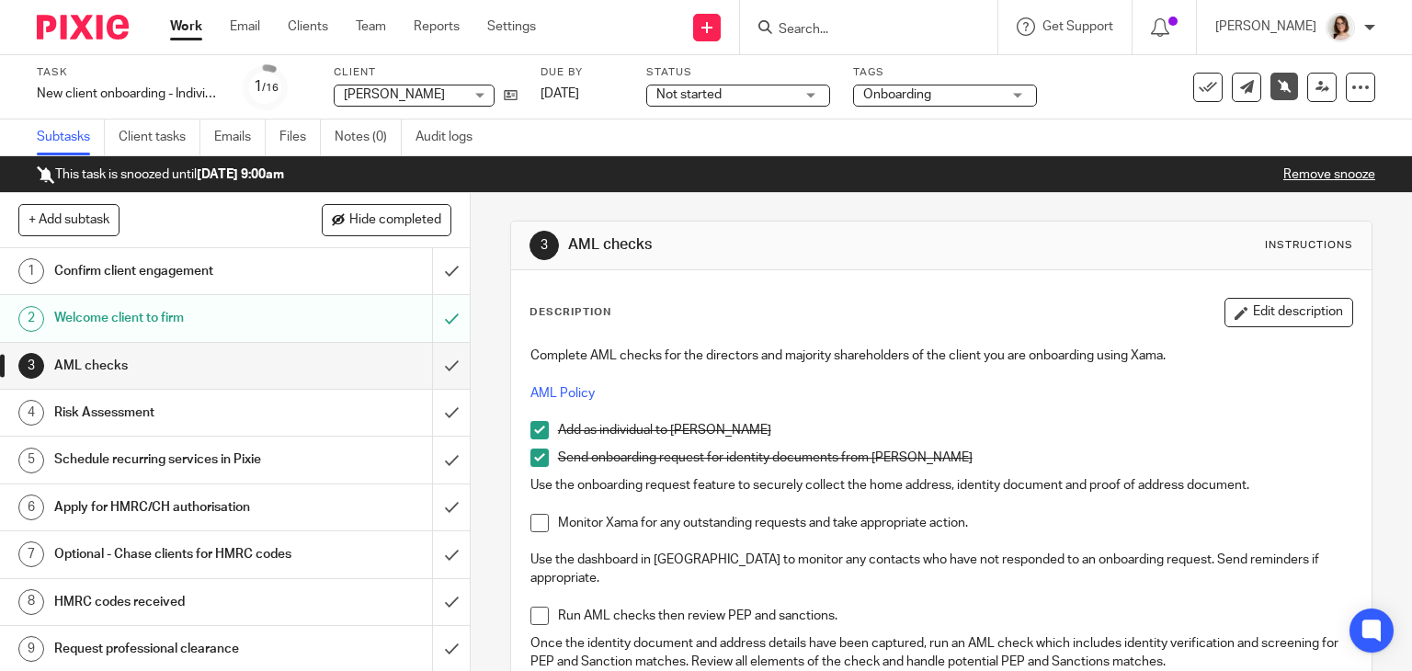
click at [187, 29] on link "Work" at bounding box center [186, 26] width 32 height 18
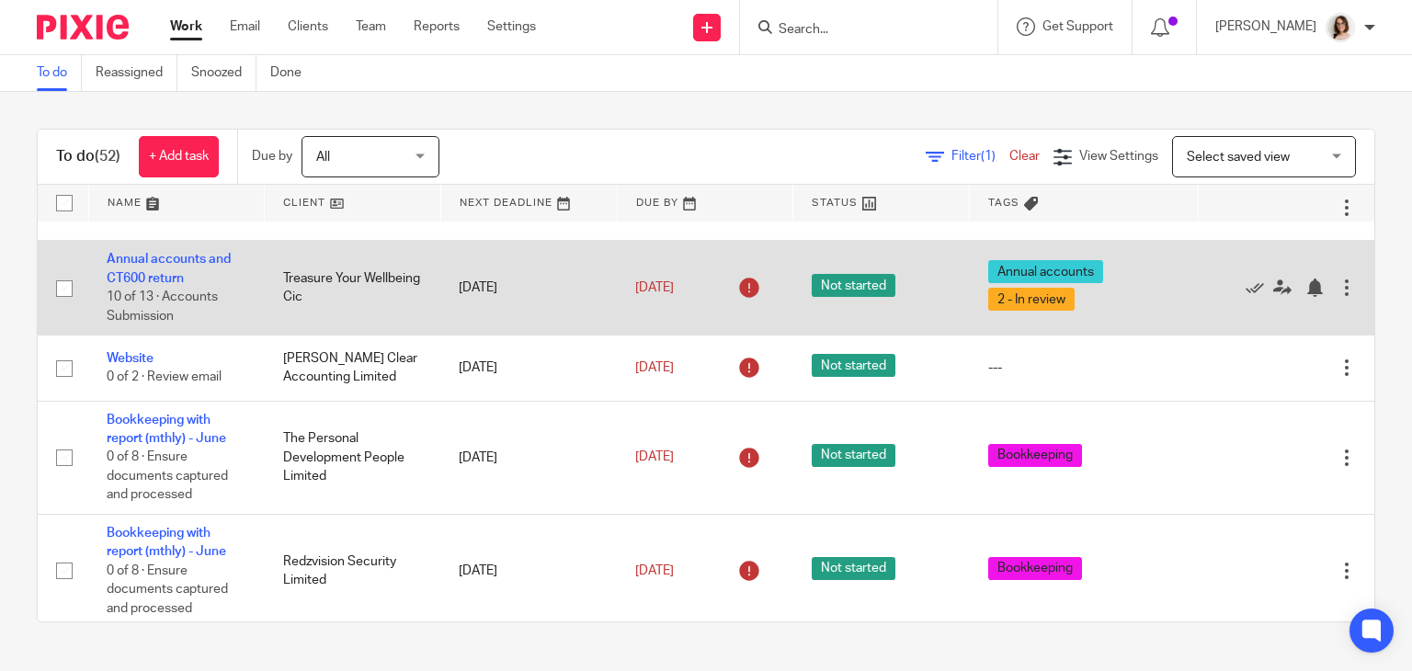
scroll to position [110, 0]
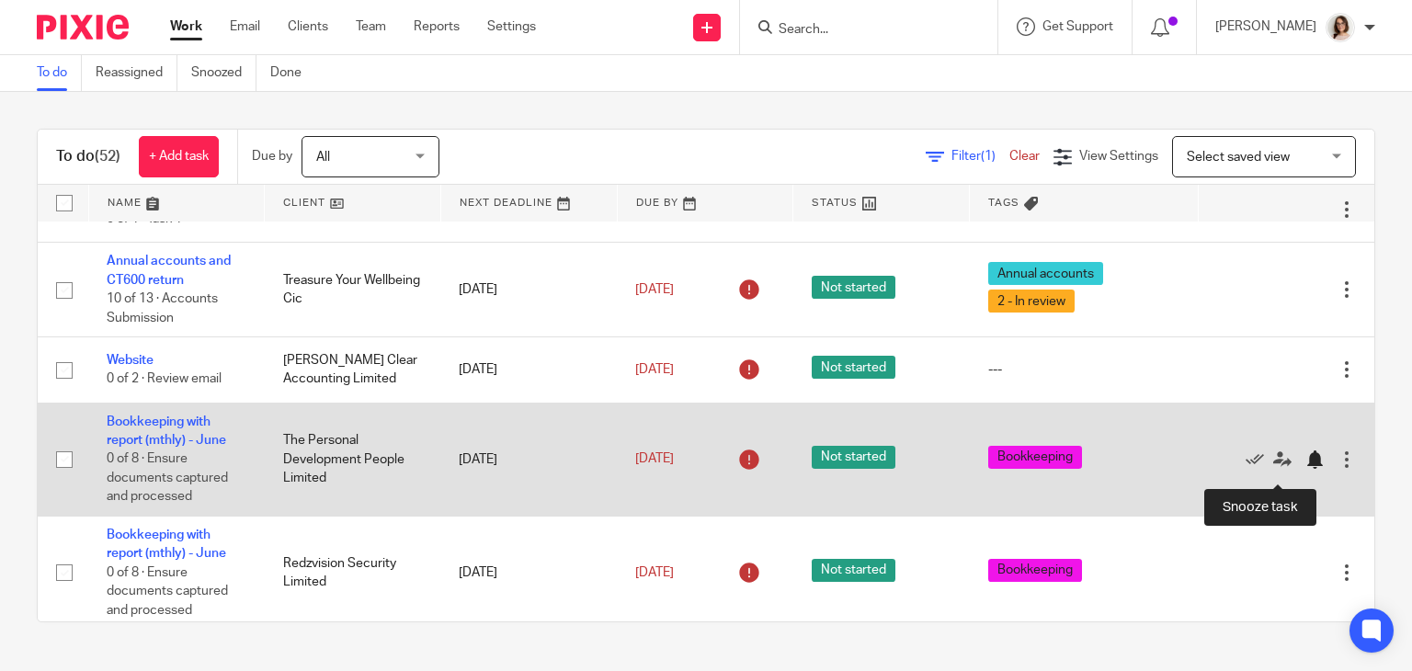
click at [1305, 469] on div at bounding box center [1314, 459] width 18 height 18
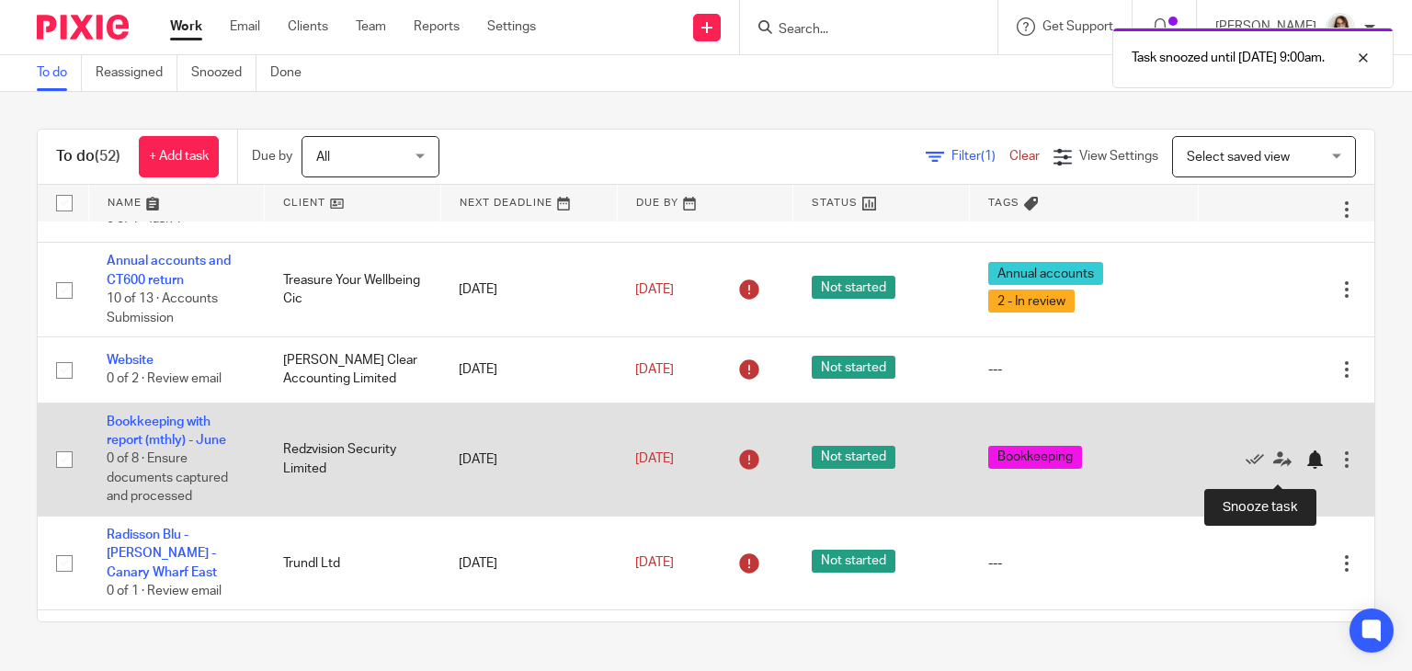
click at [1305, 469] on div at bounding box center [1314, 459] width 18 height 18
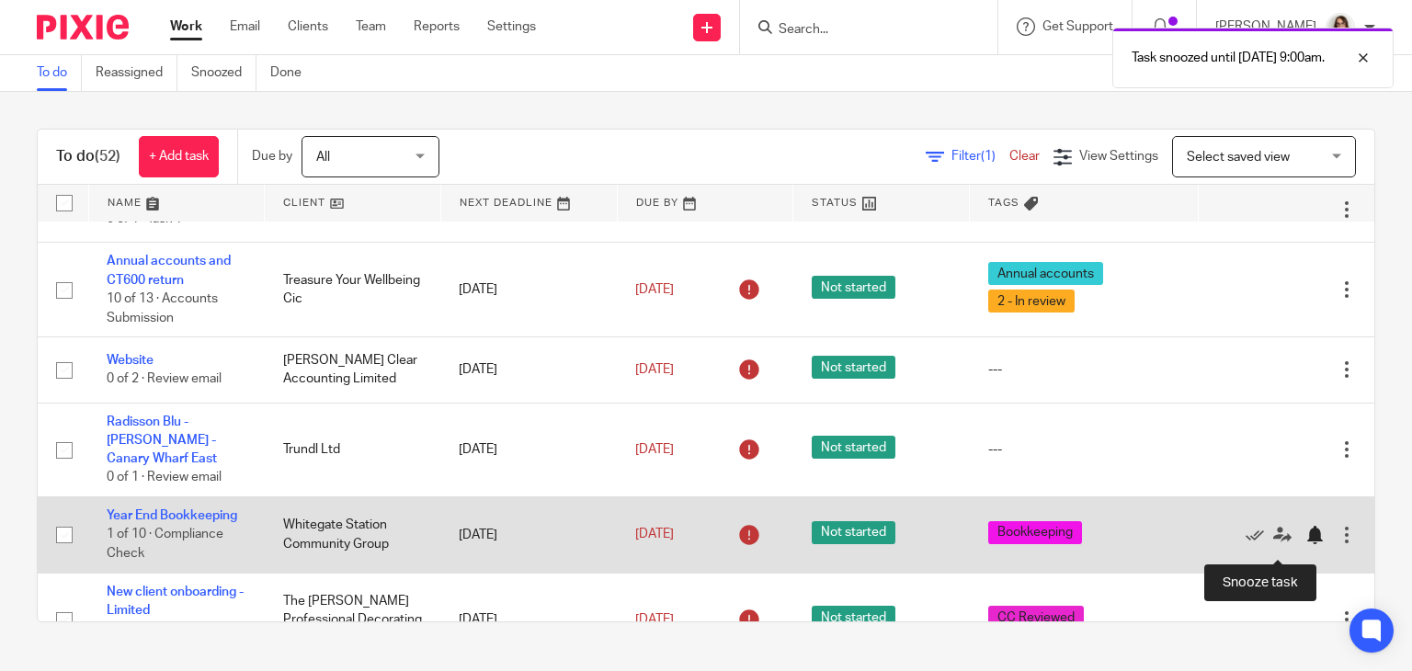
click at [1305, 544] on div at bounding box center [1314, 535] width 18 height 18
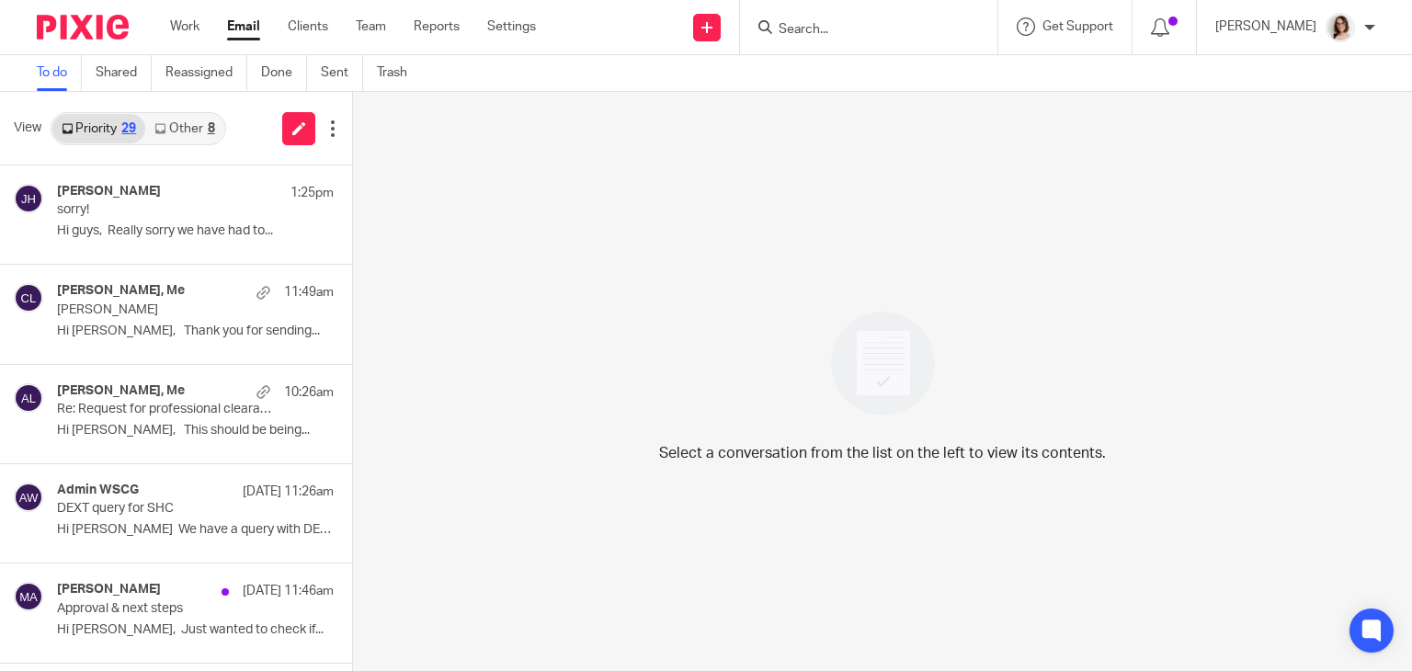
click at [181, 127] on link "Other 8" at bounding box center [184, 128] width 78 height 29
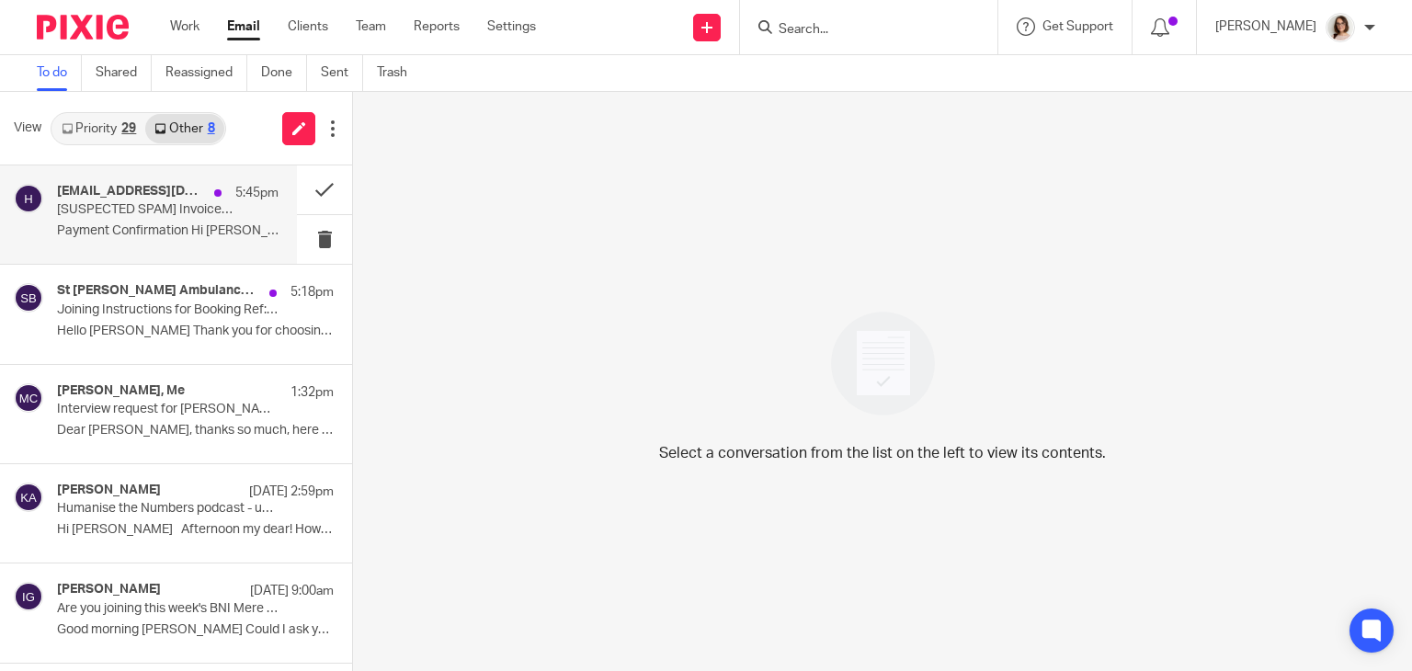
click at [185, 229] on p "Payment Confirmation Hi [PERSON_NAME], ..." at bounding box center [167, 231] width 221 height 16
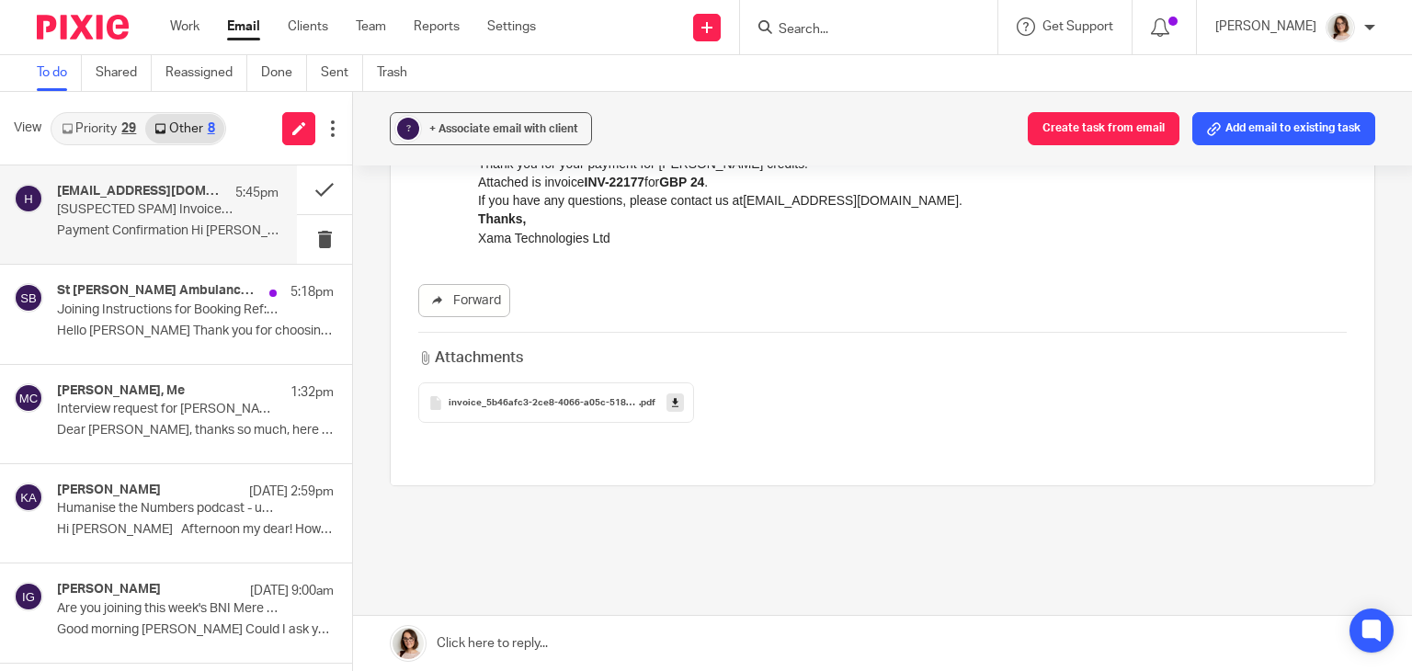
scroll to position [232, 0]
click at [464, 301] on link "Forward" at bounding box center [464, 298] width 92 height 33
click at [305, 199] on button at bounding box center [324, 189] width 55 height 49
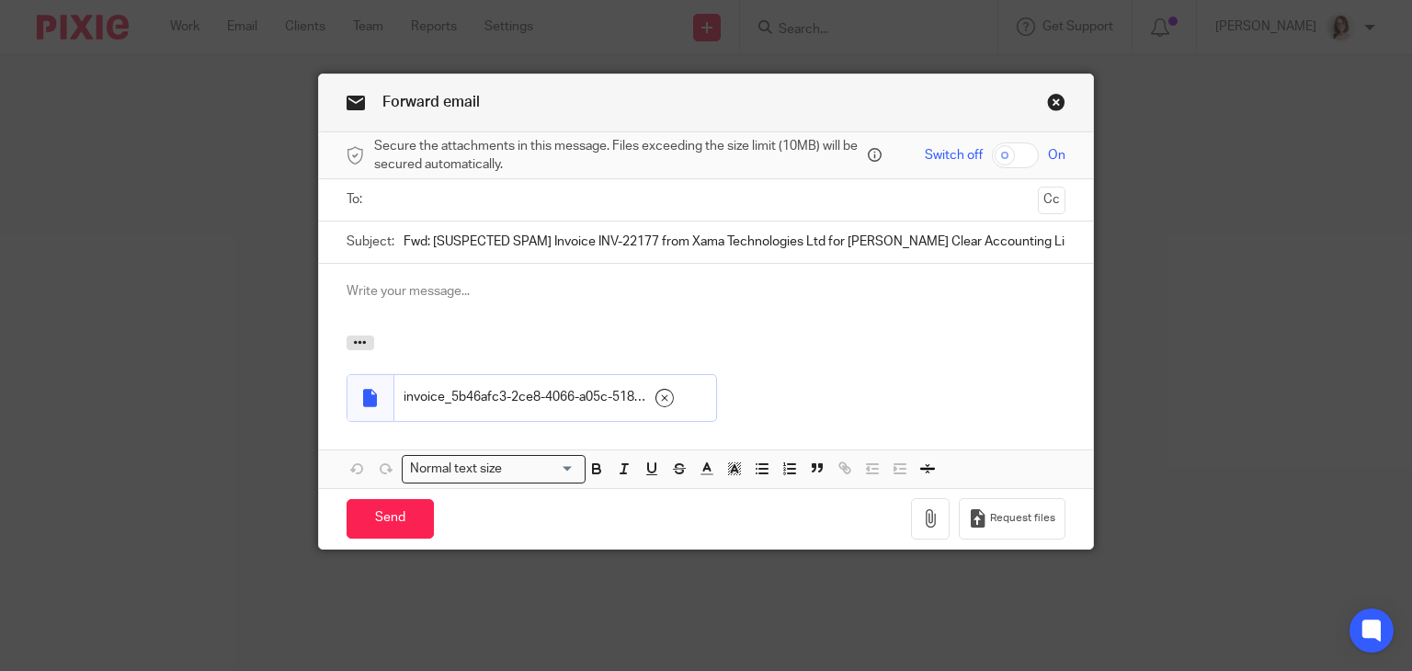
click at [445, 196] on input "text" at bounding box center [705, 199] width 650 height 21
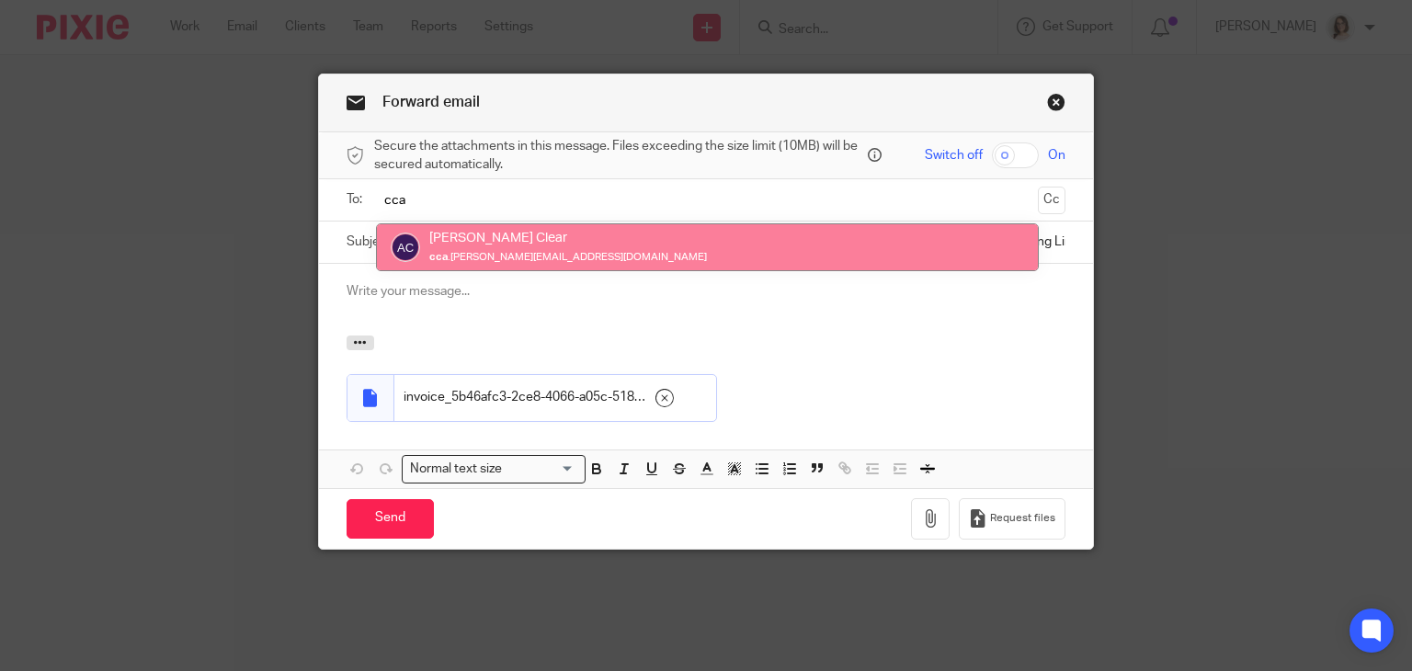
type input "cca"
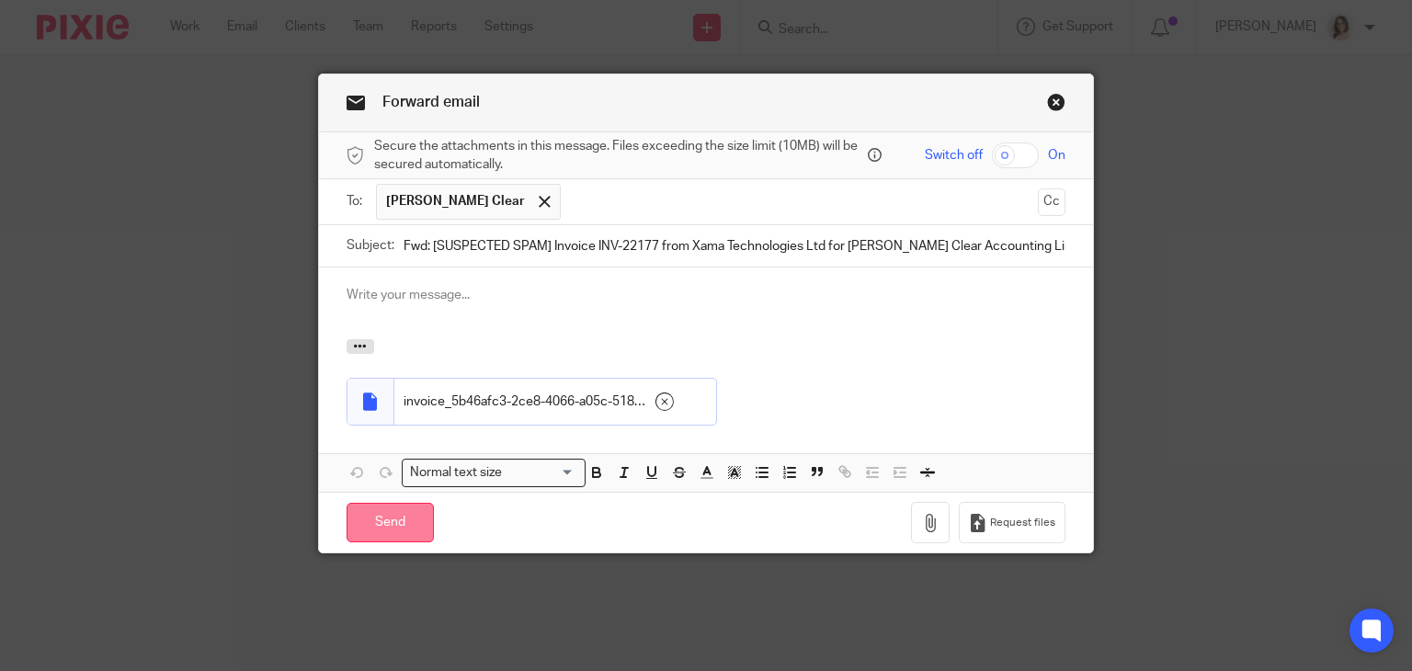
click at [378, 519] on input "Send" at bounding box center [389, 523] width 87 height 40
